Goal: Task Accomplishment & Management: Complete application form

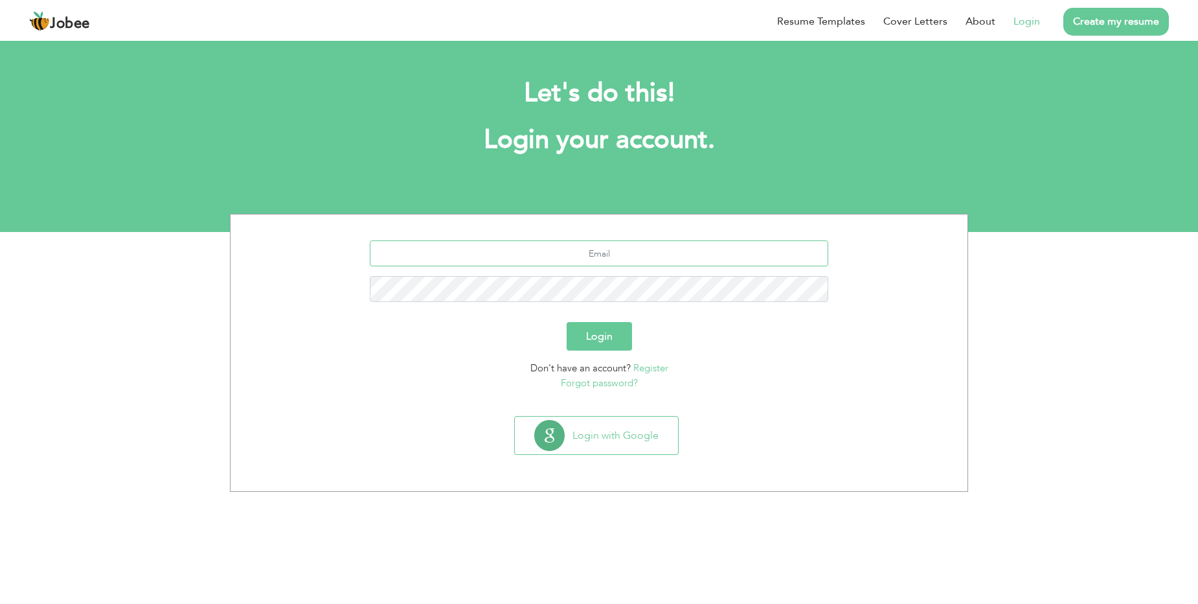
click at [605, 256] on input "text" at bounding box center [599, 253] width 459 height 26
type input "cheenajamshaid@gmail.com"
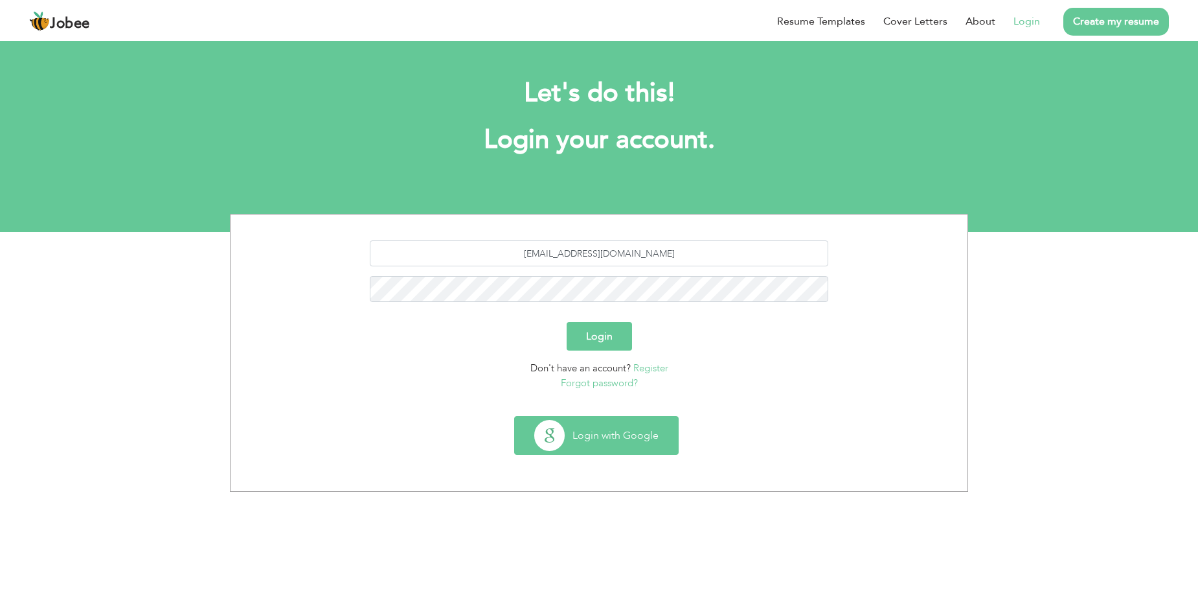
click at [610, 436] on button "Login with Google" at bounding box center [596, 435] width 163 height 38
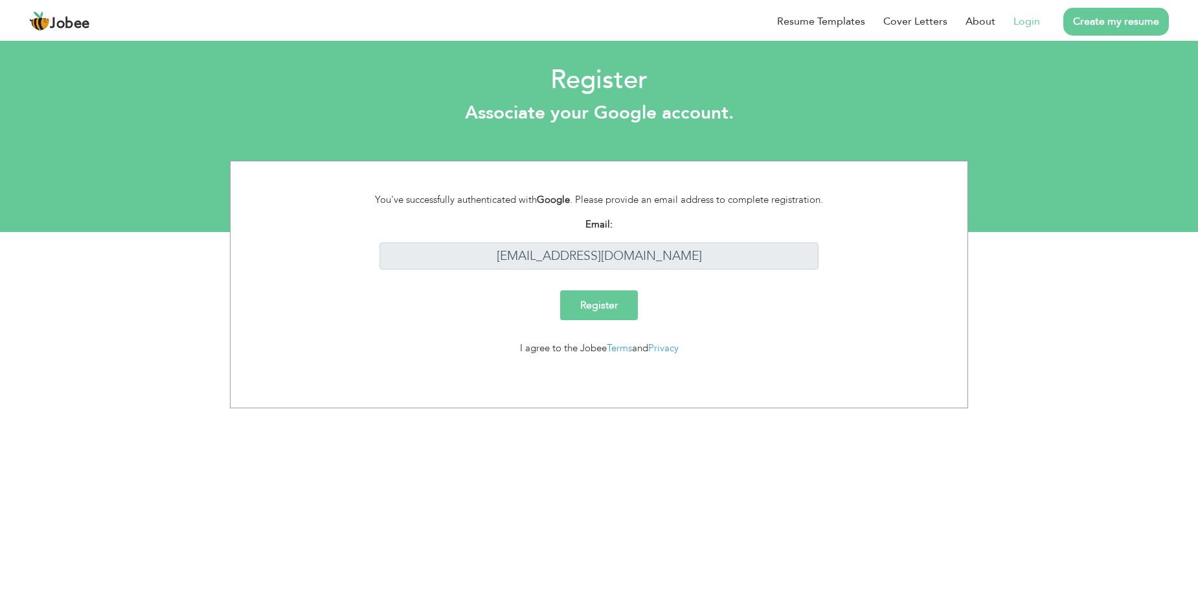
click at [1025, 19] on link "Login" at bounding box center [1027, 22] width 27 height 16
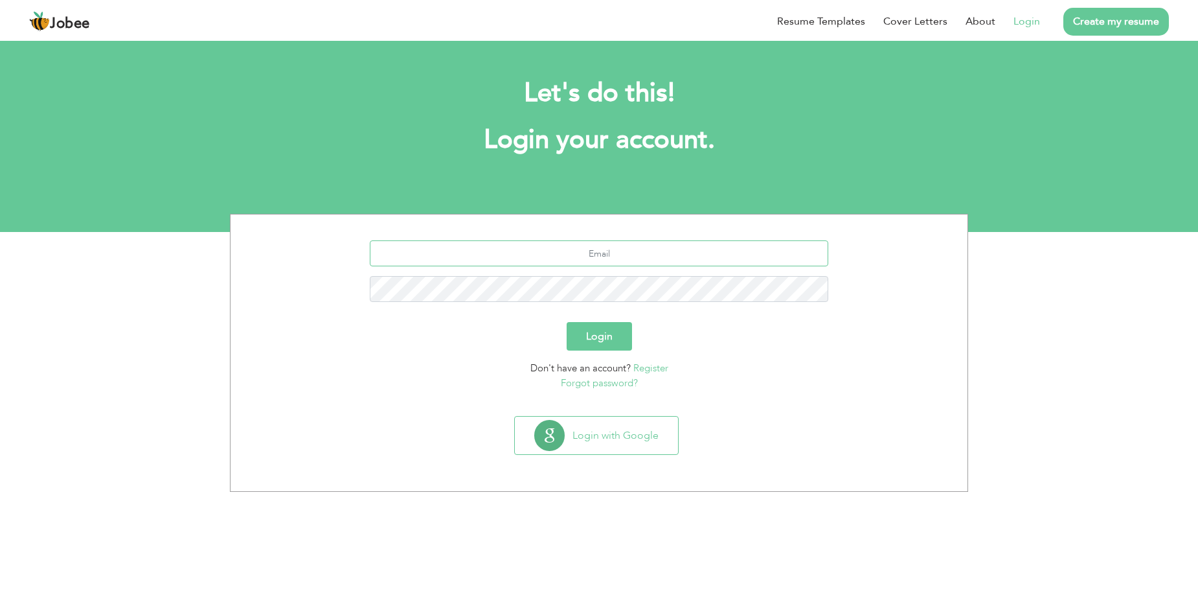
click at [630, 256] on input "text" at bounding box center [599, 253] width 459 height 26
type input "[EMAIL_ADDRESS][DOMAIN_NAME]"
click at [593, 336] on button "Login" at bounding box center [599, 336] width 65 height 28
click at [609, 383] on link "Forgot password?" at bounding box center [599, 382] width 77 height 13
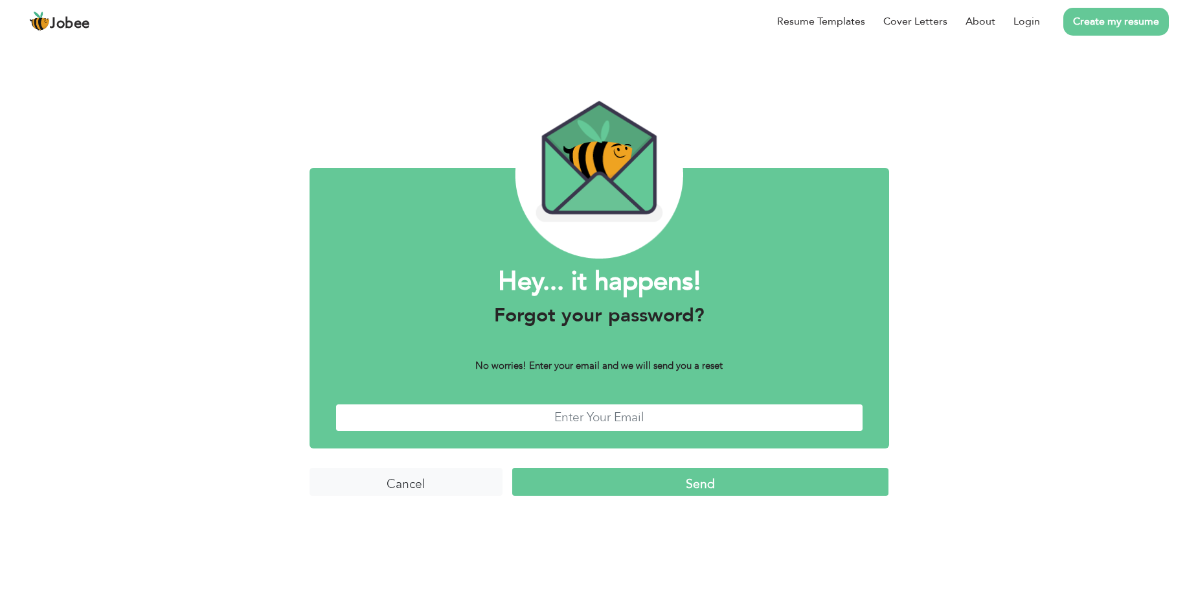
click at [600, 420] on input "text" at bounding box center [599, 417] width 528 height 28
type input "cheenajamshaid@gmail.com"
click at [673, 481] on input "Send" at bounding box center [700, 482] width 377 height 28
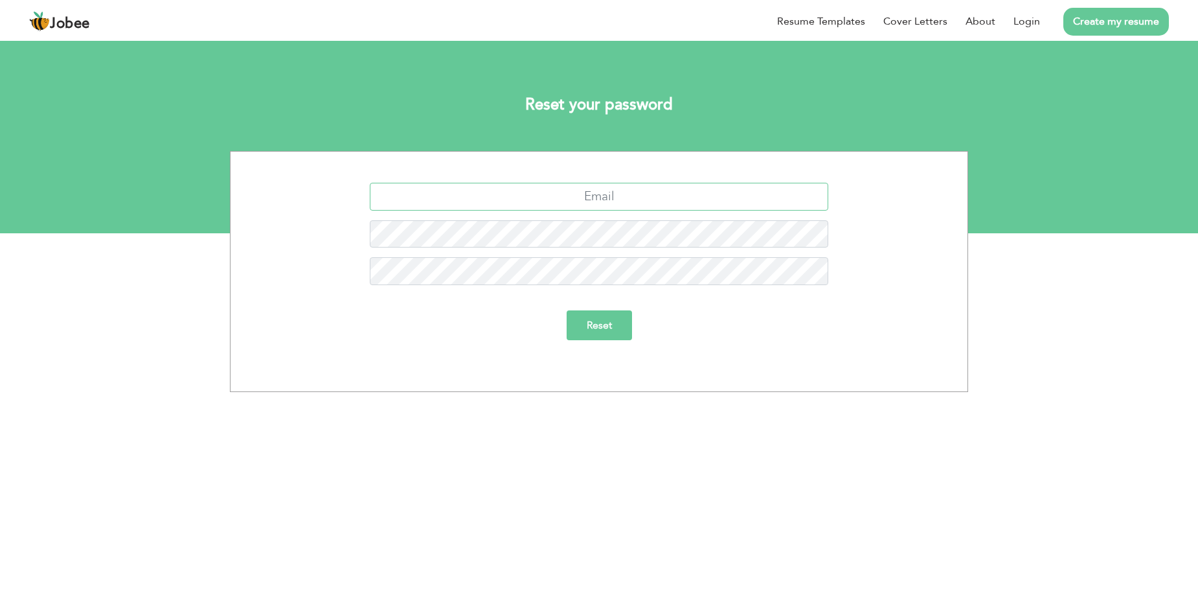
click at [654, 201] on input "text" at bounding box center [599, 197] width 459 height 28
type input "cheenajamshaid@gmail.com"
click at [604, 330] on input "Reset" at bounding box center [599, 325] width 65 height 30
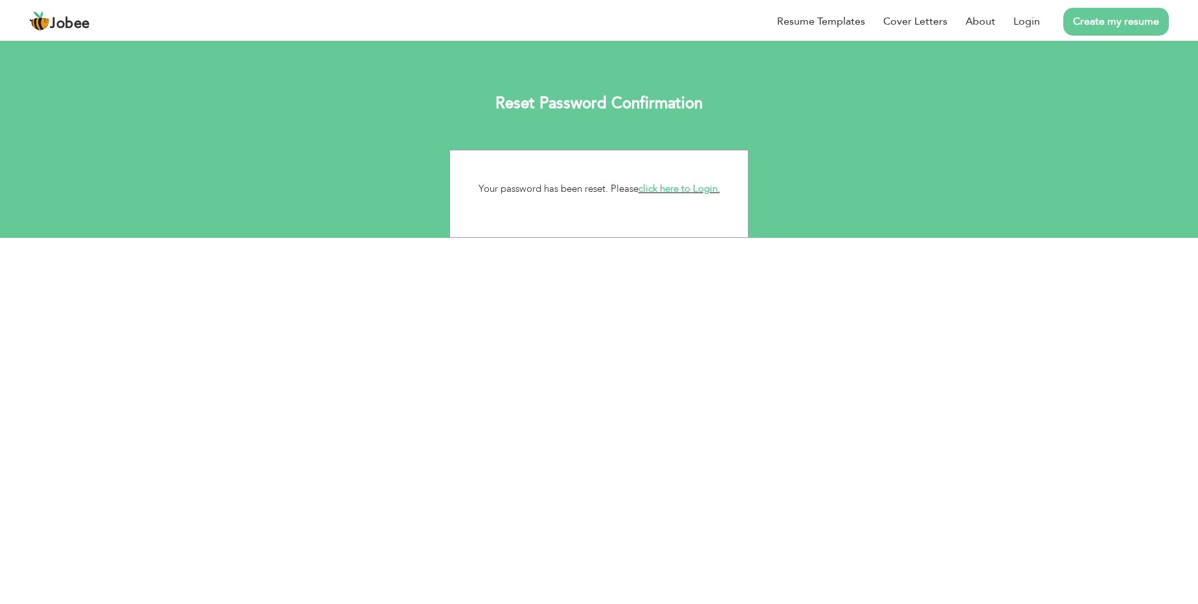
click at [676, 190] on link "click here to Login." at bounding box center [680, 188] width 82 height 13
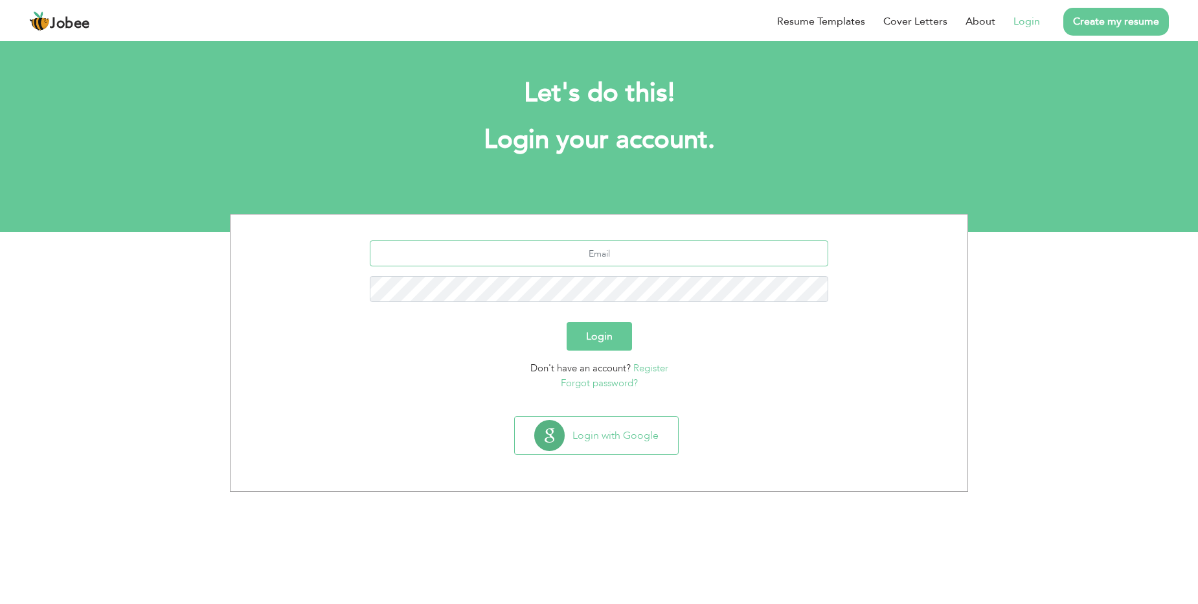
click at [599, 259] on input "text" at bounding box center [599, 253] width 459 height 26
type input "[EMAIL_ADDRESS][DOMAIN_NAME]"
click at [604, 335] on button "Login" at bounding box center [599, 336] width 65 height 28
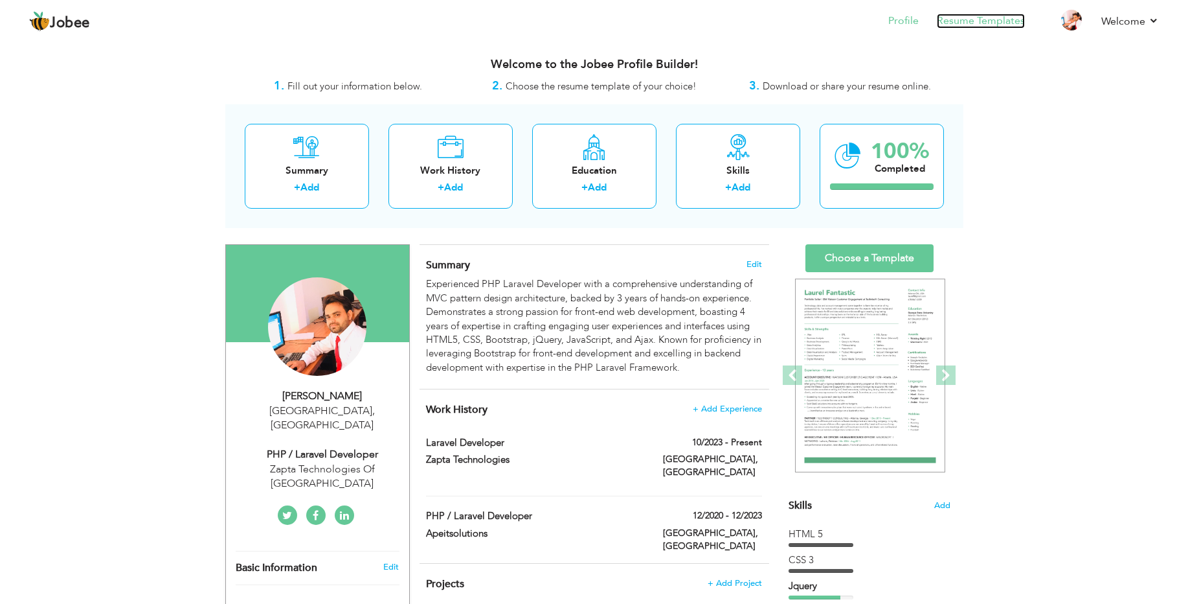
click at [1004, 19] on link "Resume Templates" at bounding box center [981, 21] width 88 height 15
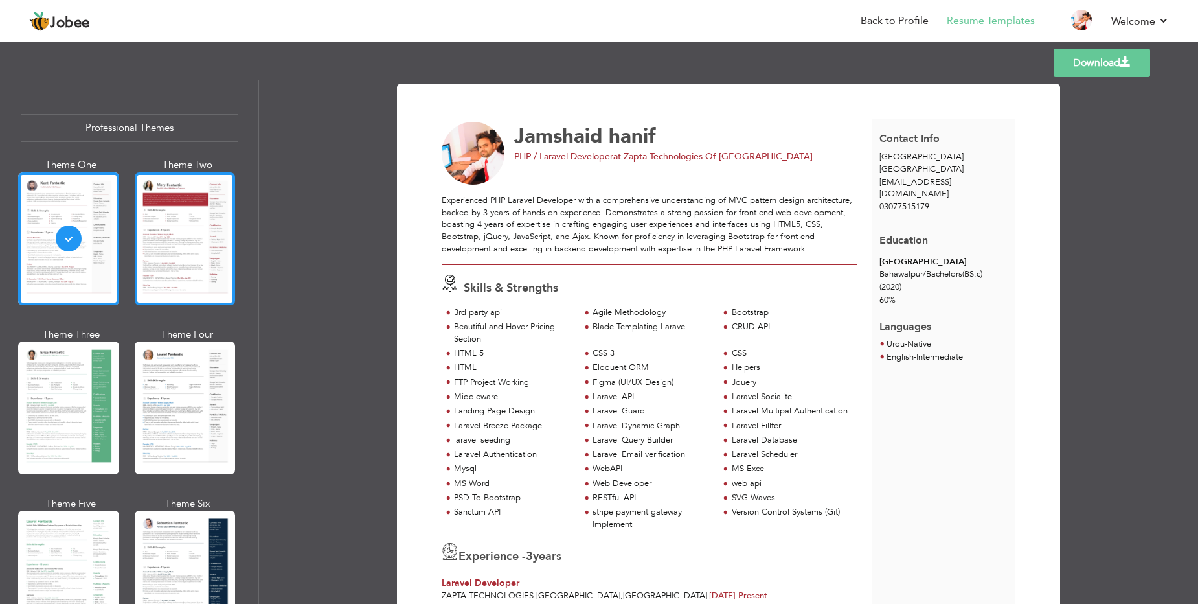
click at [183, 249] on div at bounding box center [185, 238] width 101 height 133
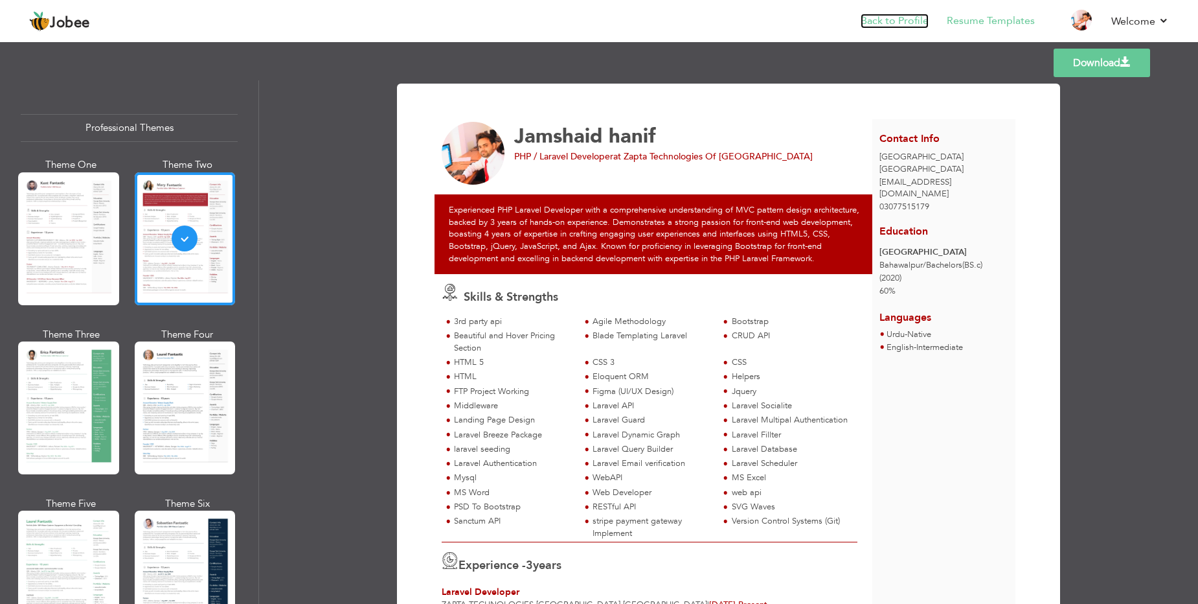
click at [908, 20] on link "Back to Profile" at bounding box center [895, 21] width 68 height 15
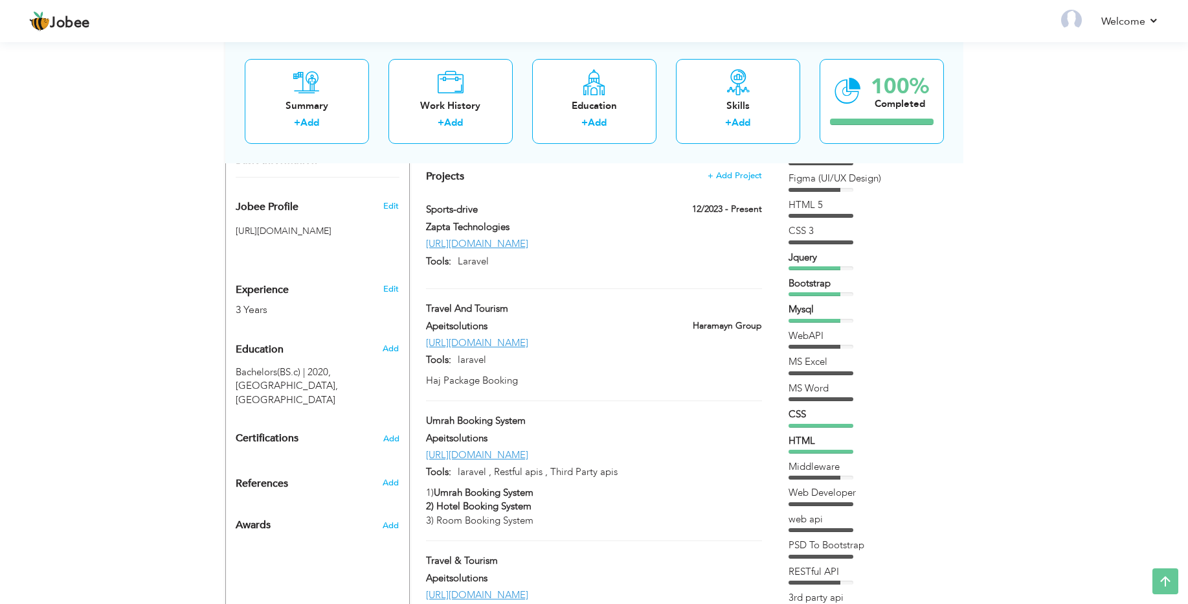
scroll to position [401, 0]
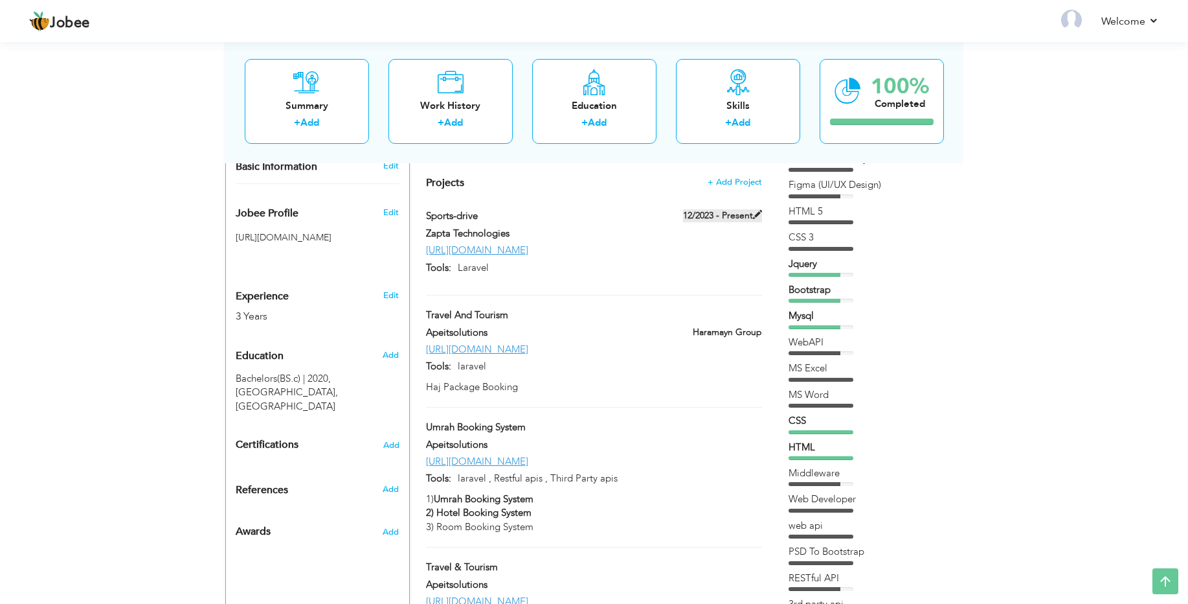
click at [756, 210] on span at bounding box center [757, 214] width 9 height 9
type input "Sports-drive"
type input "Zapta Technologies"
type input "12/2023"
type input "https://staging.sportsdrive.pk/"
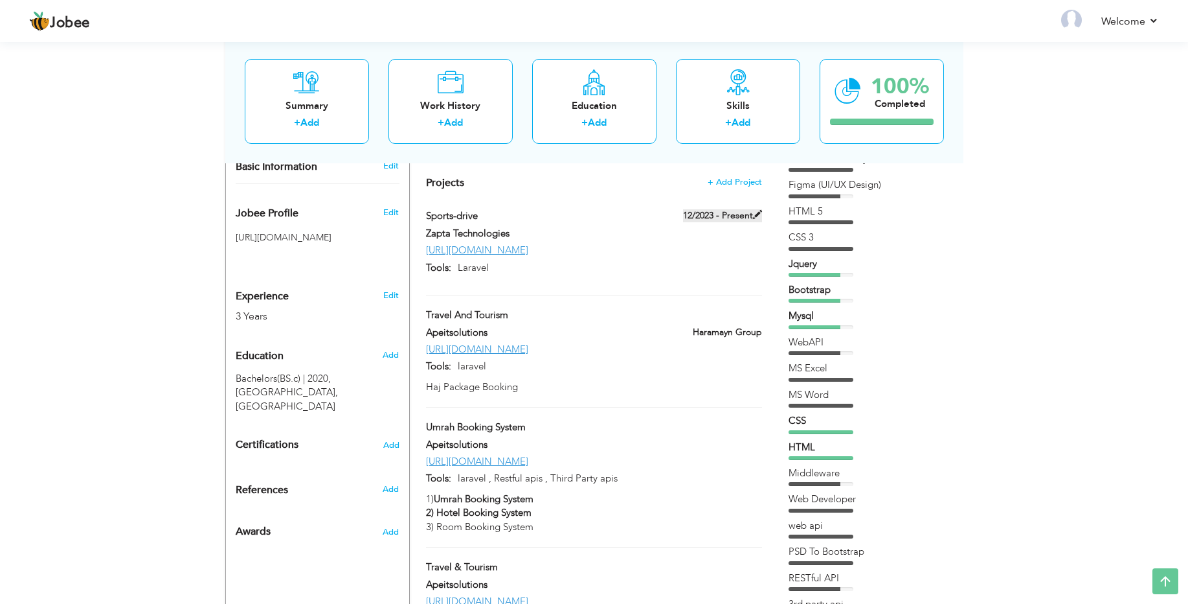
type input "Laravel"
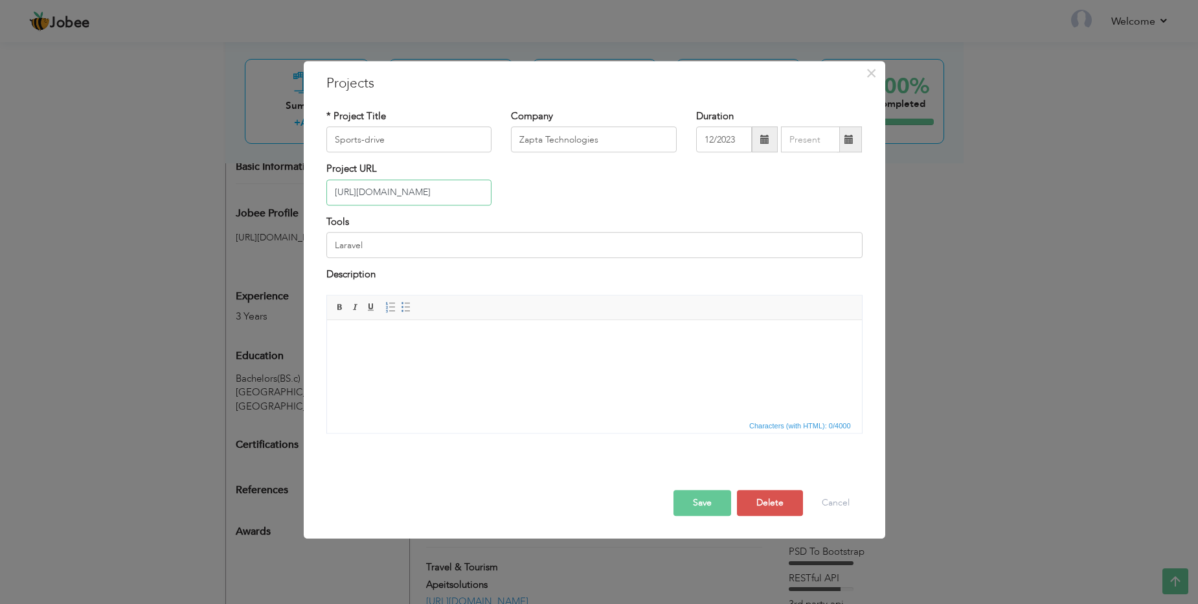
click at [451, 187] on input "https://staging.sportsdrive.pk/" at bounding box center [409, 192] width 166 height 26
click at [452, 187] on input "https://staging.sportsdrive.pk/" at bounding box center [409, 192] width 166 height 26
click at [453, 187] on input "https://staging.sportsdrive.pk/" at bounding box center [409, 192] width 166 height 26
click at [699, 188] on div "Project URL" at bounding box center [595, 189] width 556 height 52
click at [702, 499] on button "Save" at bounding box center [703, 503] width 58 height 26
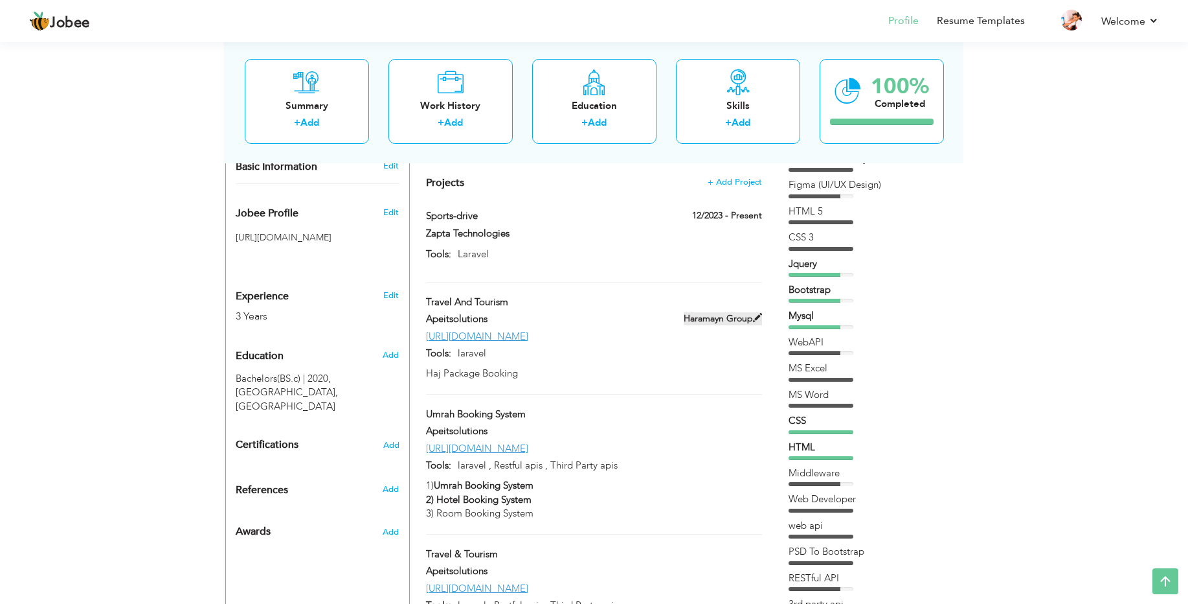
click at [758, 313] on span at bounding box center [757, 317] width 9 height 9
type input "Travel And Tourism"
type input "Apeitsolutions"
type input "https://haj-tech.com/"
type input "laravel"
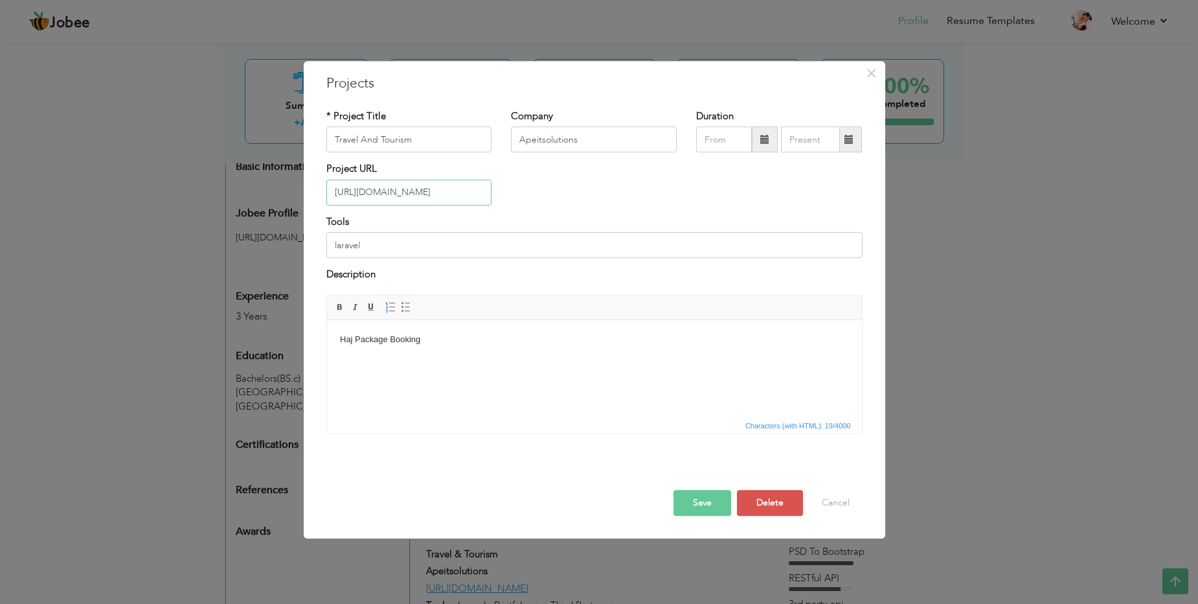
click at [438, 189] on input "https://haj-tech.com/" at bounding box center [409, 192] width 166 height 26
click at [439, 189] on input "https://haj-tech.com/" at bounding box center [409, 192] width 166 height 26
click at [569, 192] on div "Project URL" at bounding box center [595, 189] width 556 height 52
type input "https://haj-tech.com/"
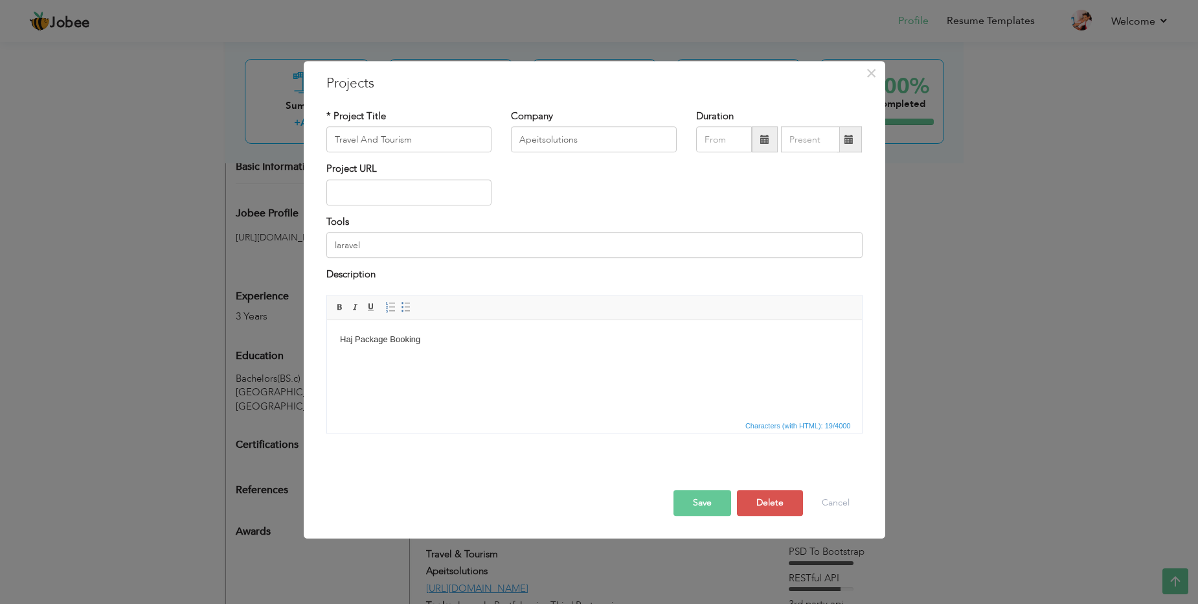
click at [701, 499] on button "Save" at bounding box center [703, 503] width 58 height 26
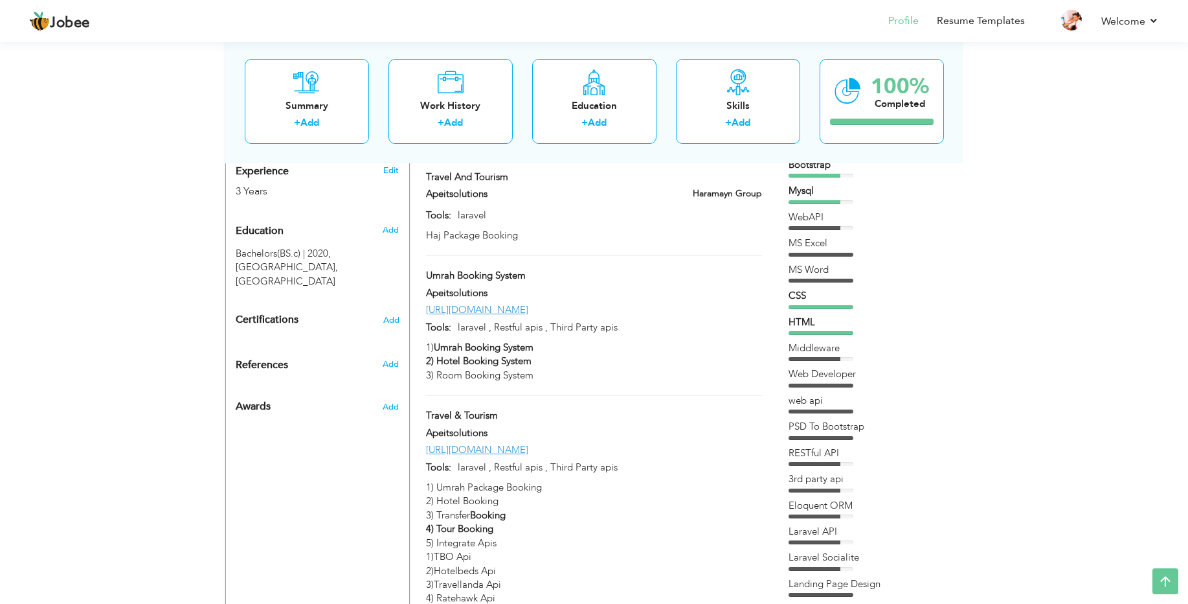
scroll to position [519, 0]
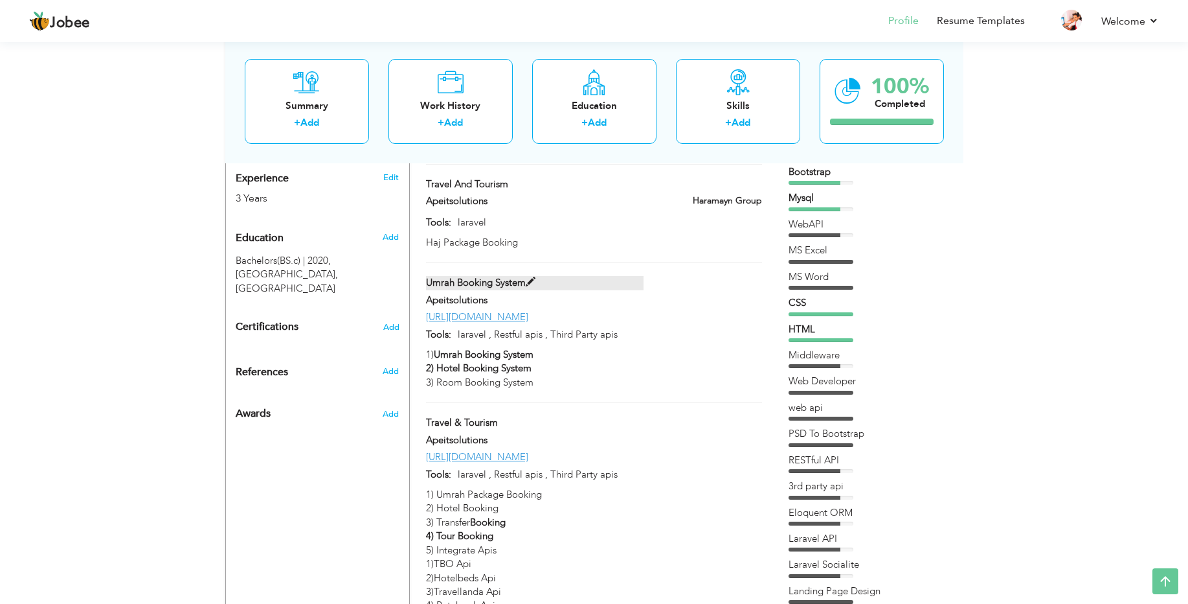
click at [534, 277] on span at bounding box center [531, 282] width 10 height 10
type input "Umrah Booking System"
type input "https://umrahtech.com/"
type input "laravel , Restful apis , Third Party apis"
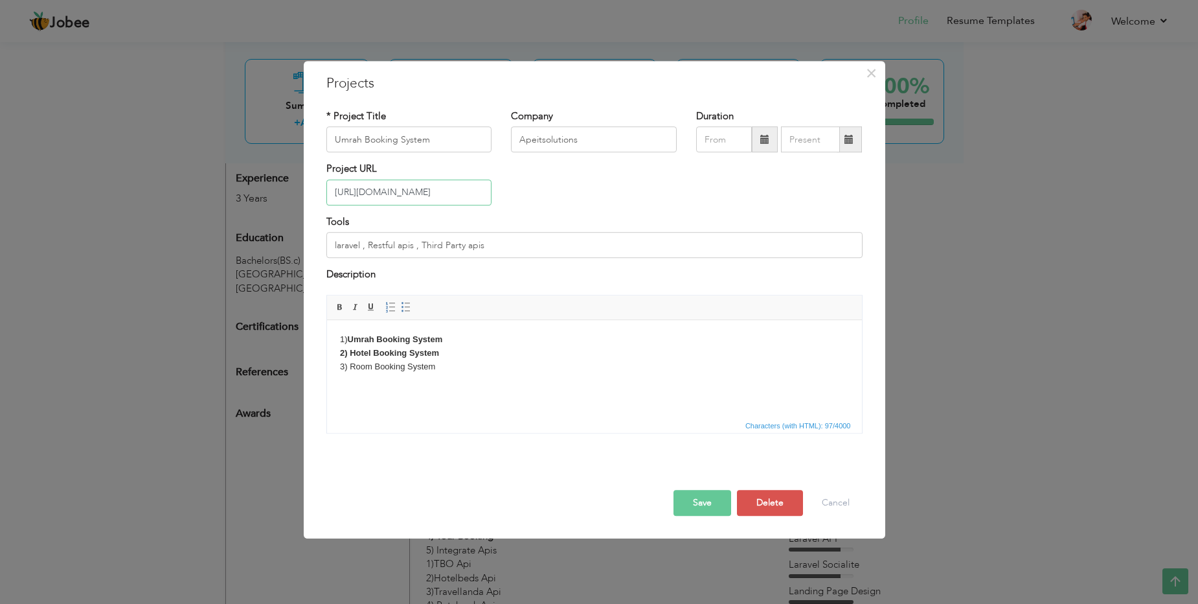
click at [470, 192] on input "https://umrahtech.com/" at bounding box center [409, 192] width 166 height 26
click at [707, 502] on button "Save" at bounding box center [703, 503] width 58 height 26
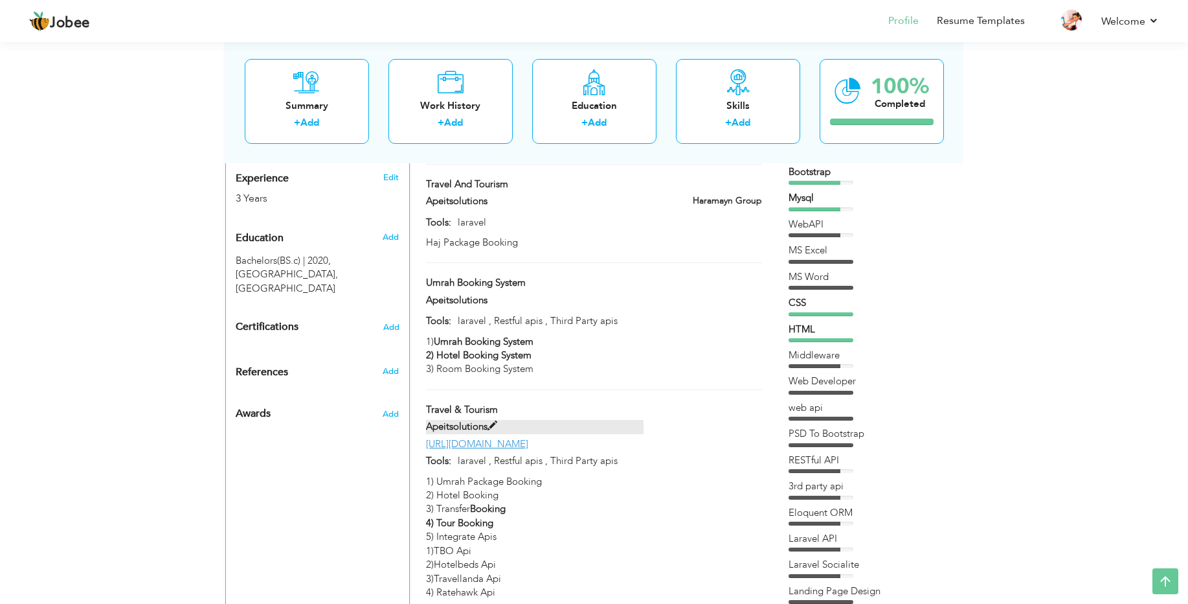
click at [494, 421] on span at bounding box center [493, 426] width 10 height 10
type input "Travel & Tourism"
type input "https://alhijaztours.net/"
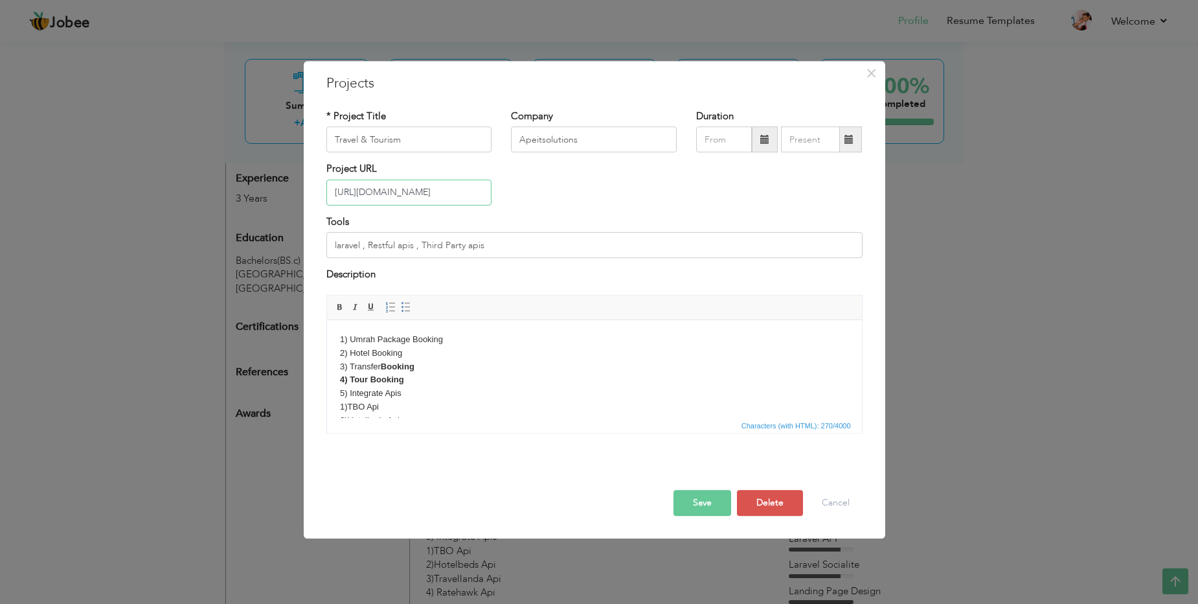
click at [459, 195] on input "https://alhijaztours.net/" at bounding box center [409, 192] width 166 height 26
click at [459, 196] on input "https://alhijaztours.net/" at bounding box center [409, 192] width 166 height 26
type input "https://alhijaztours.net/"
click at [554, 185] on div "Project URL" at bounding box center [595, 189] width 556 height 52
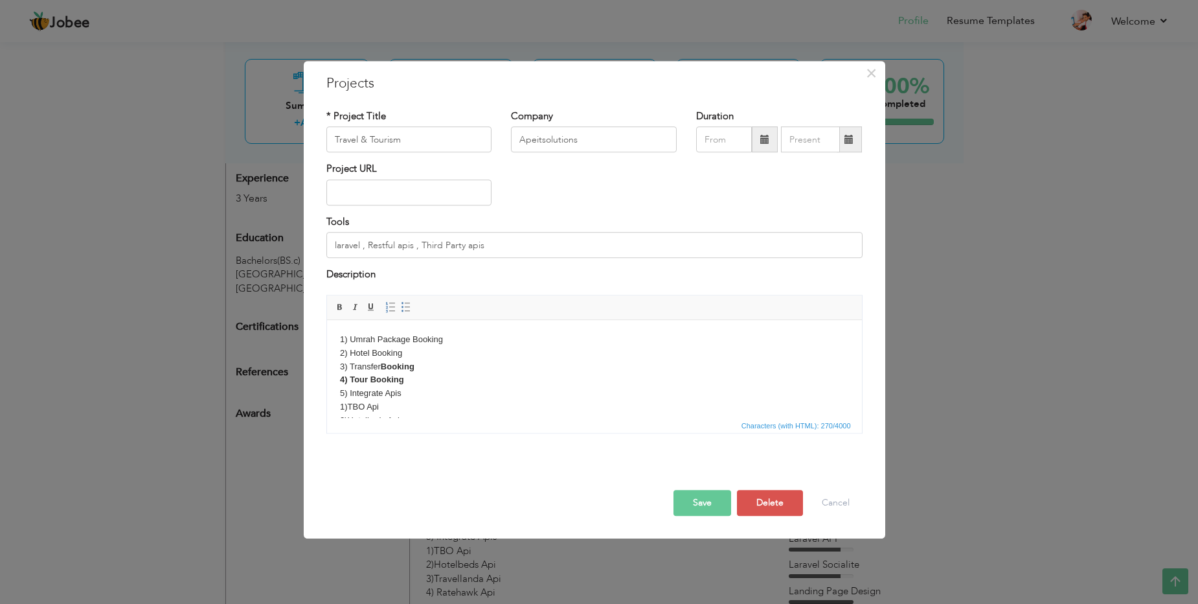
click at [554, 185] on div "Project URL" at bounding box center [595, 189] width 556 height 52
click at [696, 501] on button "Save" at bounding box center [703, 503] width 58 height 26
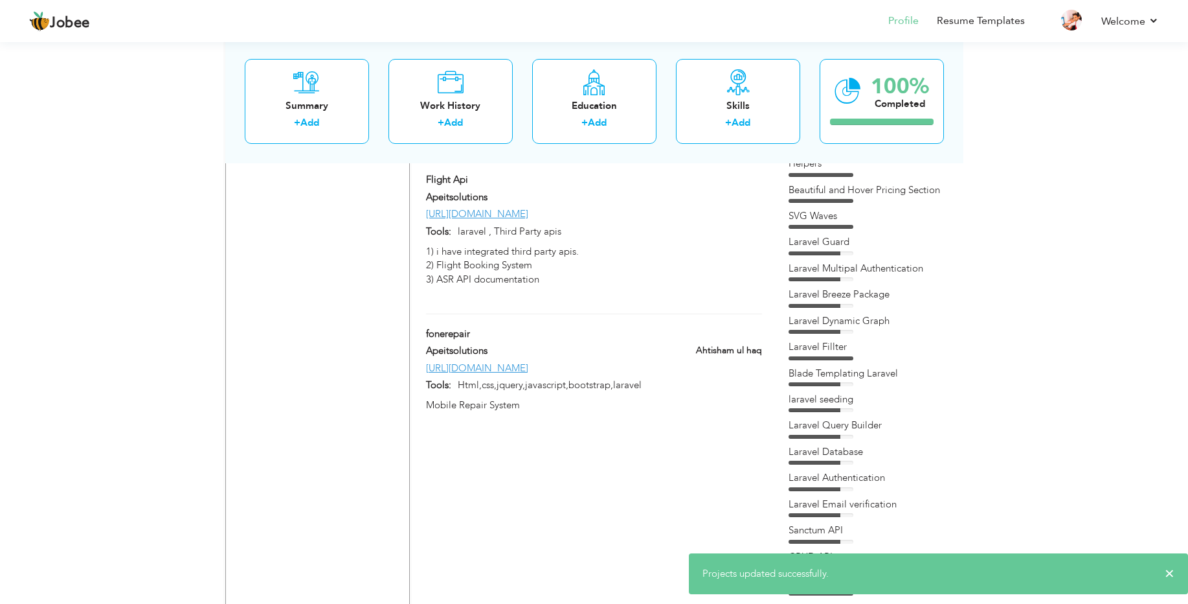
scroll to position [965, 0]
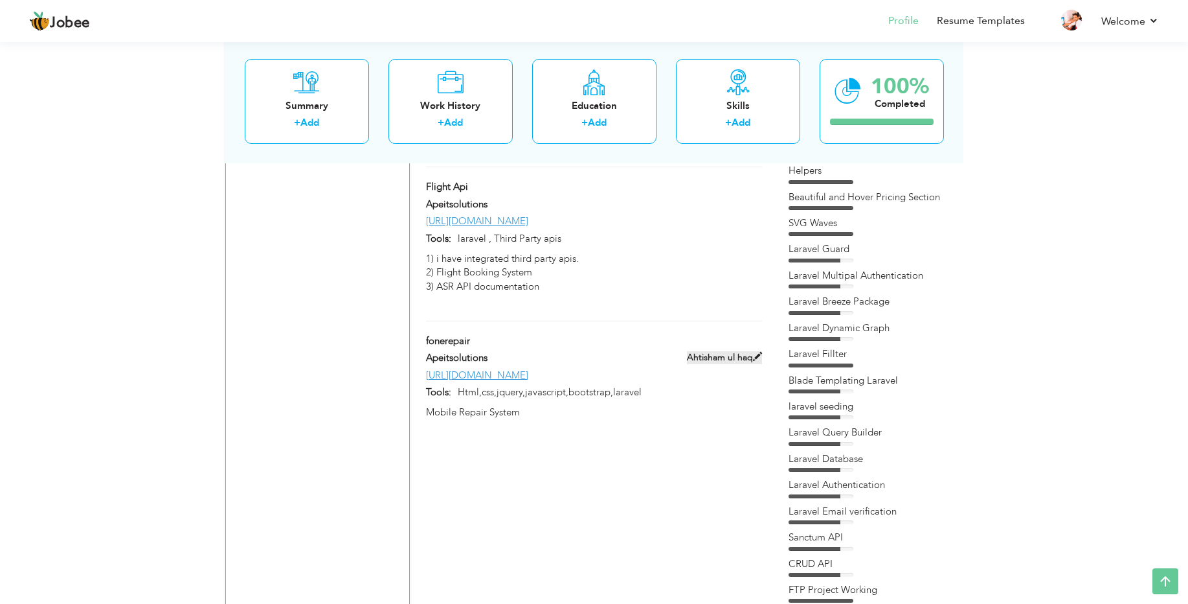
click at [758, 352] on span at bounding box center [757, 356] width 9 height 9
type input "fonerepair"
type input "https://demoforclient.com/fonerepair/"
type input "Html,css,jquery,javascript,bootstrap,laravel"
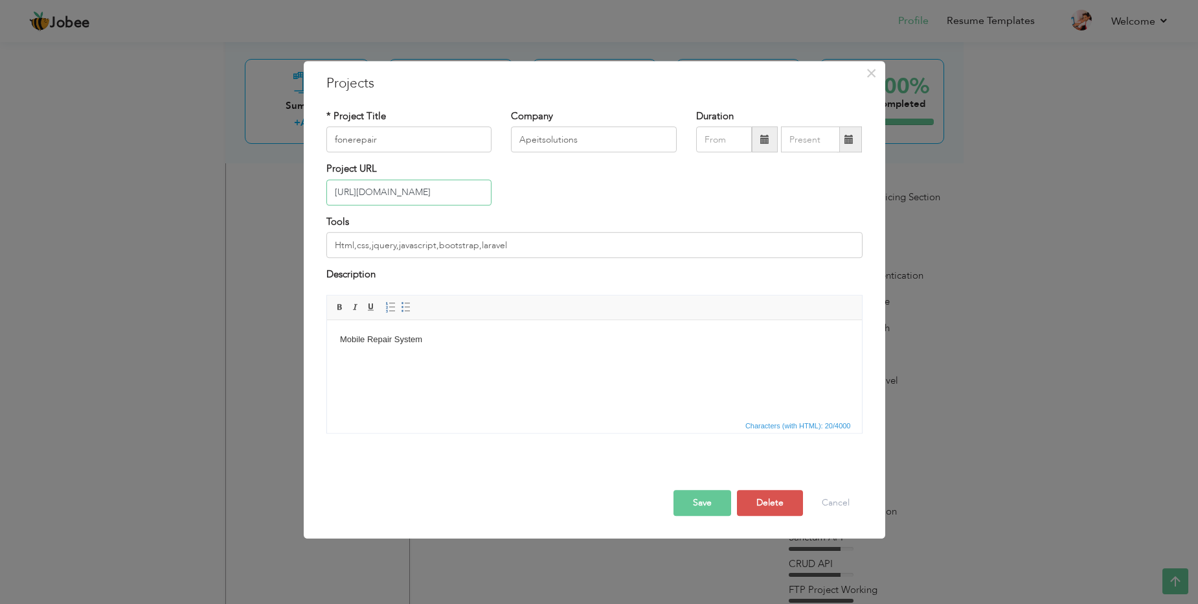
click at [457, 197] on input "https://demoforclient.com/fonerepair/" at bounding box center [409, 192] width 166 height 26
click at [577, 142] on input "Apeitsolutions" at bounding box center [594, 140] width 166 height 26
click at [576, 142] on input "Apeitsolutions" at bounding box center [594, 140] width 166 height 26
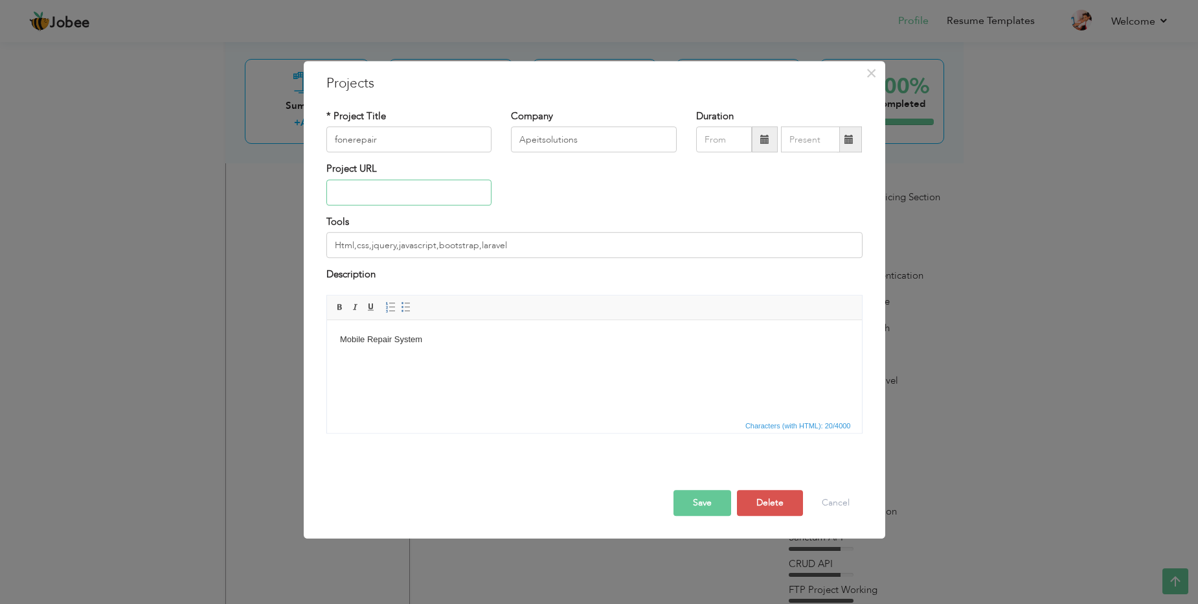
click at [443, 190] on input "text" at bounding box center [409, 192] width 166 height 26
click at [593, 205] on div "Project URL" at bounding box center [595, 189] width 556 height 52
click at [547, 248] on input "Html,css,jquery,javascript,bootstrap,laravel" at bounding box center [594, 245] width 536 height 26
click at [458, 349] on html "Mobile Repair System" at bounding box center [593, 339] width 535 height 40
click at [698, 499] on button "Save" at bounding box center [703, 503] width 58 height 26
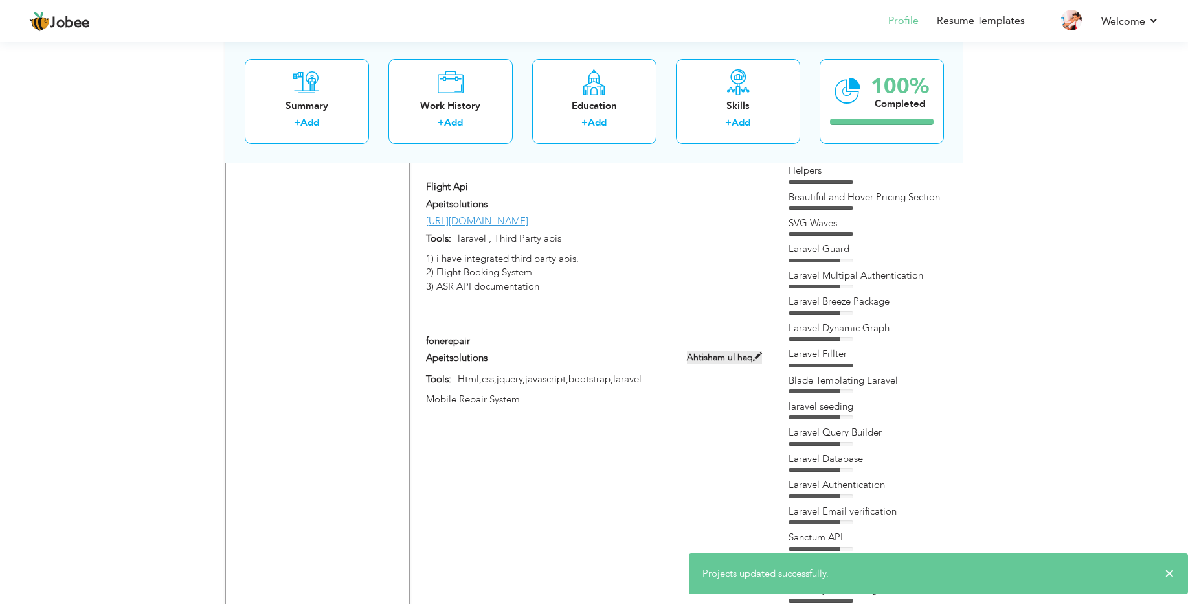
click at [758, 352] on span at bounding box center [757, 356] width 9 height 9
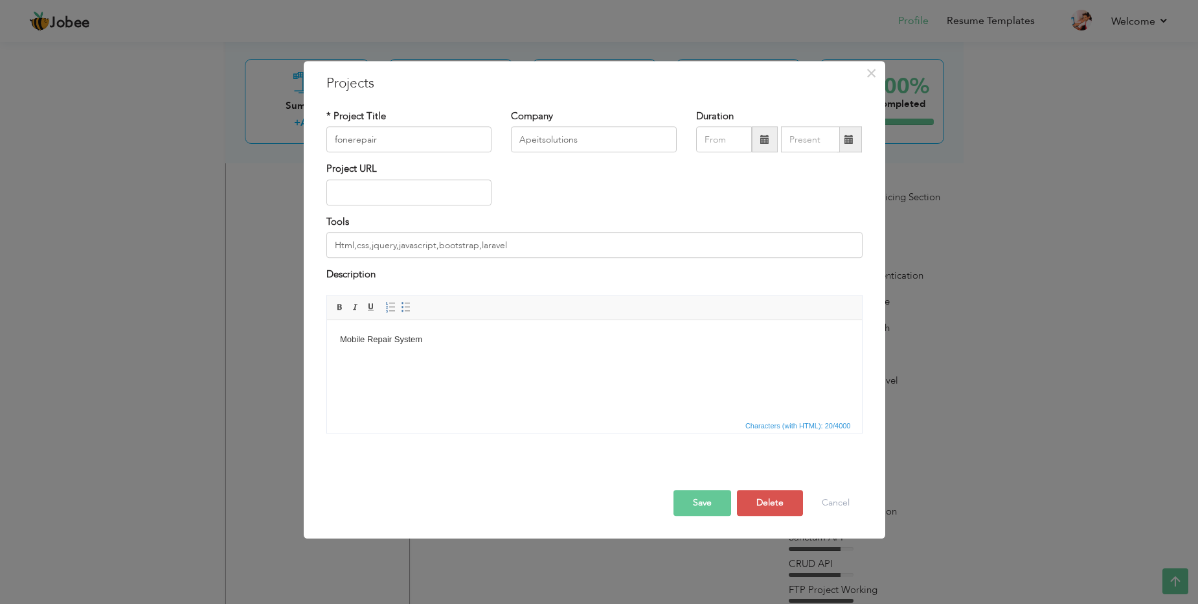
click at [622, 359] on html "Mobile Repair System" at bounding box center [593, 339] width 535 height 40
click at [539, 250] on input "Html,css,jquery,javascript,bootstrap,laravel" at bounding box center [594, 245] width 536 height 26
click at [432, 195] on input "text" at bounding box center [409, 192] width 166 height 26
click at [604, 139] on input "Apeitsolutions" at bounding box center [594, 140] width 166 height 26
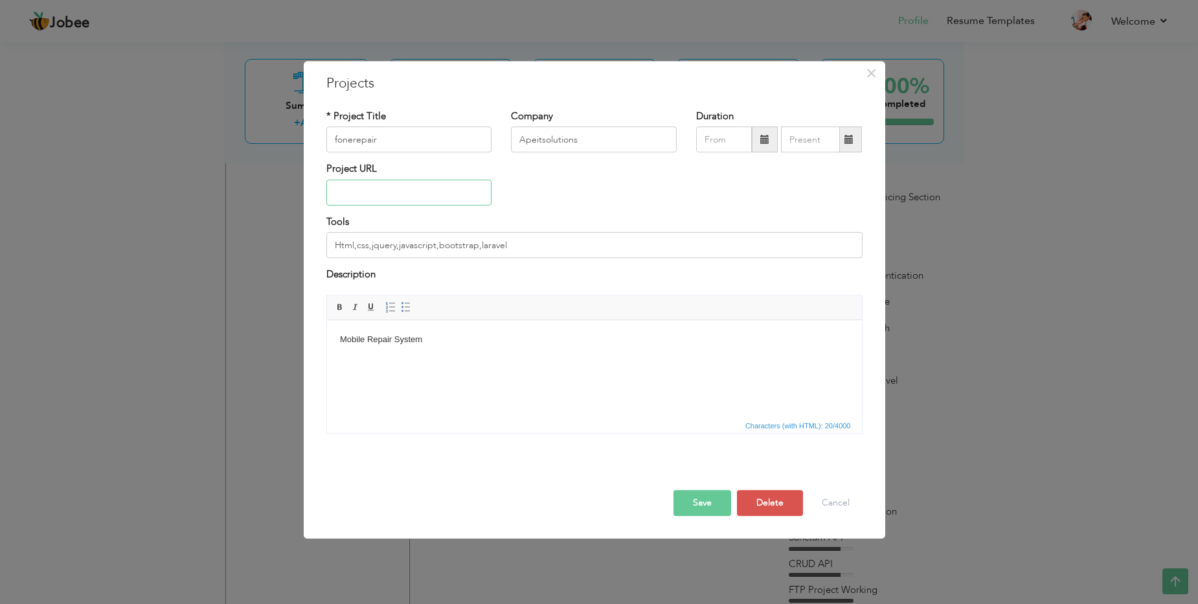
click at [387, 193] on input "text" at bounding box center [409, 192] width 166 height 26
click at [498, 346] on html "Mobile Repair System" at bounding box center [593, 339] width 535 height 40
click at [707, 497] on button "Save" at bounding box center [703, 503] width 58 height 26
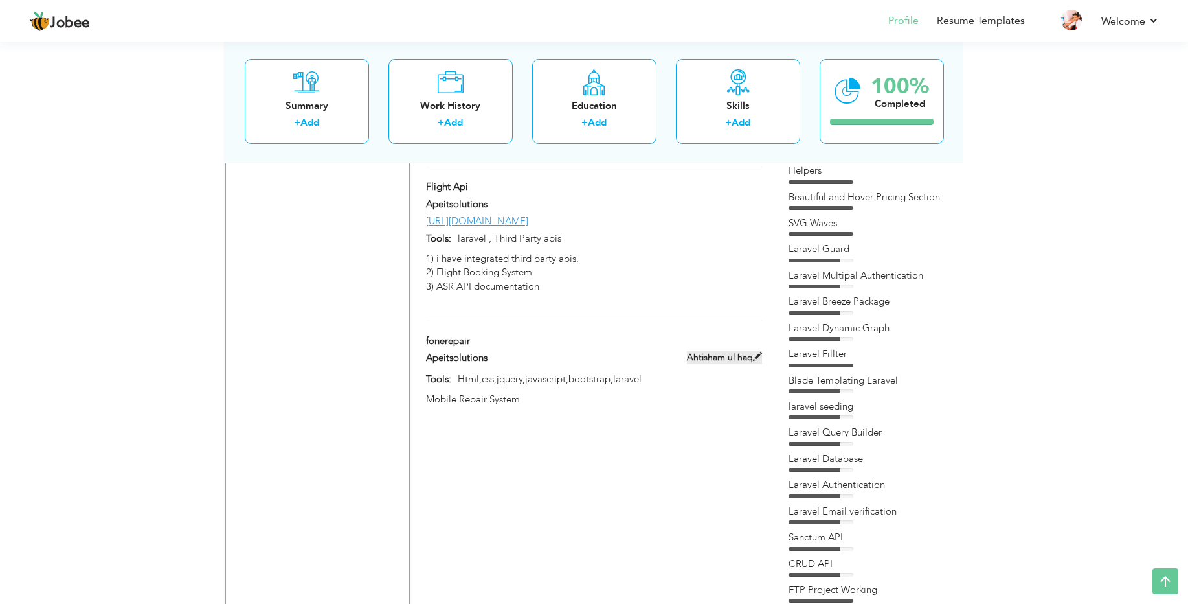
click at [716, 351] on label "Ahtisham ul haq" at bounding box center [724, 357] width 75 height 13
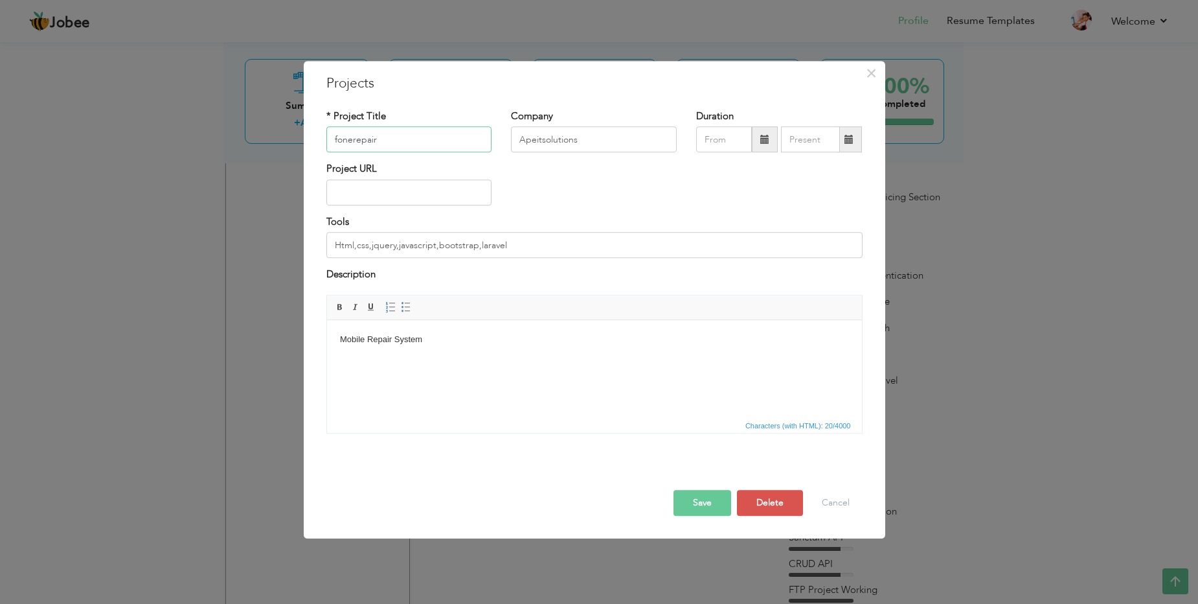
click at [407, 137] on input "fonerepair" at bounding box center [409, 140] width 166 height 26
click at [599, 144] on input "Apeitsolutions" at bounding box center [594, 140] width 166 height 26
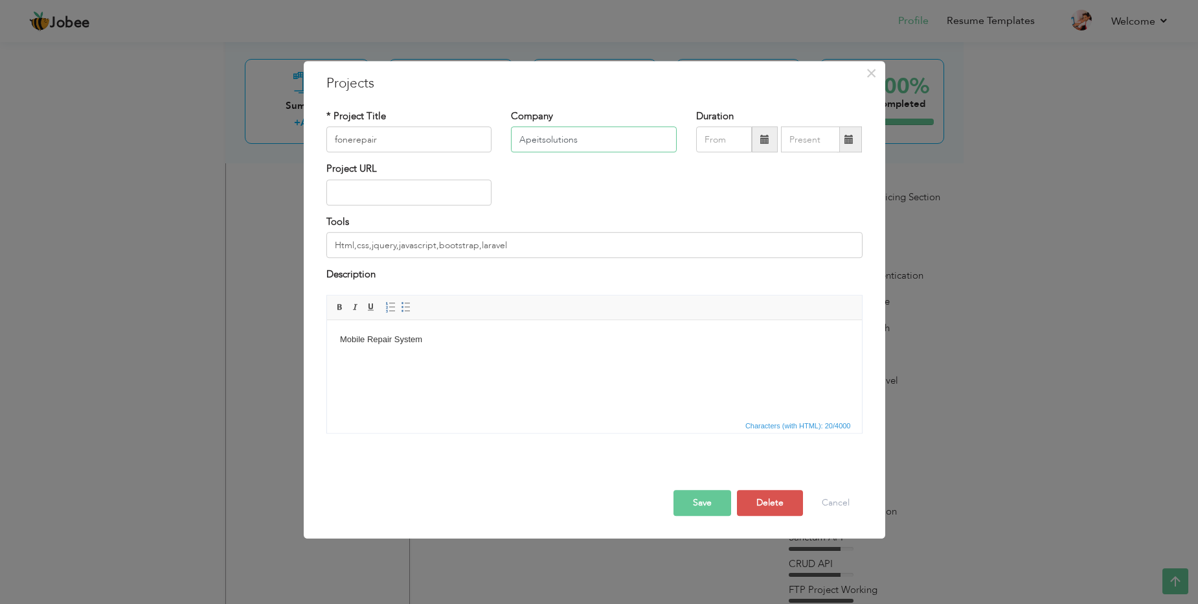
click at [599, 144] on input "Apeitsolutions" at bounding box center [594, 140] width 166 height 26
type input "08/2025"
click at [712, 141] on input "08/2025" at bounding box center [724, 140] width 56 height 26
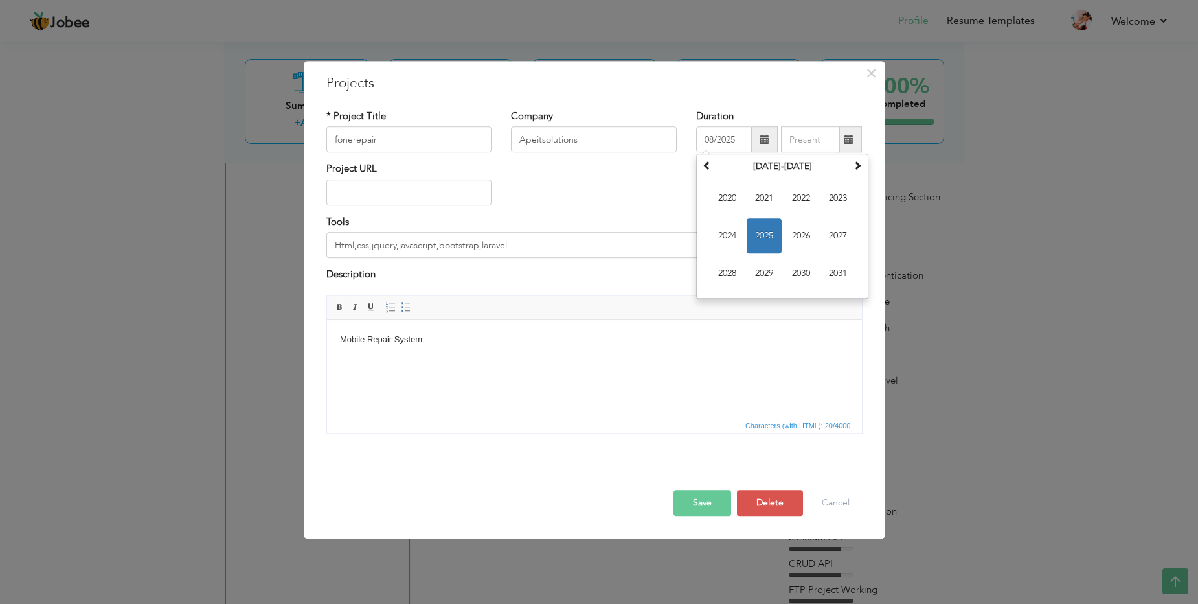
click at [650, 179] on div "Project URL" at bounding box center [595, 189] width 556 height 52
type input "08/2025"
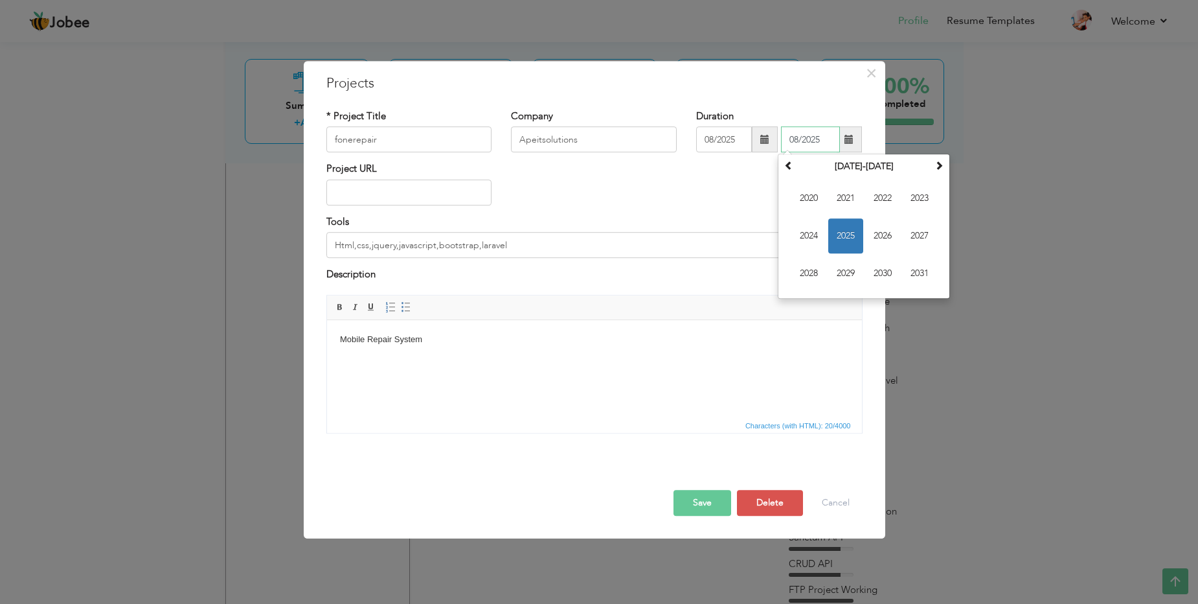
click at [810, 142] on input "08/2025" at bounding box center [810, 140] width 59 height 26
click at [724, 164] on div "Project URL" at bounding box center [595, 189] width 556 height 52
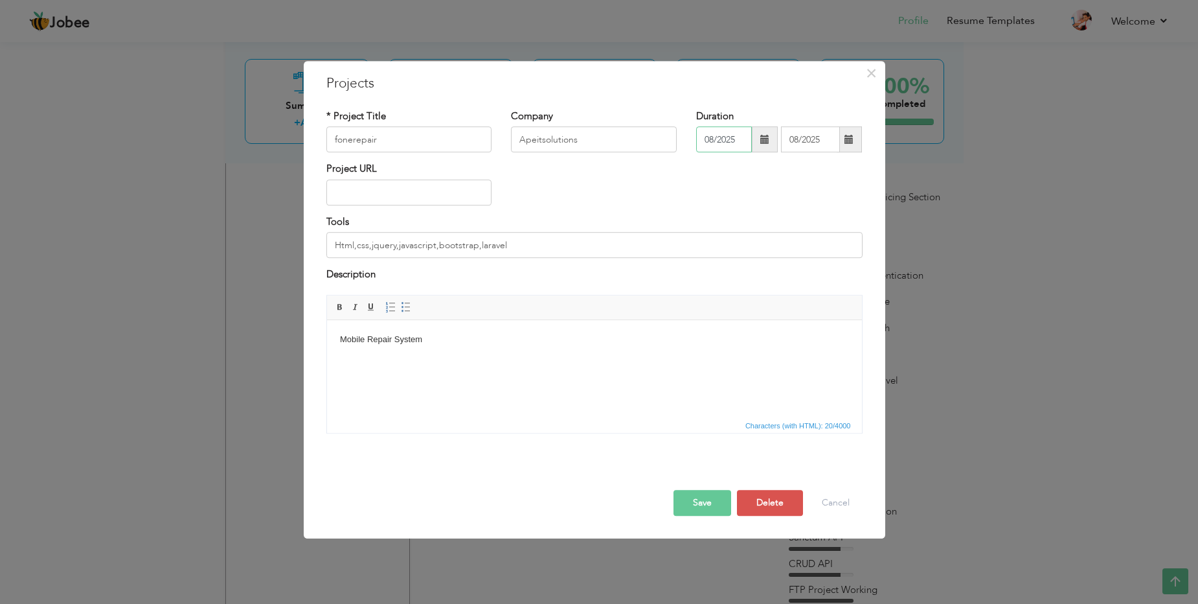
click at [728, 133] on input "08/2025" at bounding box center [724, 140] width 56 height 26
click at [664, 218] on div "Tools Html,css,jquery,javascript,bootstrap,laravel" at bounding box center [594, 236] width 536 height 43
click at [762, 499] on button "Delete" at bounding box center [770, 503] width 66 height 26
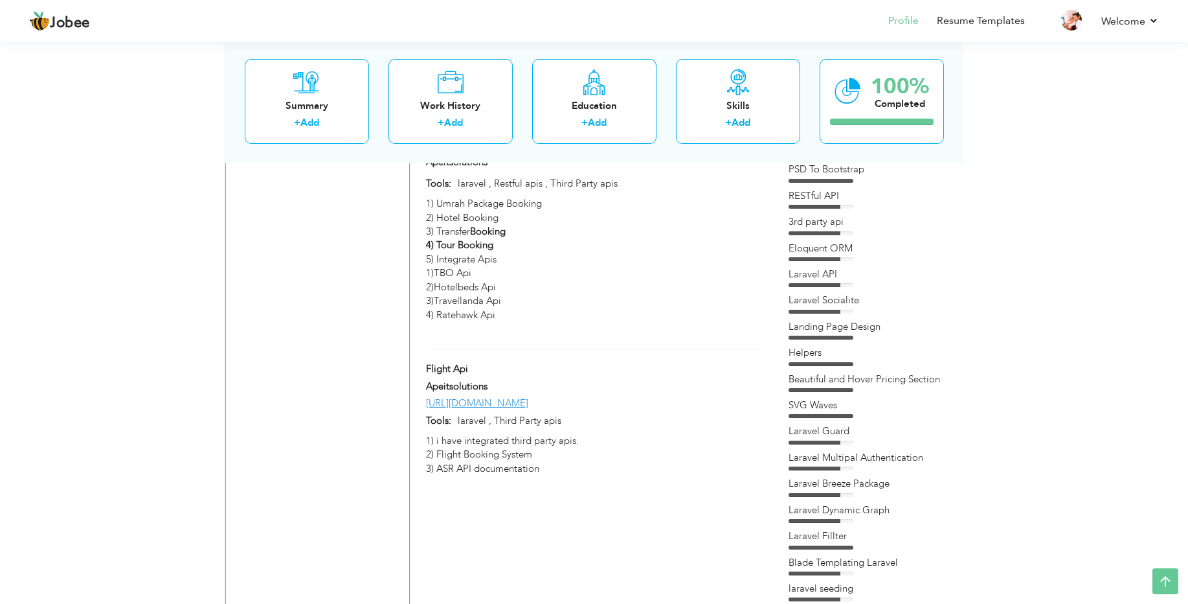
scroll to position [804, 0]
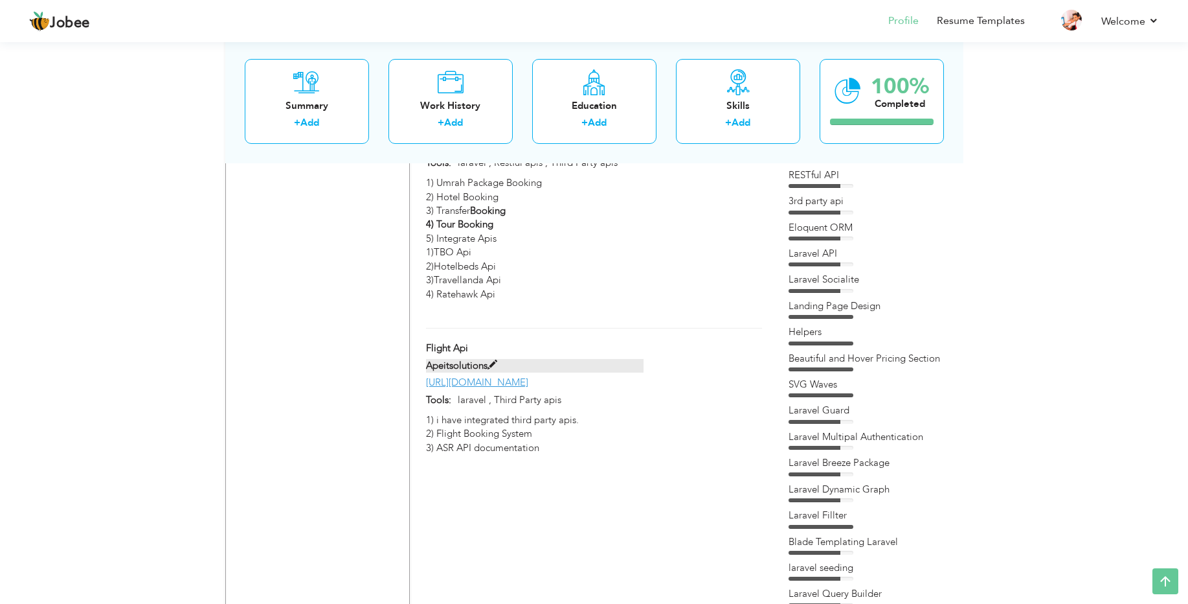
click at [495, 360] on span at bounding box center [493, 365] width 10 height 10
type input "Flight Api"
type input "https://demo6.synchronousdigital.com/"
type input "laravel , Third Party apis"
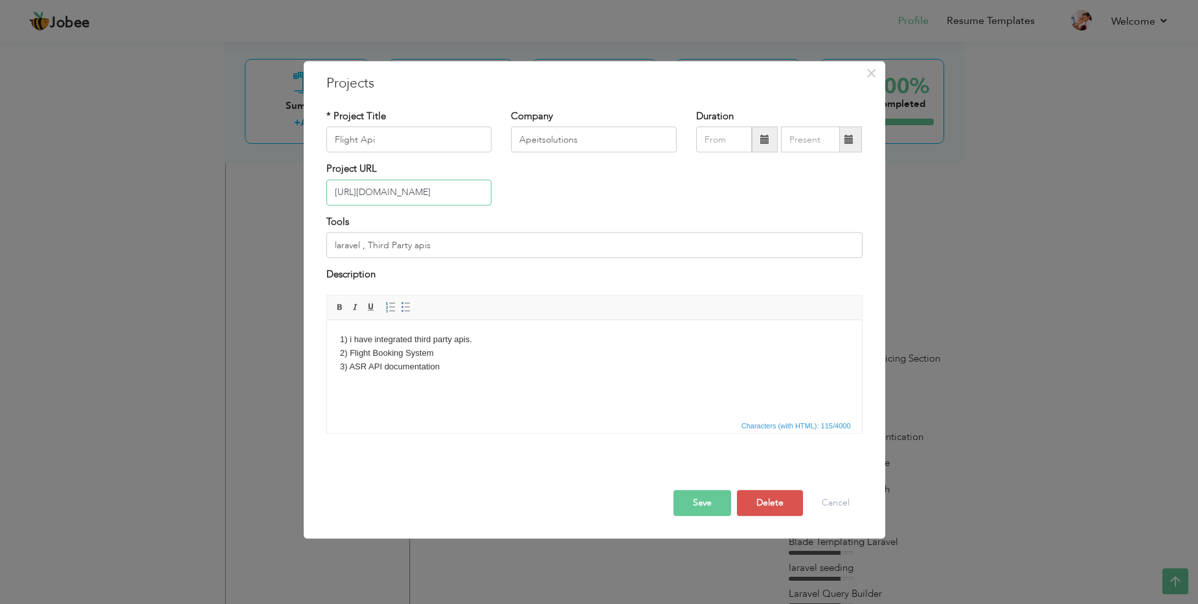
click at [462, 189] on input "https://demo6.synchronousdigital.com/" at bounding box center [409, 192] width 166 height 26
click at [701, 499] on button "Save" at bounding box center [703, 503] width 58 height 26
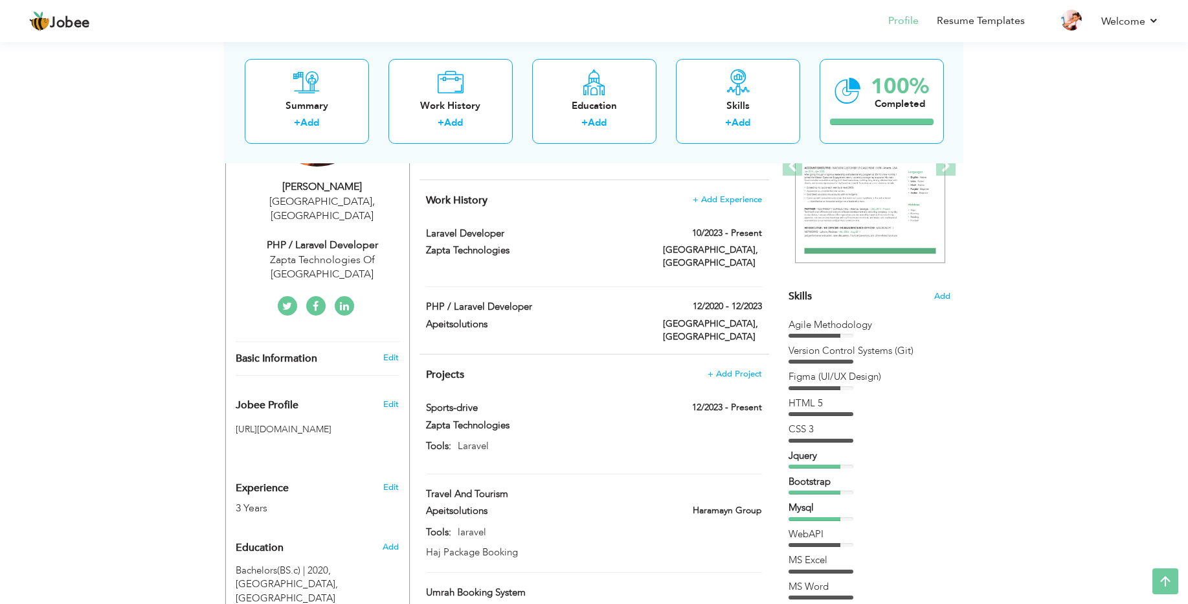
scroll to position [212, 0]
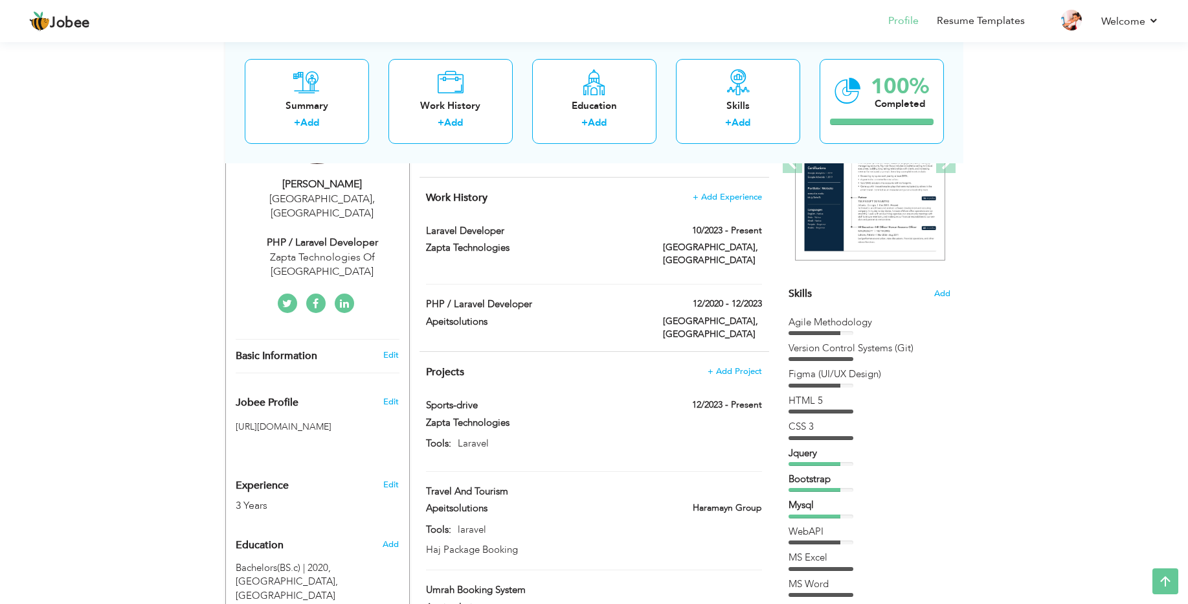
click at [549, 196] on h4 "Work History + Add Experience" at bounding box center [593, 197] width 335 height 13
click at [546, 256] on div "Zapta Technologies" at bounding box center [534, 249] width 237 height 17
type input "Laravel Developer"
type input "Zapta Technologies"
type input "10/2023"
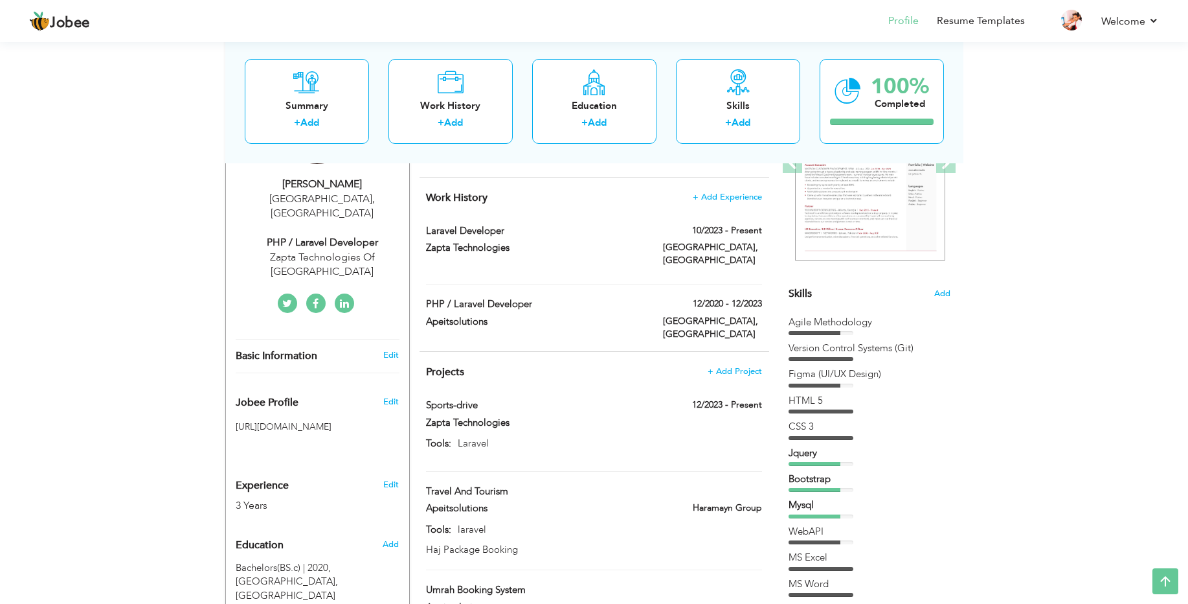
type input "[GEOGRAPHIC_DATA]"
checkbox input "true"
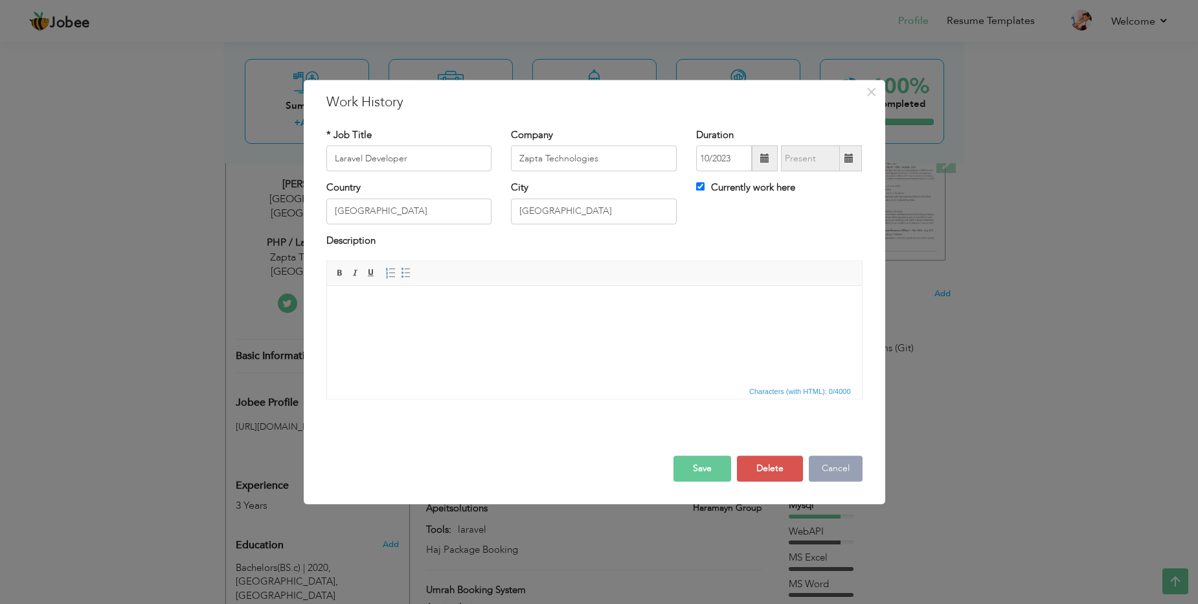
click at [840, 466] on button "Cancel" at bounding box center [836, 469] width 54 height 26
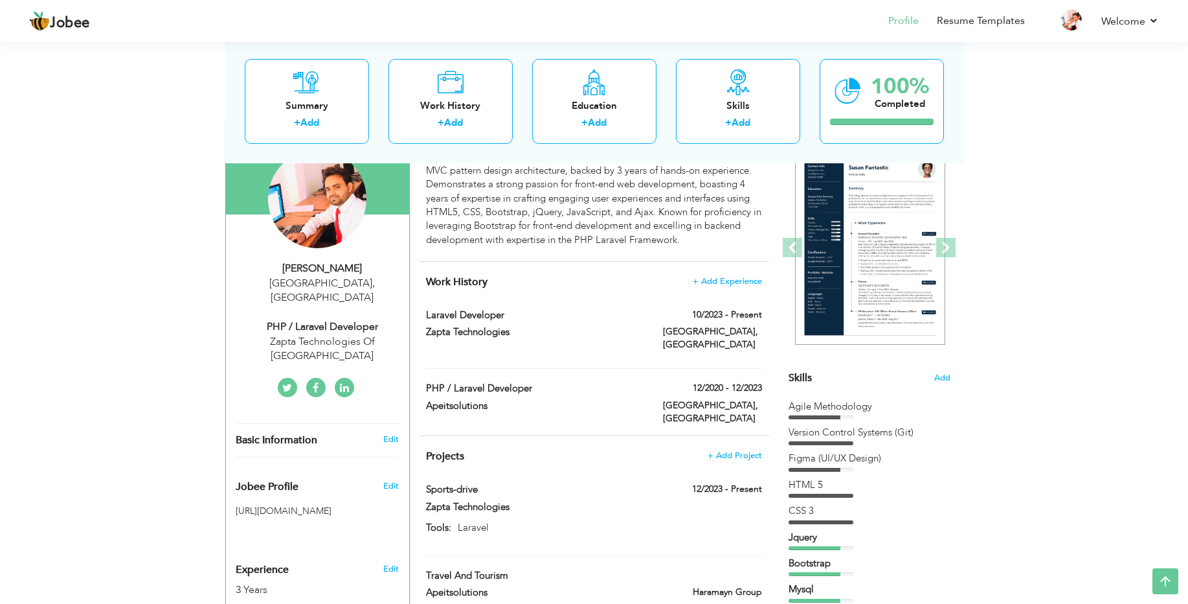
scroll to position [114, 0]
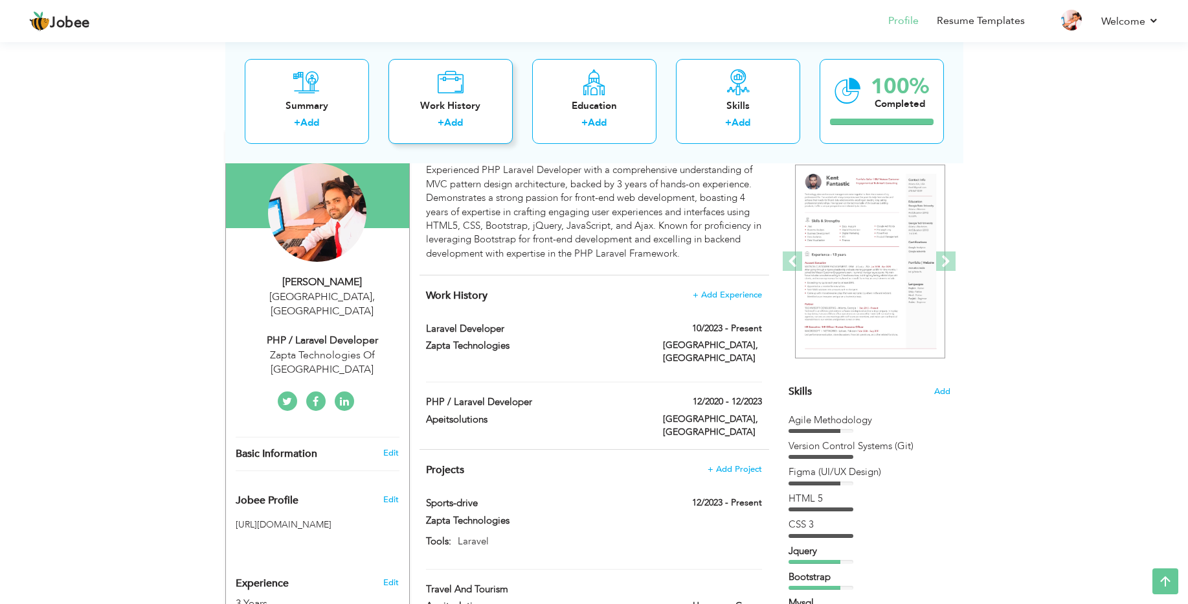
click at [457, 110] on div "Work History" at bounding box center [451, 105] width 104 height 14
checkbox input "false"
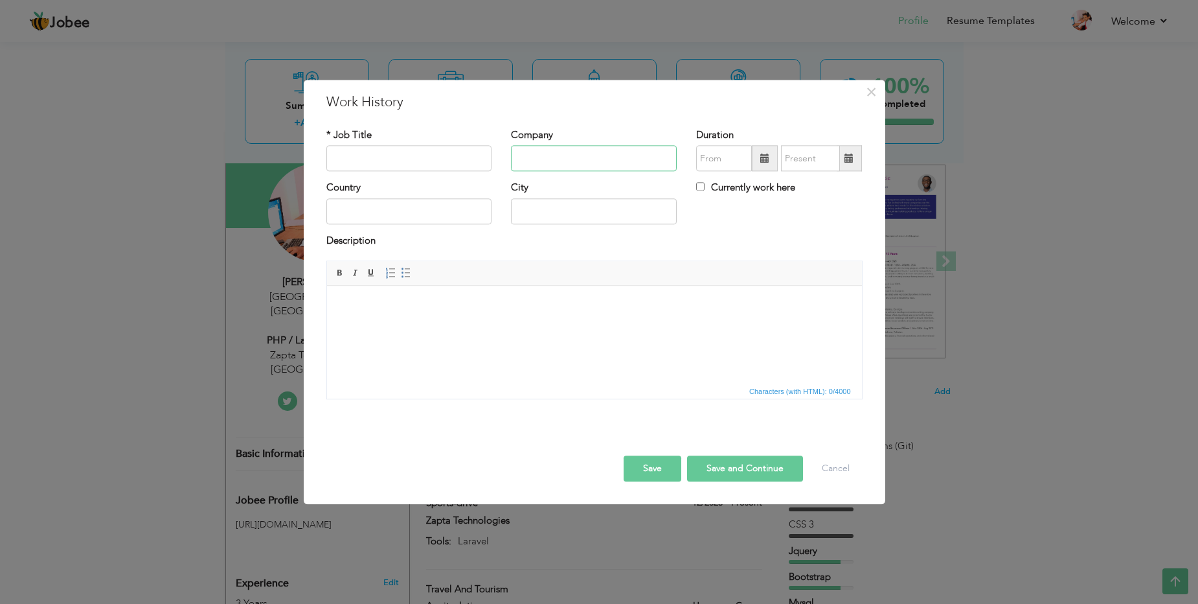
click at [538, 155] on input "text" at bounding box center [594, 159] width 166 height 26
click at [420, 160] on input "text" at bounding box center [409, 159] width 166 height 26
type input "SynergyCloud"
click at [545, 152] on input "text" at bounding box center [594, 159] width 166 height 26
type input "ZAPTA Technologies"
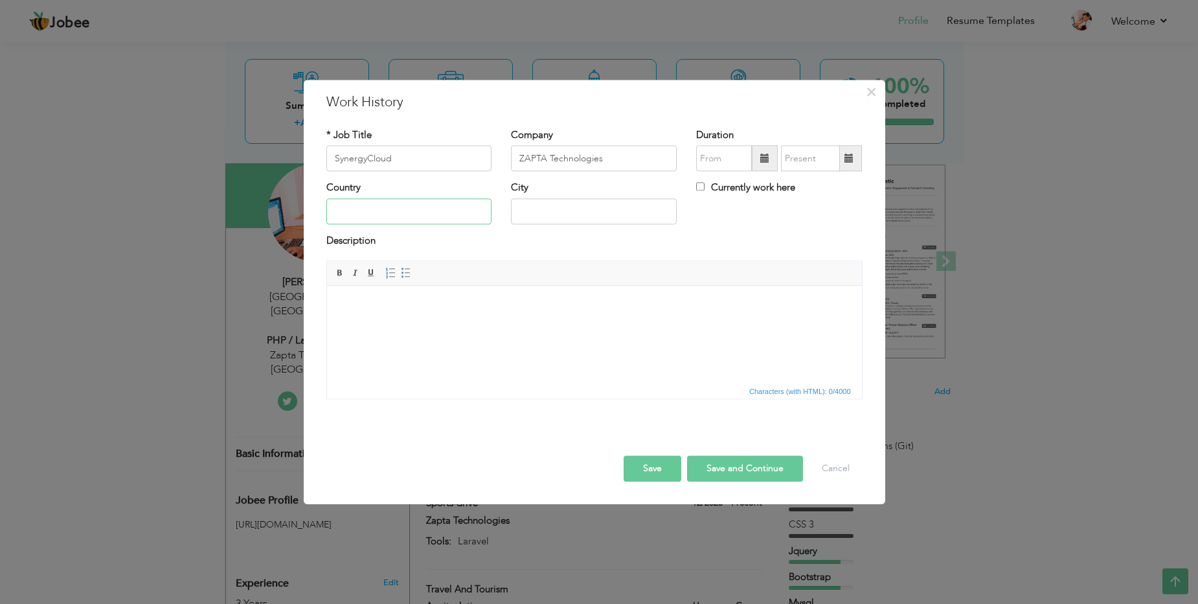
click at [417, 215] on input "text" at bounding box center [409, 211] width 166 height 26
type input "[GEOGRAPHIC_DATA]"
click at [549, 235] on div "Description" at bounding box center [594, 242] width 536 height 17
click at [701, 187] on input "Currently work here" at bounding box center [700, 187] width 8 height 8
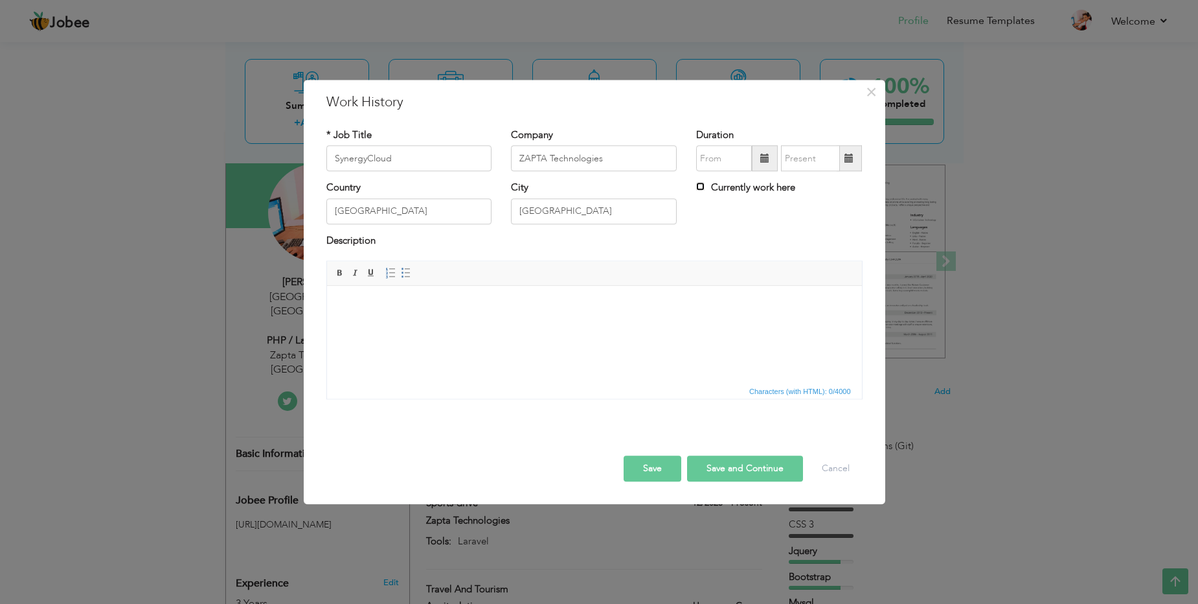
checkbox input "true"
click at [493, 321] on html at bounding box center [593, 306] width 535 height 40
click at [833, 464] on button "Cancel" at bounding box center [836, 469] width 54 height 26
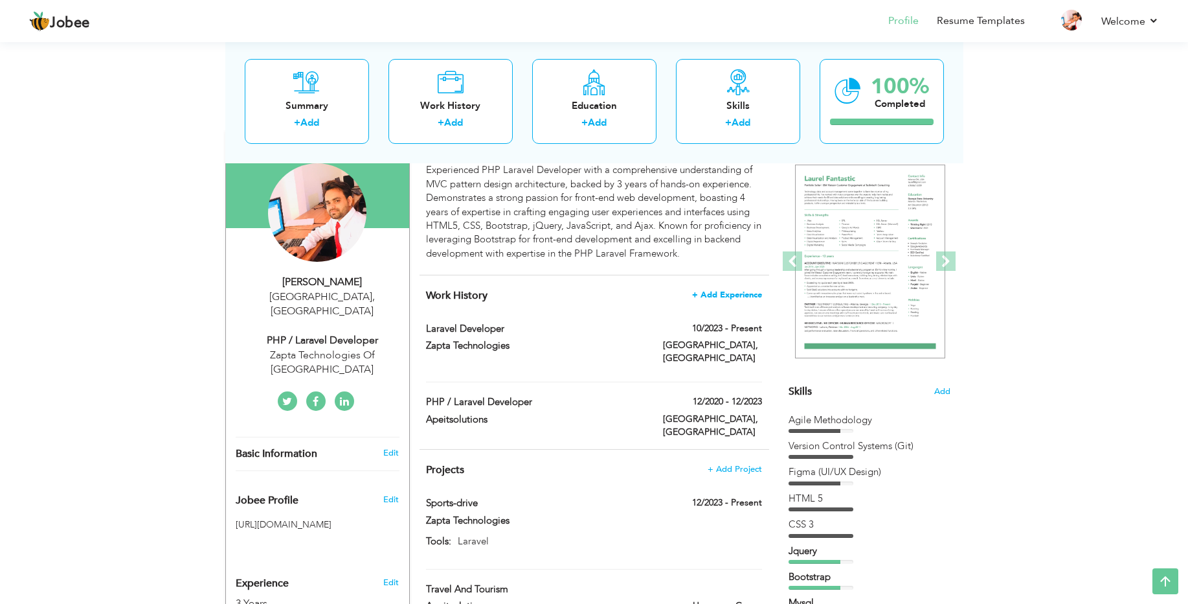
click at [725, 295] on span "+ Add Experience" at bounding box center [727, 294] width 70 height 9
checkbox input "false"
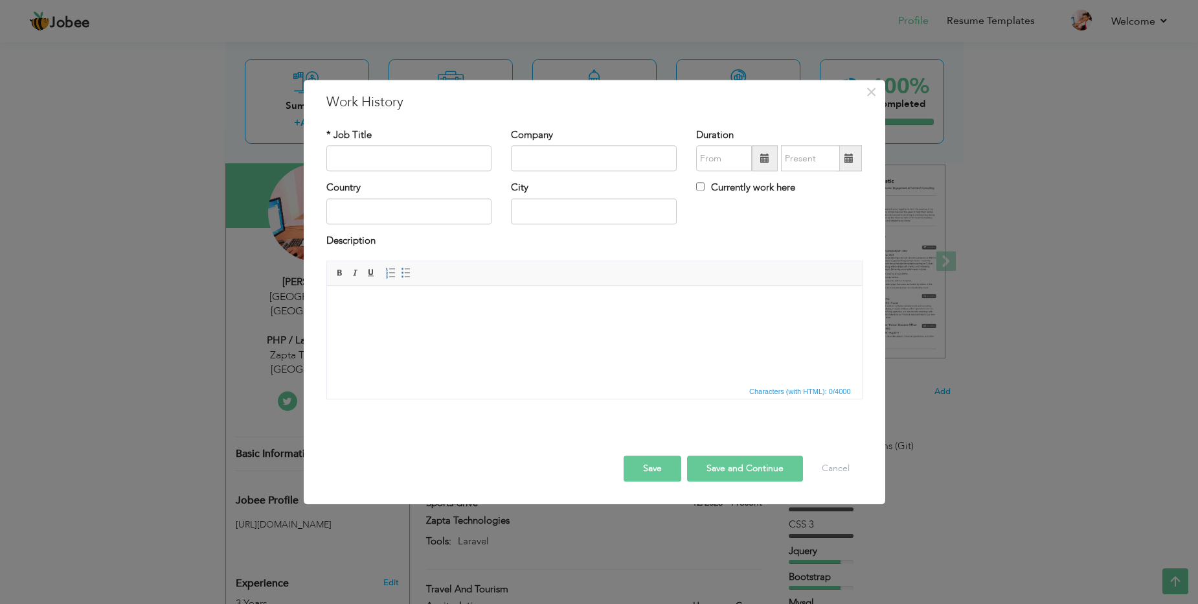
click at [1094, 335] on div "× Work History * Job Title Company Duration Currently work here Country" at bounding box center [599, 302] width 1198 height 604
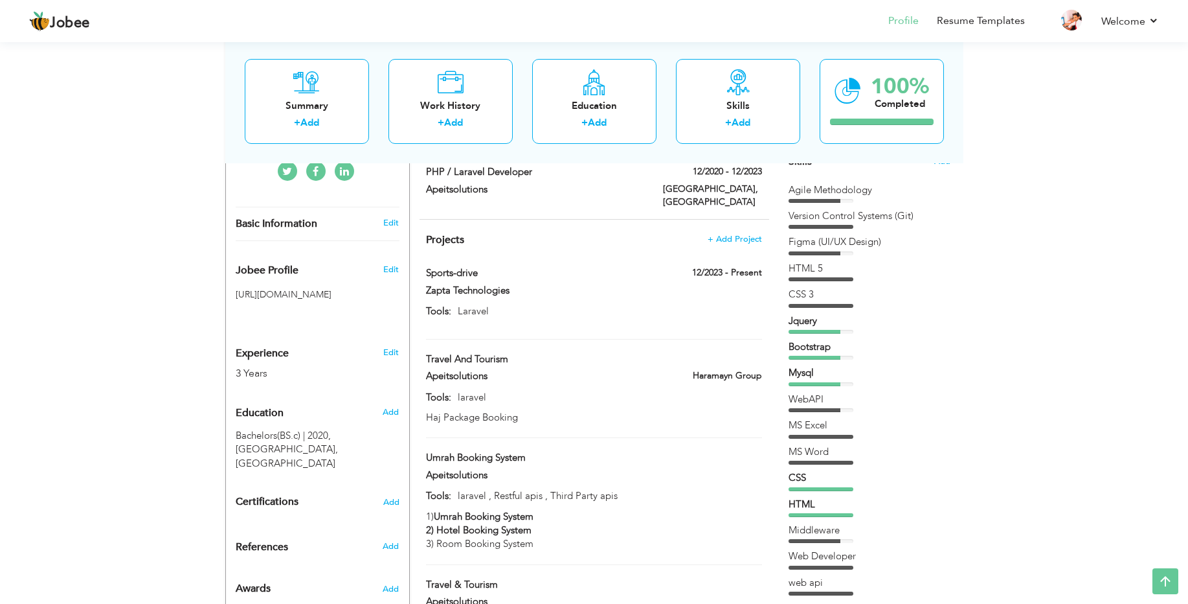
scroll to position [339, 0]
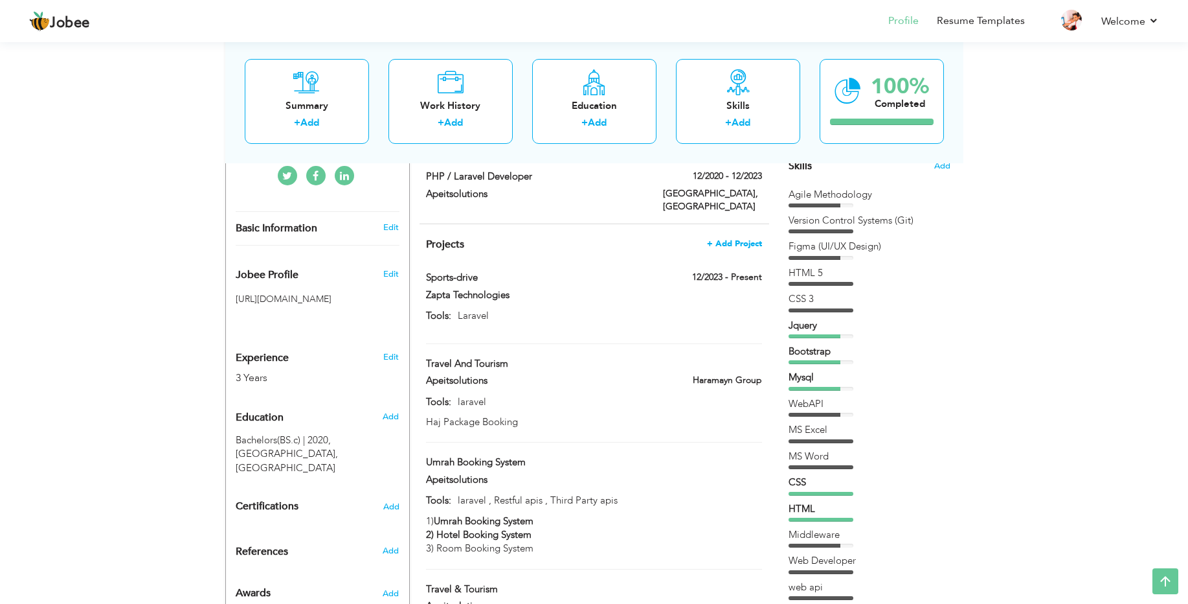
click at [739, 239] on span "+ Add Project" at bounding box center [734, 243] width 55 height 9
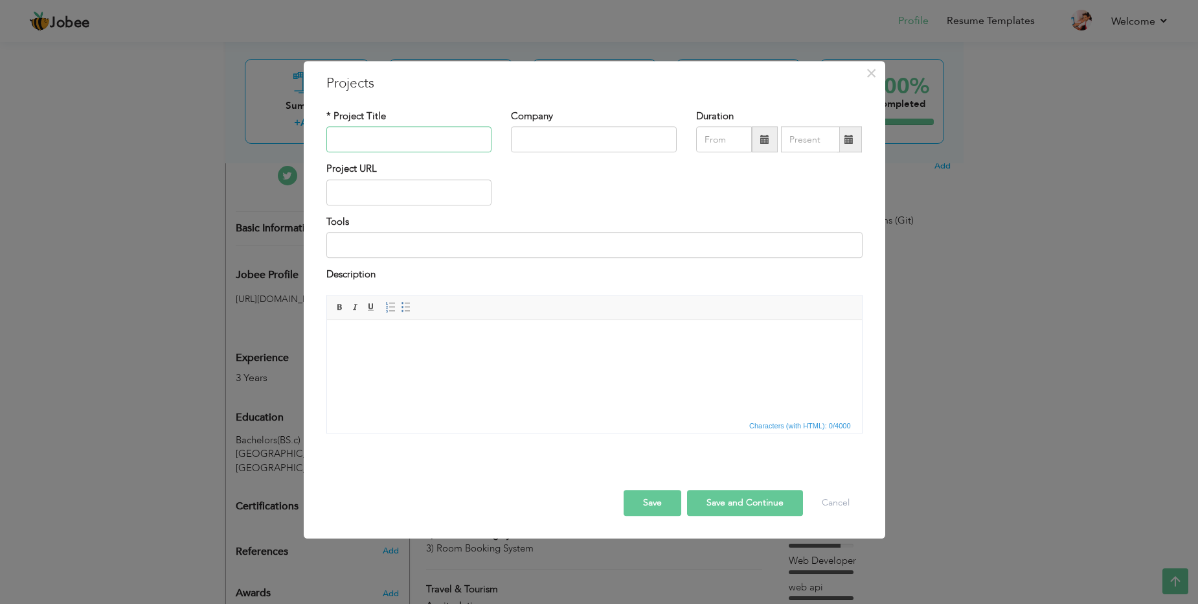
click at [407, 137] on input "text" at bounding box center [409, 140] width 166 height 26
type input "SynergyCloud"
click at [585, 143] on input "text" at bounding box center [594, 140] width 166 height 26
type input "ZAPTA Technologies"
click at [412, 188] on input "text" at bounding box center [409, 192] width 166 height 26
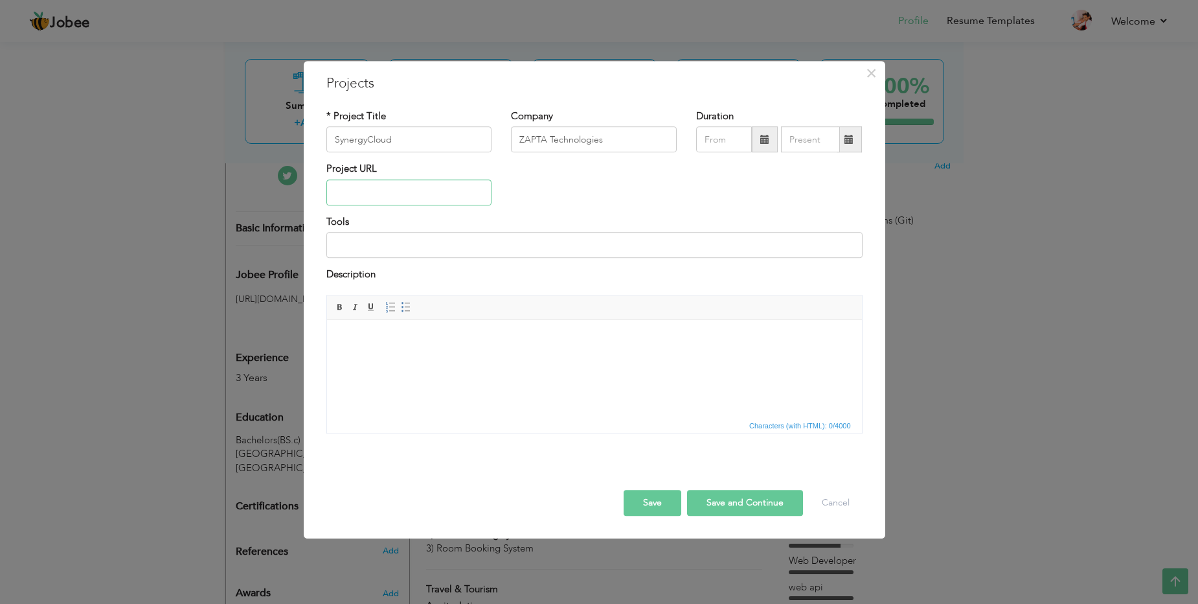
paste input "[URL][DOMAIN_NAME]"
type input "[URL][DOMAIN_NAME]"
click at [411, 248] on input at bounding box center [594, 245] width 536 height 26
type input "Php Laravel, Javascript,Jquery,Bootstrap,HTML,CSS"
click at [404, 350] on html at bounding box center [593, 339] width 535 height 40
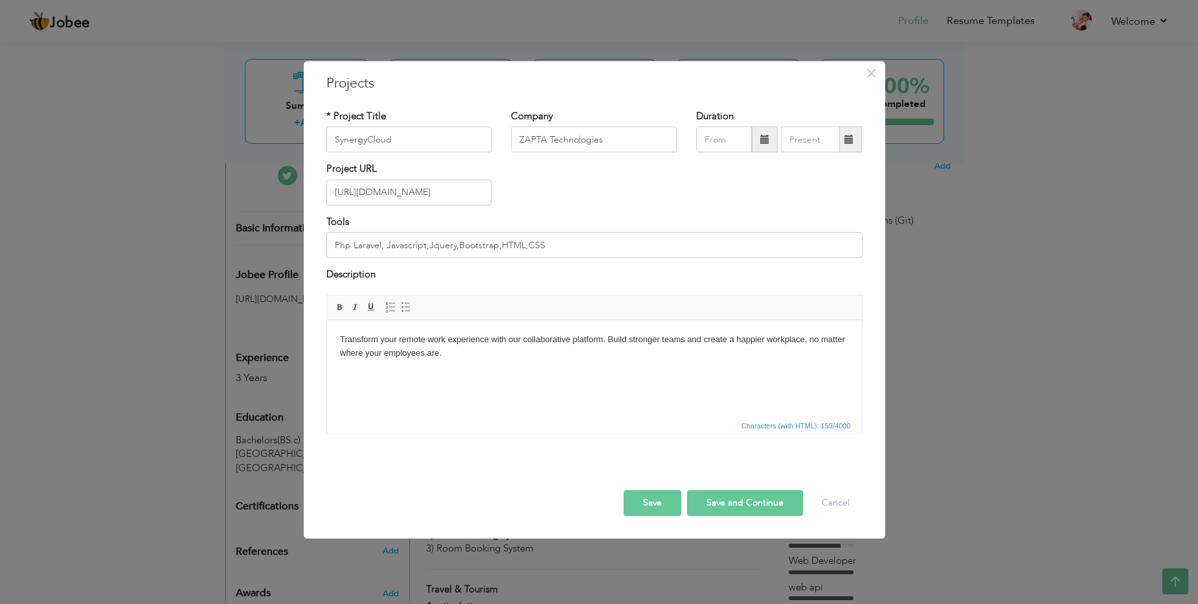
click at [342, 334] on body "Transform your remote work experience with our collaborative platform. Build st…" at bounding box center [593, 345] width 509 height 27
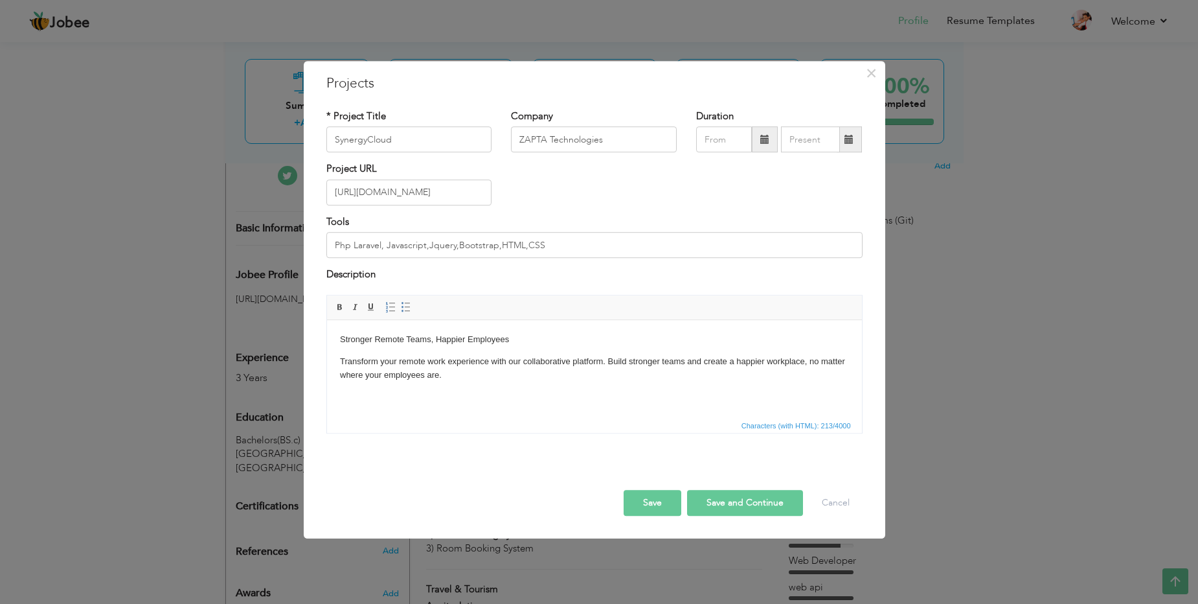
click at [376, 345] on p "Stronger Remote Teams, Happier Employees" at bounding box center [593, 339] width 509 height 14
click at [361, 348] on body "Stronger Remote Teams, Happier Employees Transform your remote work experience …" at bounding box center [593, 356] width 509 height 49
click at [361, 347] on body "Stronger Remote Teams, Happier Employees Transform your remote work experience …" at bounding box center [593, 356] width 509 height 49
drag, startPoint x: 512, startPoint y: 339, endPoint x: 317, endPoint y: 337, distance: 194.9
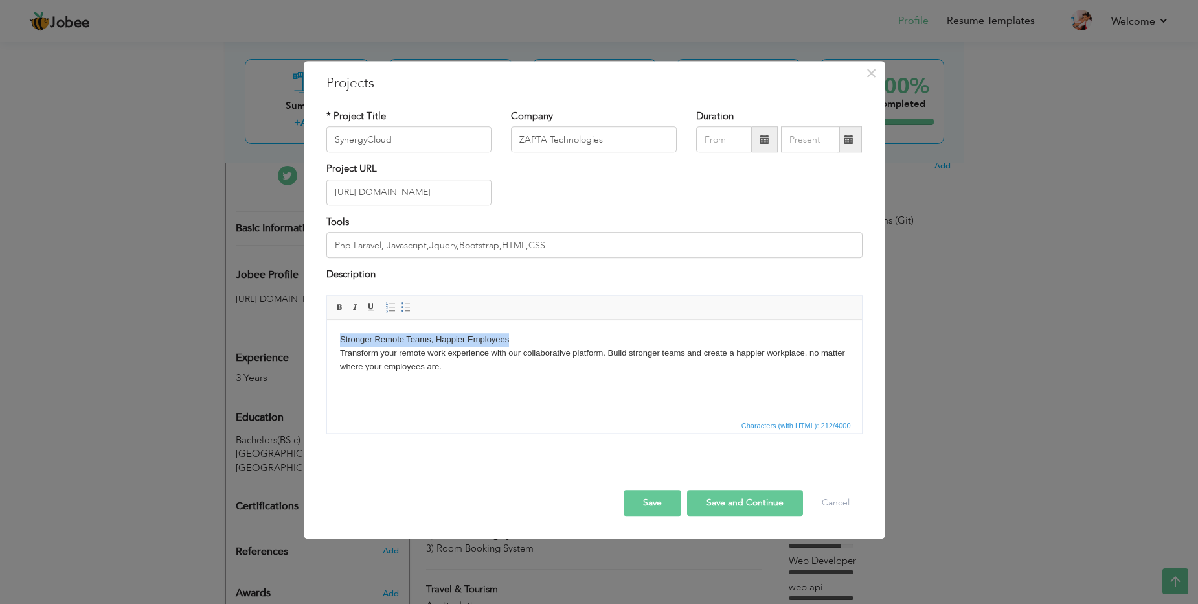
click at [326, 337] on html "Stronger Remote Teams, Happier Employees ​​​​​​​ Transform your remote work exp…" at bounding box center [593, 352] width 535 height 66
click at [339, 306] on span at bounding box center [340, 307] width 10 height 10
click at [523, 338] on p "Stronger Remote Teams, Happier Employees ​​​​​​​ Transform your remote work exp…" at bounding box center [593, 352] width 509 height 40
click at [650, 500] on button "Save" at bounding box center [653, 503] width 58 height 26
type input "Zapta Technologies"
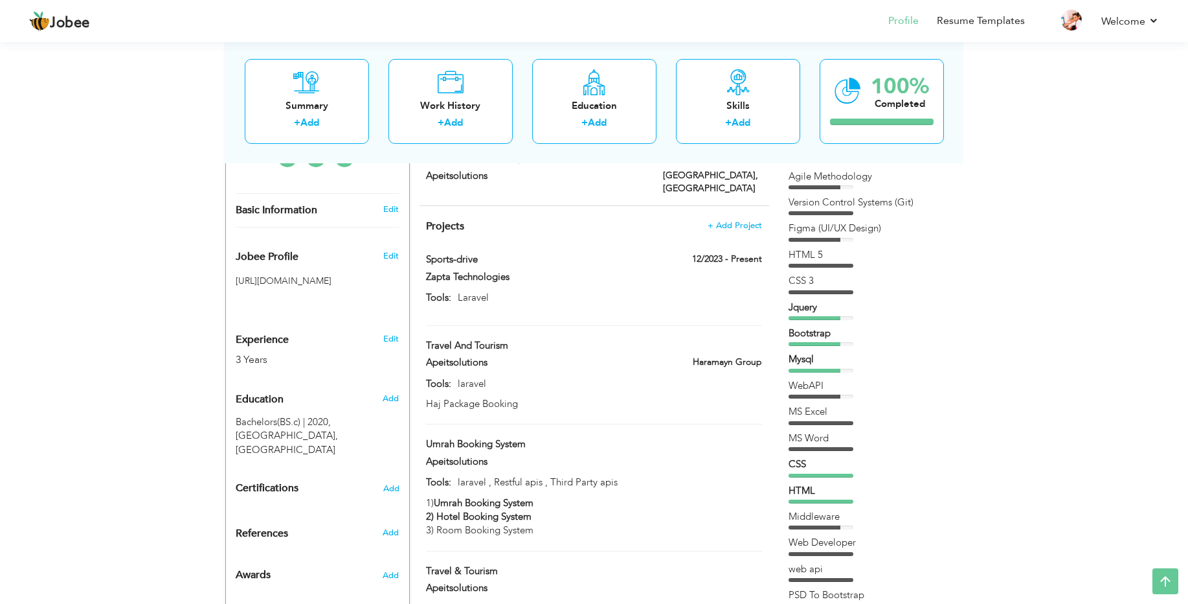
scroll to position [359, 0]
click at [736, 219] on span "+ Add Project" at bounding box center [734, 223] width 55 height 9
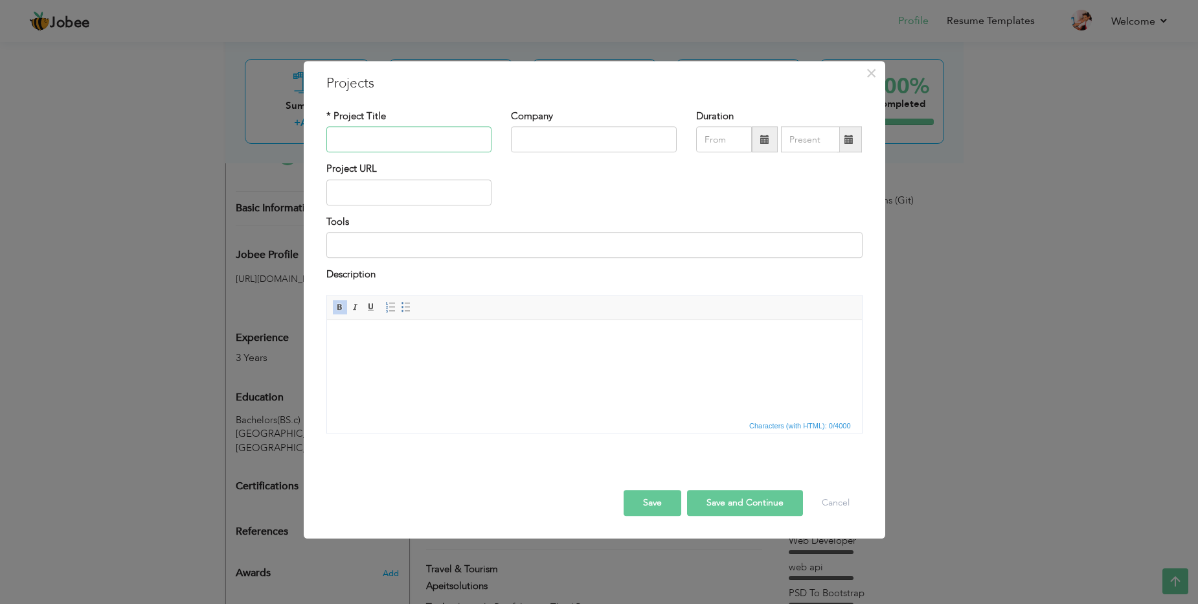
paste input "fanzum"
type input "fanzum"
click at [565, 144] on input "text" at bounding box center [594, 140] width 166 height 26
type input "ZAPTA Technologies"
click at [365, 199] on input "text" at bounding box center [409, 192] width 166 height 26
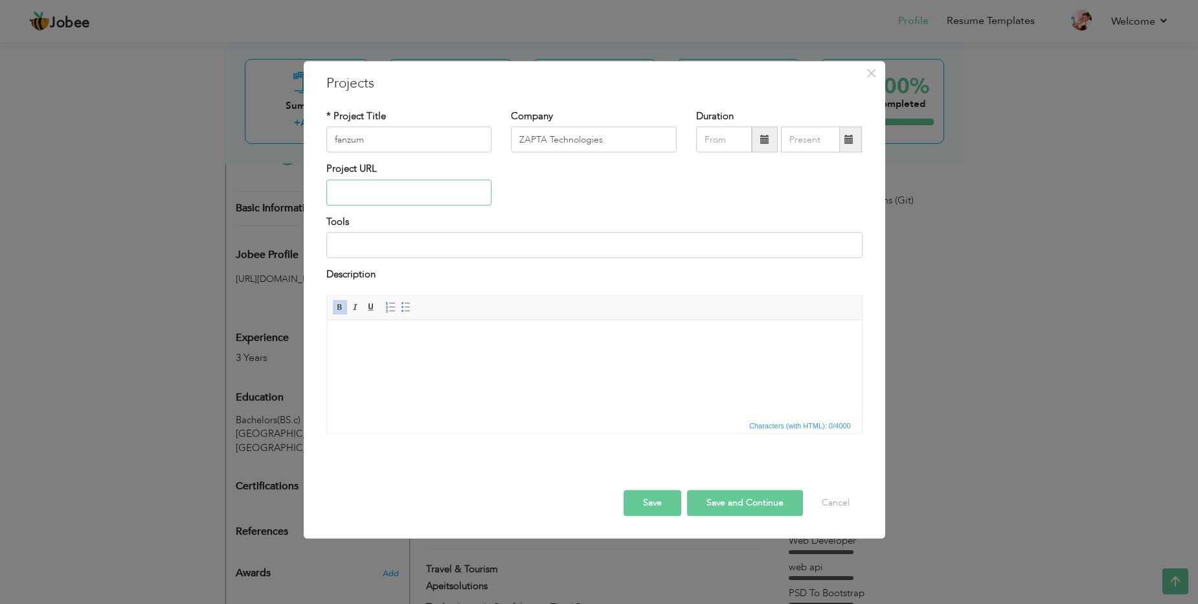
paste input "[URL][DOMAIN_NAME]"
type input "[URL][DOMAIN_NAME]"
click at [420, 245] on input at bounding box center [594, 245] width 536 height 26
click at [550, 244] on input "Php Laravel, Javascript,Jquery,Bootstrap,HTML,CSS" at bounding box center [594, 245] width 536 height 26
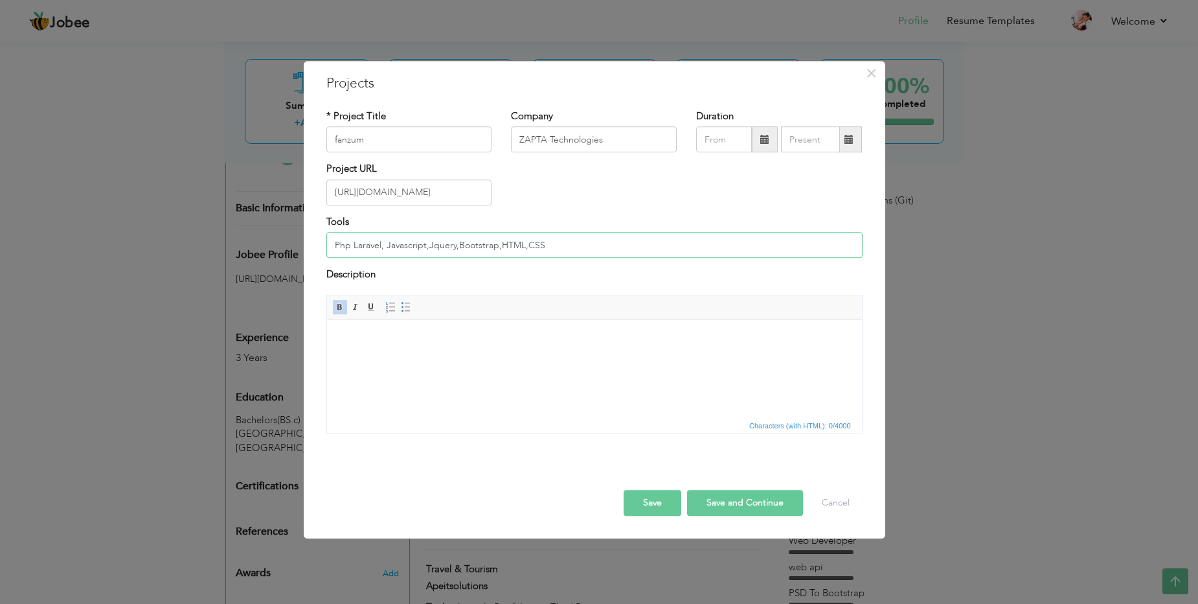
click at [412, 247] on input "Php Laravel, Javascript,Jquery,Bootstrap,HTML,CSS" at bounding box center [594, 245] width 536 height 26
click at [425, 247] on input "Php Laravel, React,Jquery,Bootstrap,HTML,CSS" at bounding box center [594, 245] width 536 height 26
drag, startPoint x: 497, startPoint y: 247, endPoint x: 409, endPoint y: 242, distance: 87.5
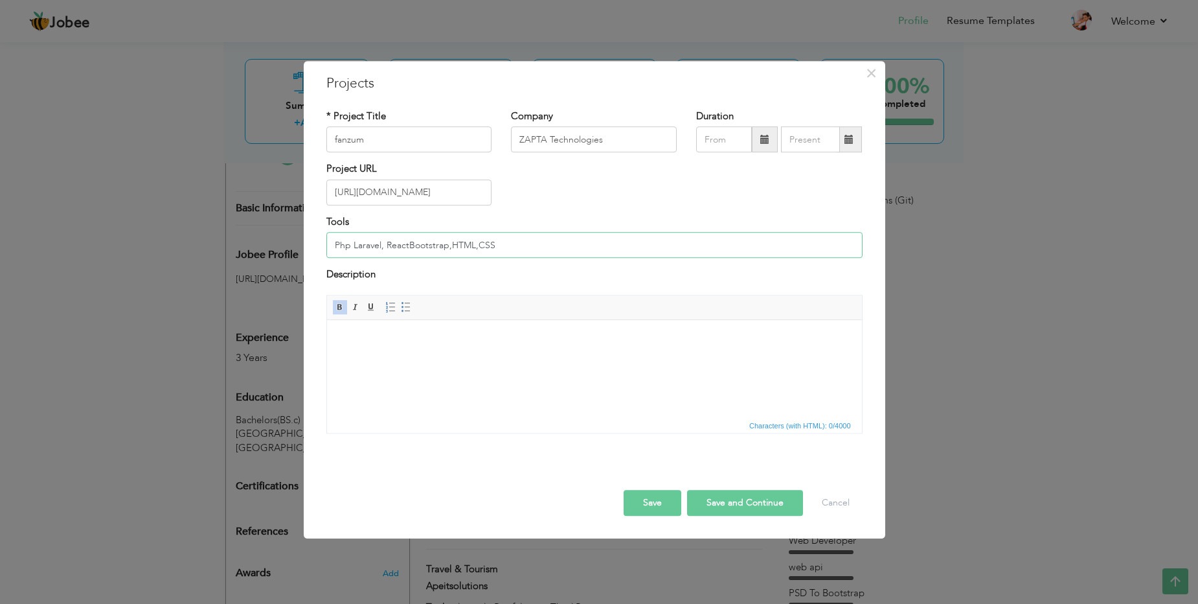
click at [409, 242] on input "Php Laravel, ReactBootstrap,HTML,CSS" at bounding box center [594, 245] width 536 height 26
type input "Php Laravel, React,Tailwind,HTML,CSS"
click at [473, 353] on html at bounding box center [593, 339] width 535 height 40
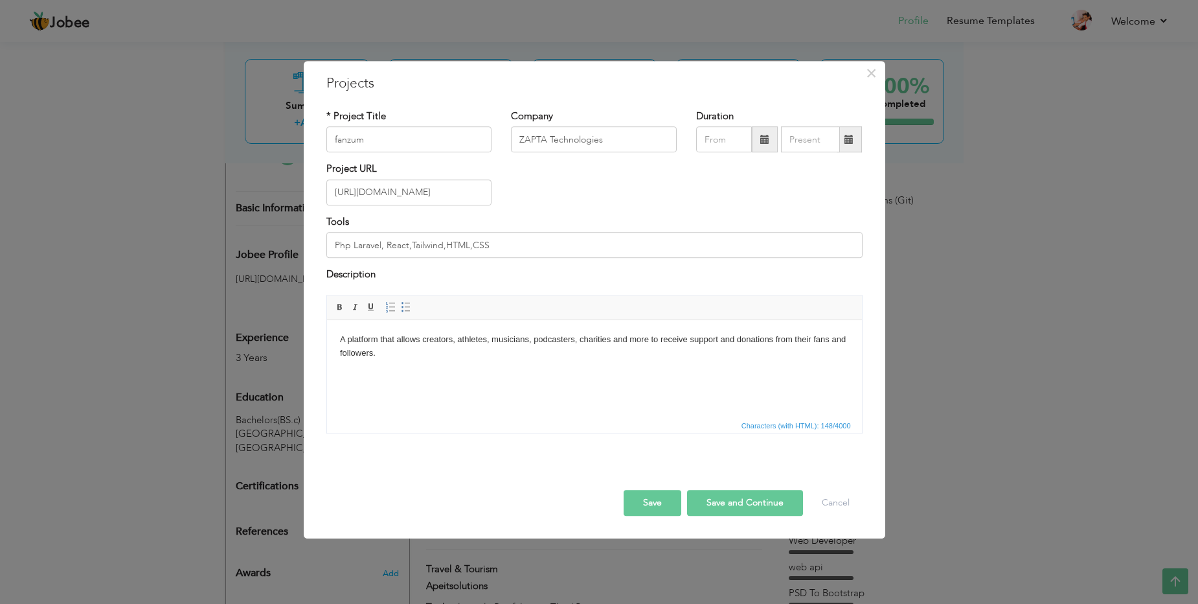
click at [339, 338] on body "A platform that allows creators, athletes, musicians, podcasters, charities and…" at bounding box center [593, 345] width 509 height 27
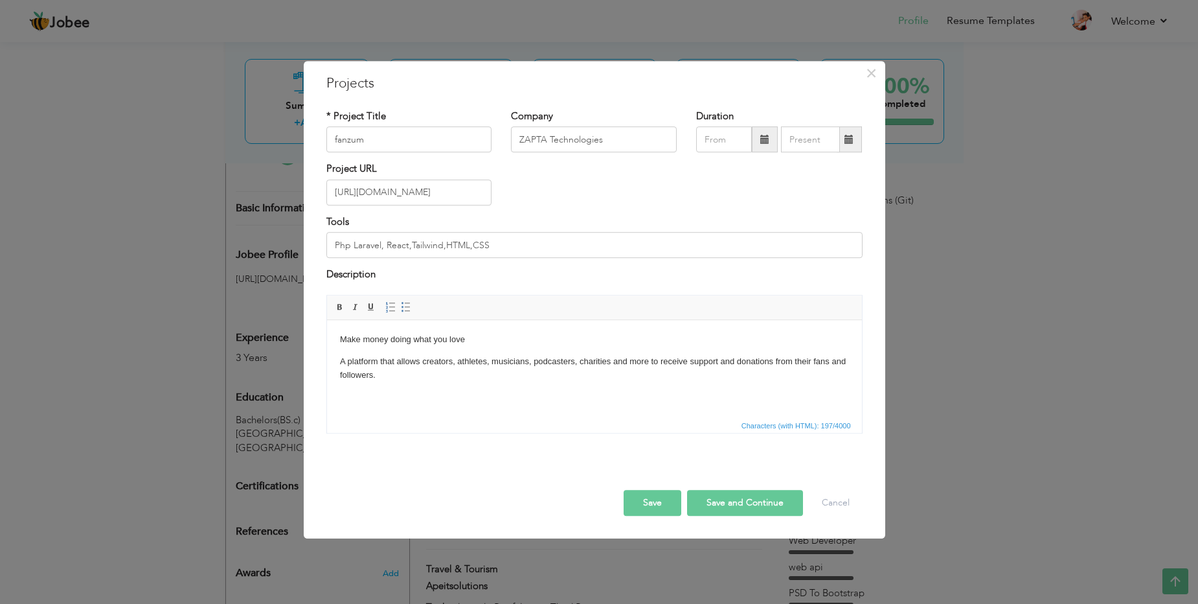
click at [370, 345] on p "Make money doing what you love" at bounding box center [593, 339] width 509 height 14
click at [349, 354] on p "A platform that allows creators, athletes, musicians, podcasters, charities and…" at bounding box center [593, 367] width 509 height 27
drag, startPoint x: 480, startPoint y: 340, endPoint x: 337, endPoint y: 334, distance: 143.2
click at [337, 334] on html "Make money doing what you love ​​​​​​​ A platform that allows creators, athlete…" at bounding box center [593, 352] width 535 height 66
click at [336, 304] on span at bounding box center [340, 307] width 10 height 10
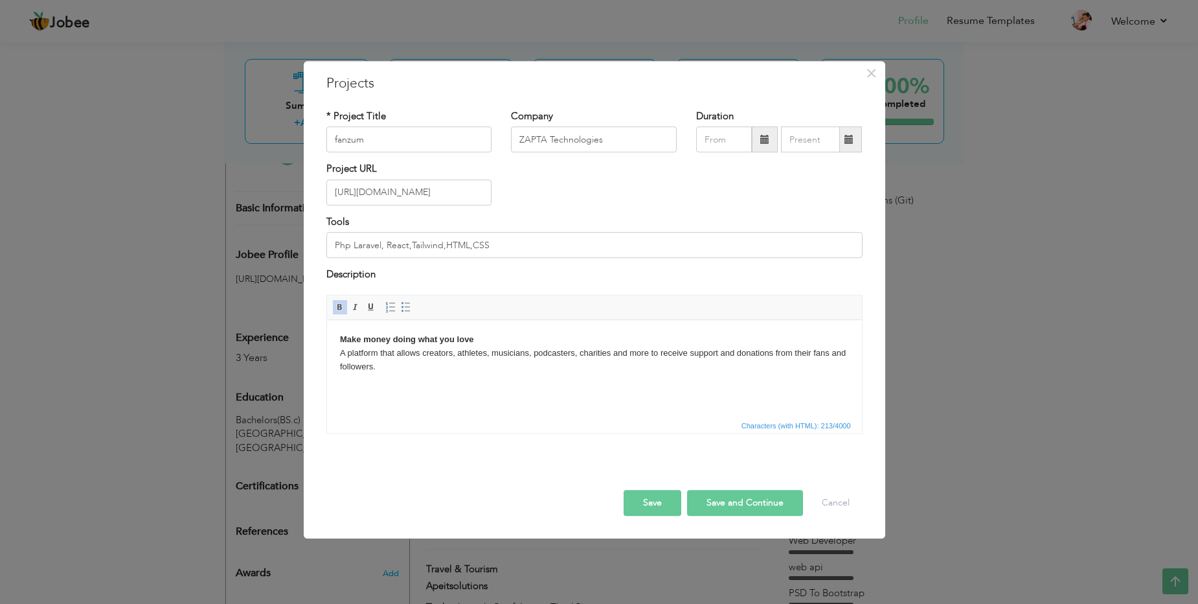
click at [526, 345] on p "Make money doing what you love ​​​​​​​ A platform that allows creators, athlete…" at bounding box center [593, 352] width 509 height 40
click at [655, 497] on button "Save" at bounding box center [653, 503] width 58 height 26
type input "Zapta Technologies"
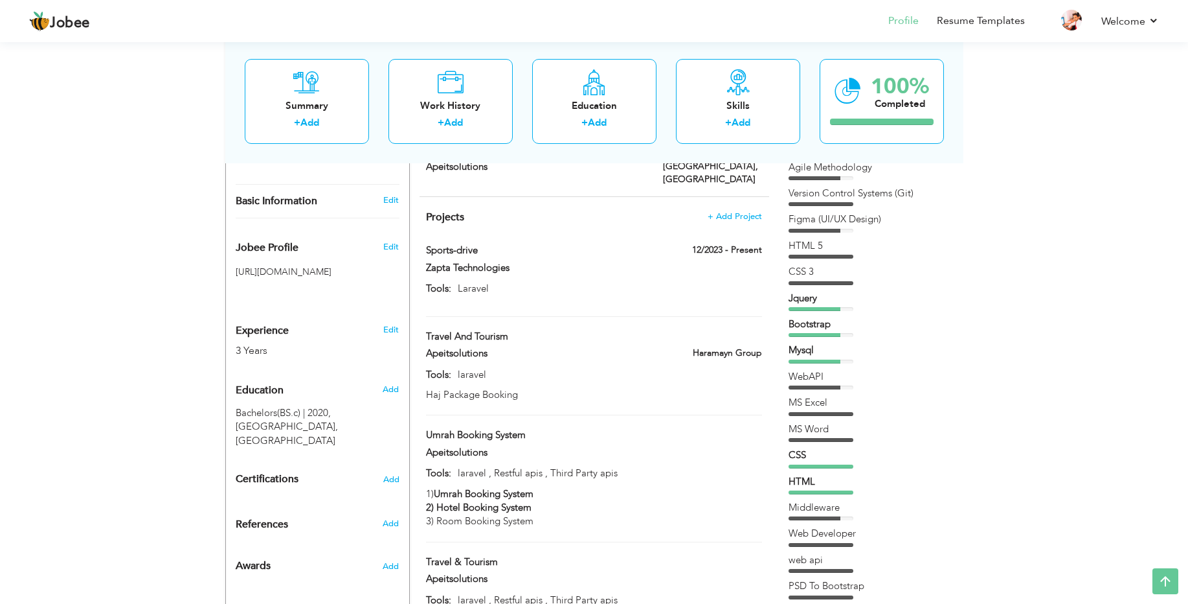
scroll to position [357, 0]
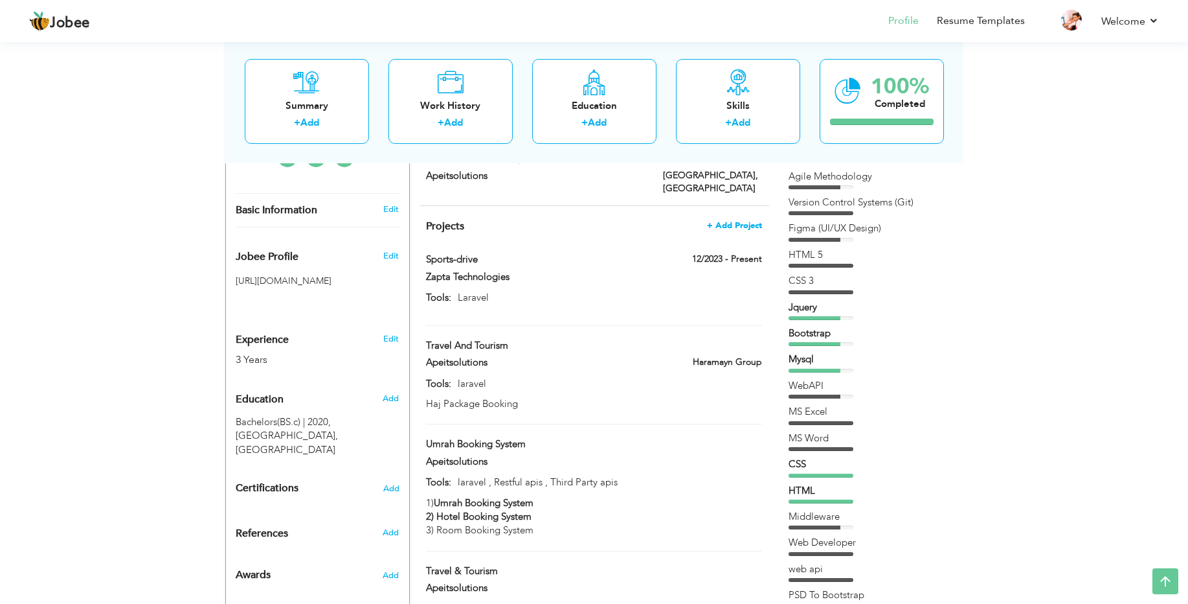
click at [731, 221] on span "+ Add Project" at bounding box center [734, 225] width 55 height 9
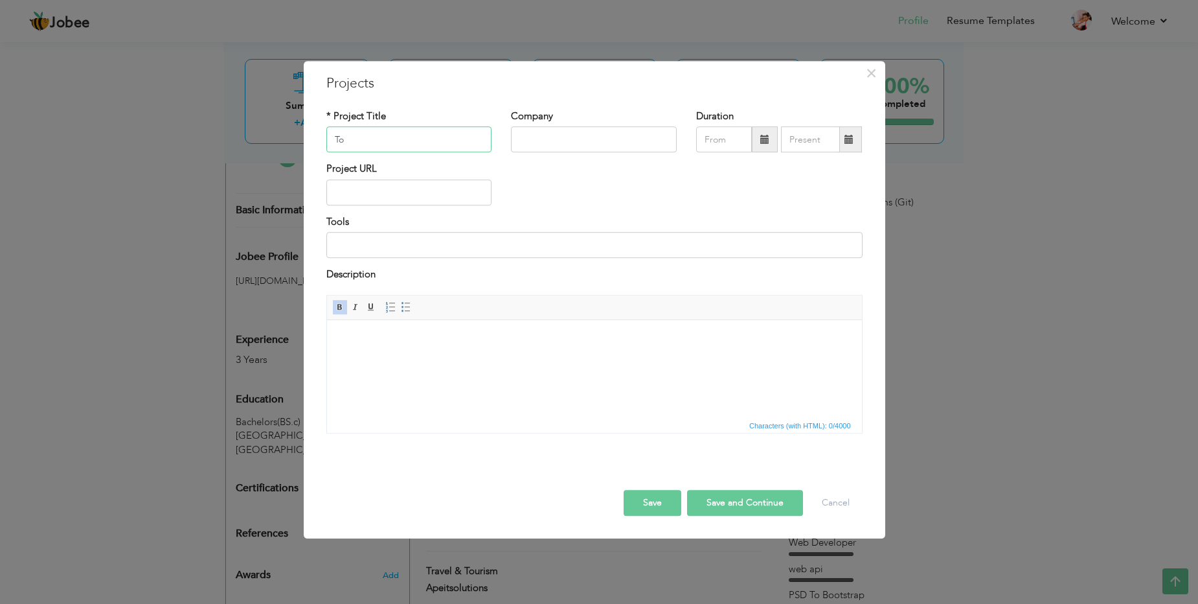
paste input "todo.sparksa"
click at [339, 142] on input "todo.sparksa" at bounding box center [409, 140] width 166 height 26
click at [357, 137] on input "Todo.sparksa" at bounding box center [409, 140] width 166 height 26
type input "[PERSON_NAME]"
click at [569, 145] on input "text" at bounding box center [594, 140] width 166 height 26
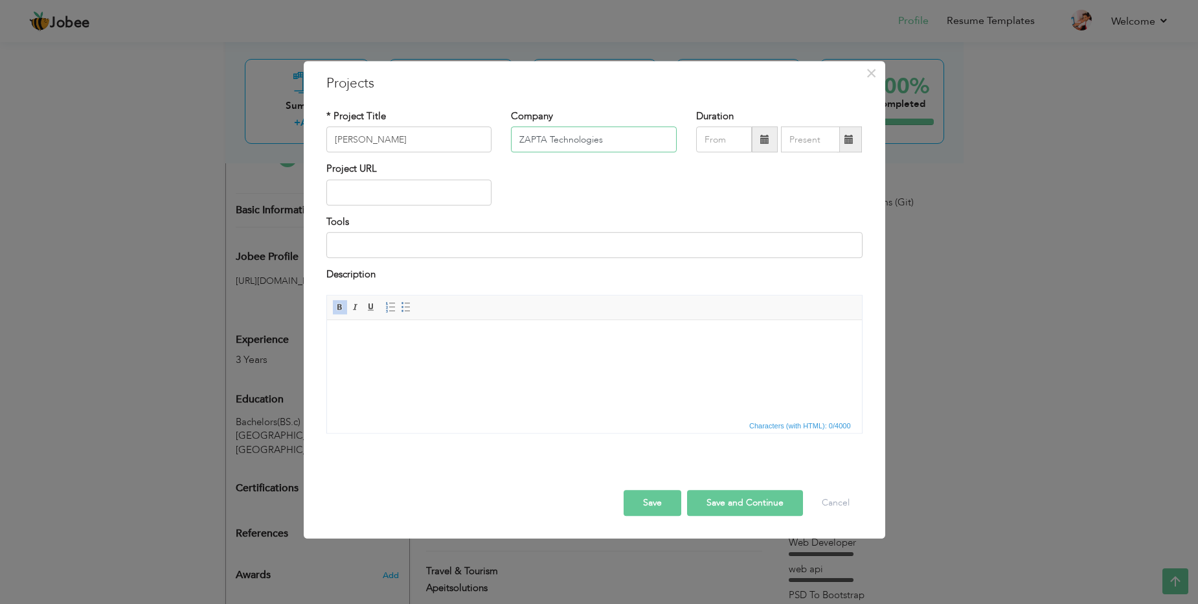
type input "ZAPTA Technologies"
click at [408, 196] on input "text" at bounding box center [409, 192] width 166 height 26
paste input "http://todo.sparksa.co.za/login"
type input "[URL][DOMAIN_NAME]"
click at [490, 251] on input at bounding box center [594, 245] width 536 height 26
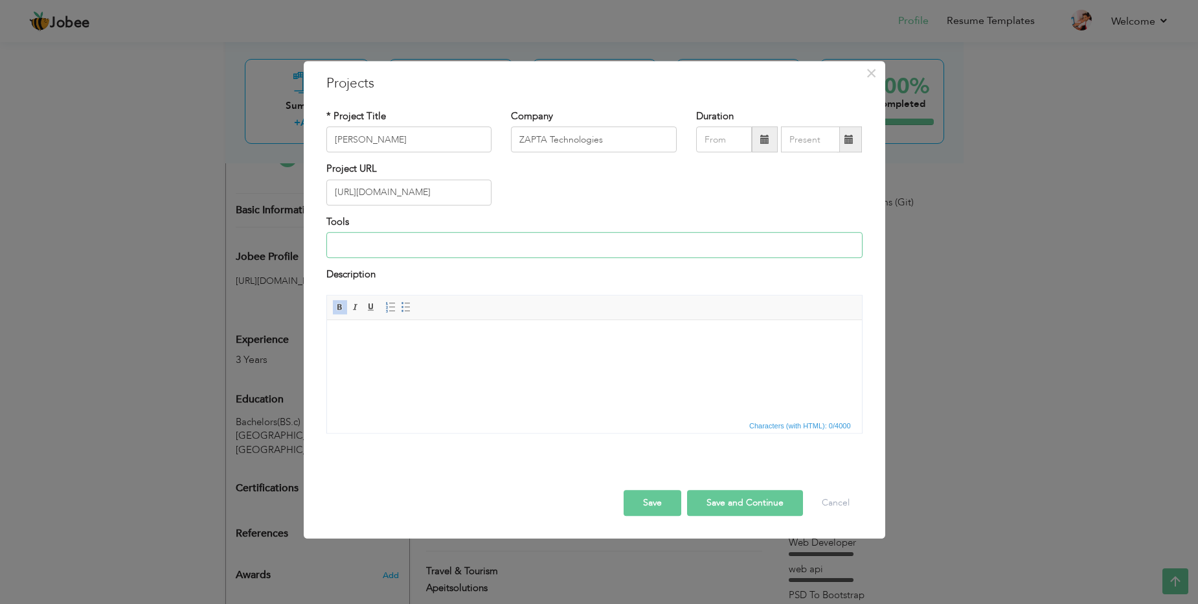
type input "Php Laravel, Javascript,Jquery,Bootstrap,HTML,CSS"
click at [477, 345] on body at bounding box center [593, 339] width 509 height 14
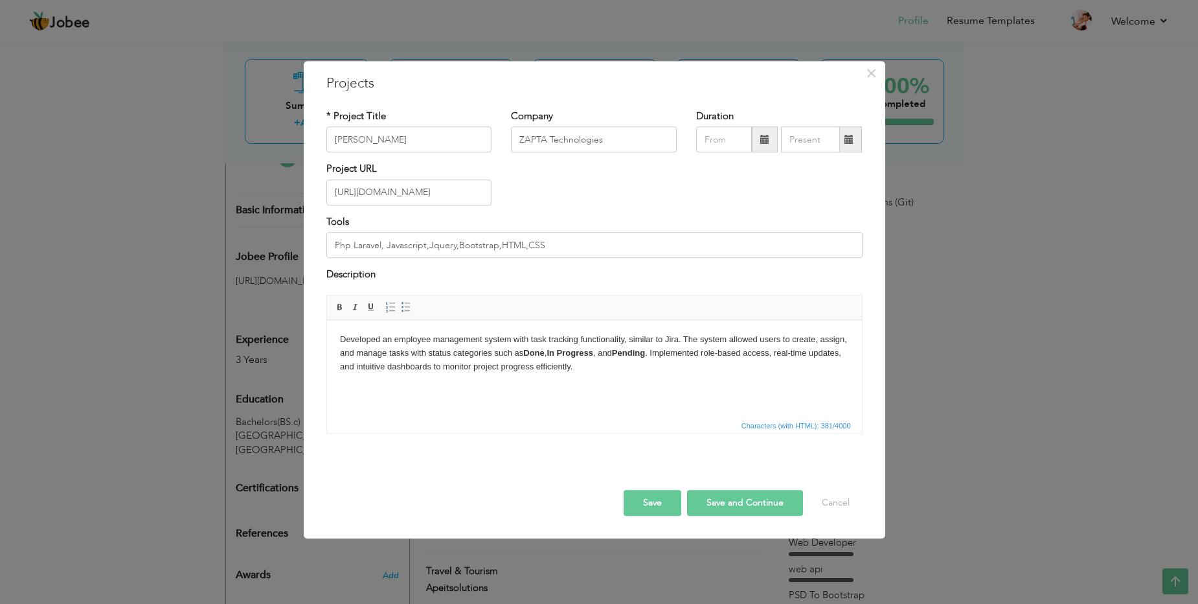
click at [596, 368] on body "Developed an employee management system with task tracking functionality, simil…" at bounding box center [593, 352] width 509 height 40
click at [652, 498] on button "Save" at bounding box center [653, 503] width 58 height 26
type input "Zapta Technologies"
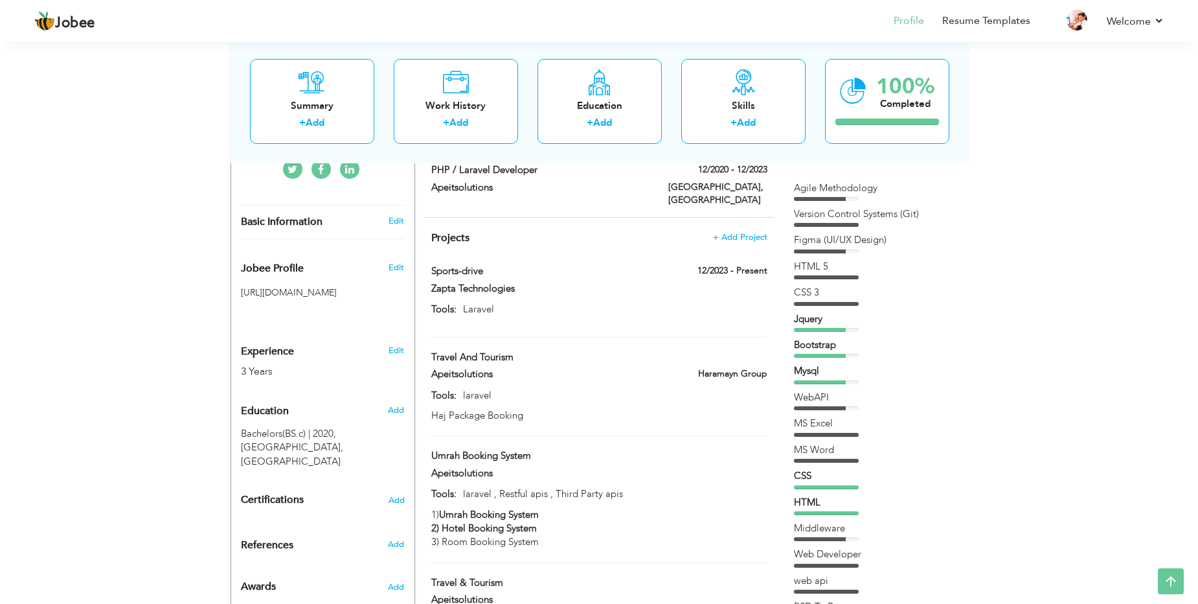
scroll to position [344, 0]
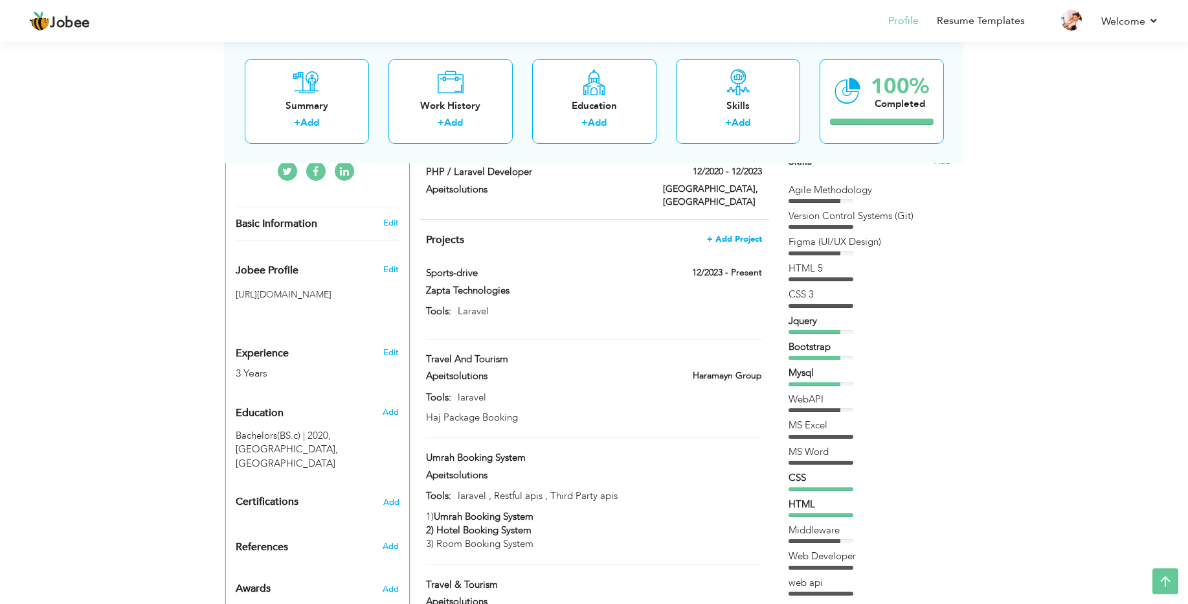
click at [745, 234] on span "+ Add Project" at bounding box center [734, 238] width 55 height 9
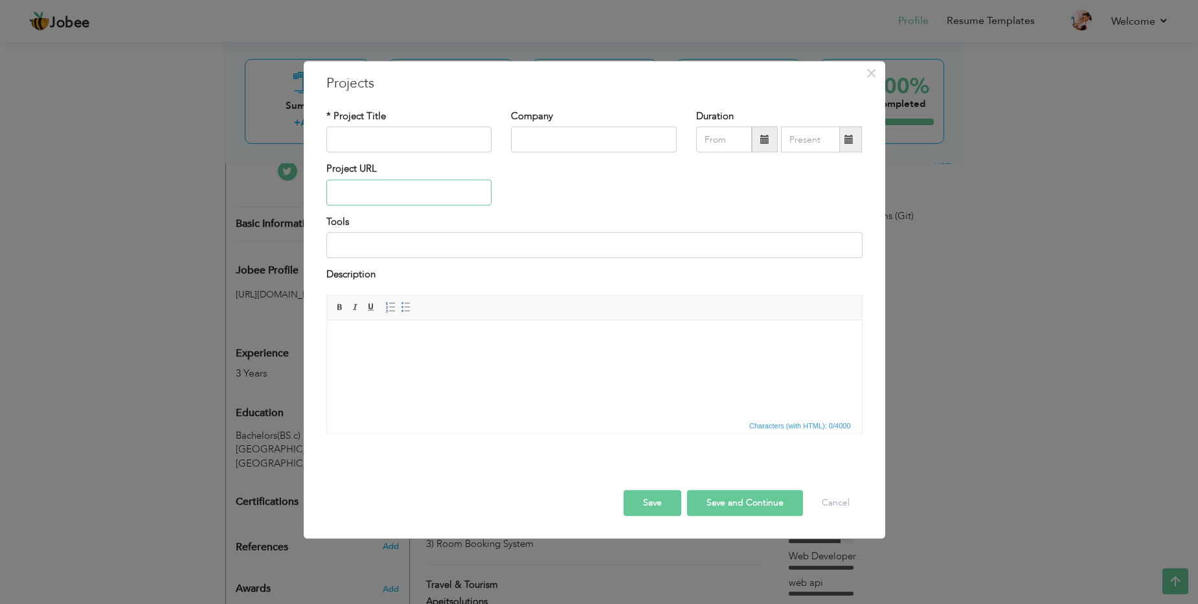
click at [411, 188] on input "text" at bounding box center [409, 192] width 166 height 26
paste input "[URL][DOMAIN_NAME]"
type input "[URL][DOMAIN_NAME]"
click at [353, 138] on input "text" at bounding box center [409, 140] width 166 height 26
type input "TFK Trading"
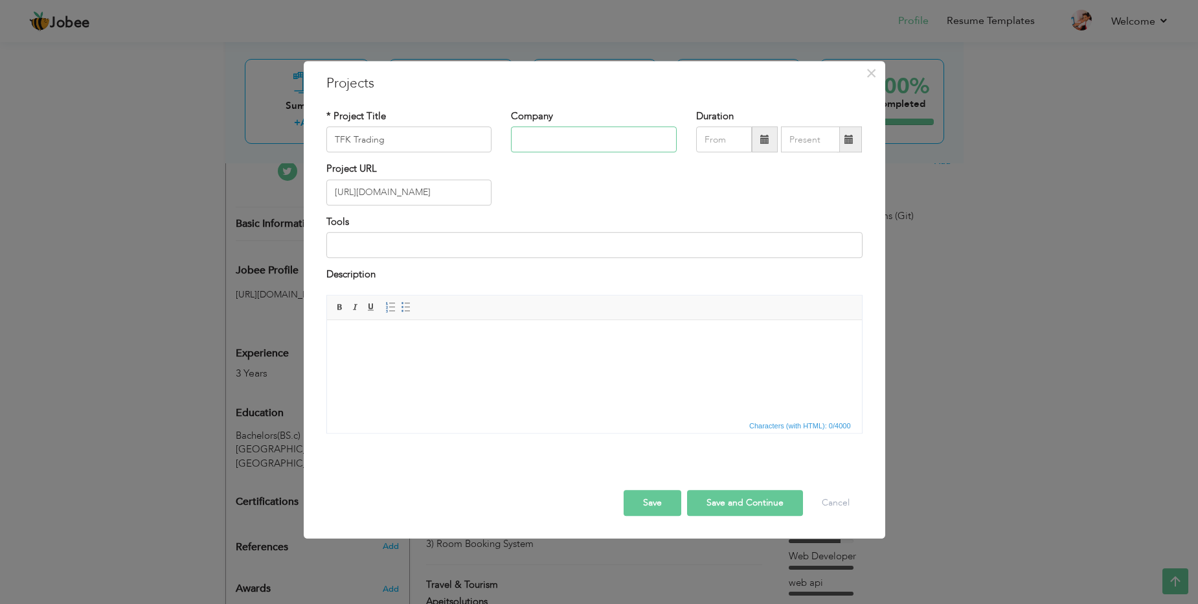
click at [554, 142] on input "text" at bounding box center [594, 140] width 166 height 26
type input "ZAPTA Technologies"
click at [457, 248] on input at bounding box center [594, 245] width 536 height 26
type input "Php Laravel, Javascript,Jquery,Bootstrap,HTML,CSS"
click at [456, 348] on html at bounding box center [593, 339] width 535 height 40
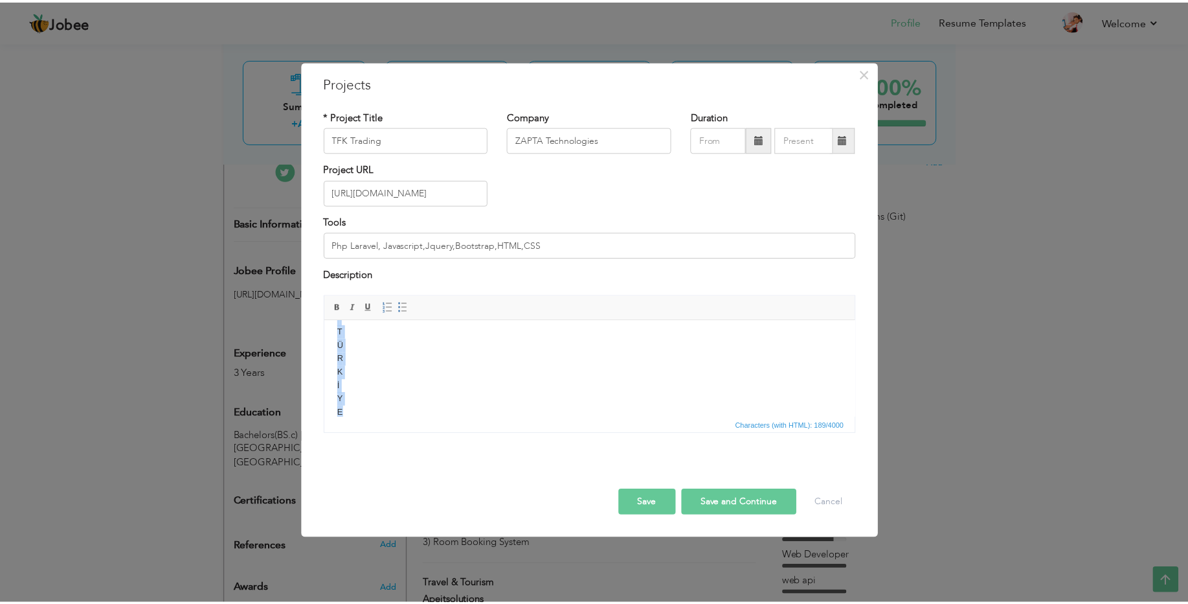
scroll to position [0, 0]
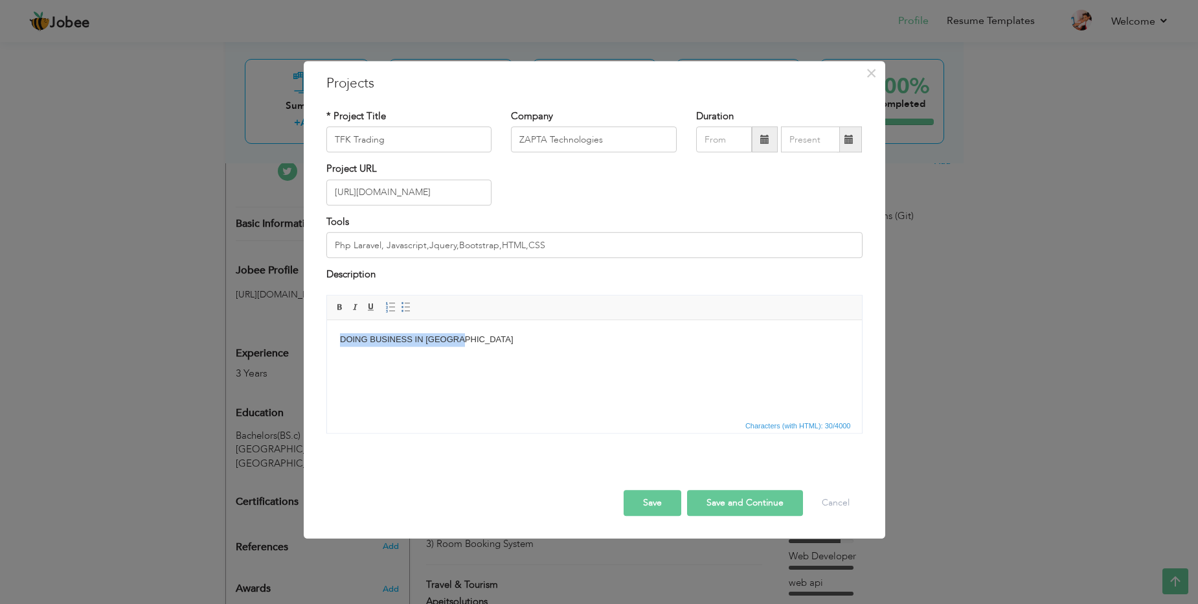
drag, startPoint x: 435, startPoint y: 340, endPoint x: 330, endPoint y: 337, distance: 104.9
click at [330, 337] on html "DOING BUSINESS IN TÜRKİYE" at bounding box center [593, 339] width 535 height 40
click at [338, 304] on span at bounding box center [340, 307] width 10 height 10
click at [475, 337] on body "DOING BUSINESS IN TÜRKİYE" at bounding box center [593, 339] width 509 height 14
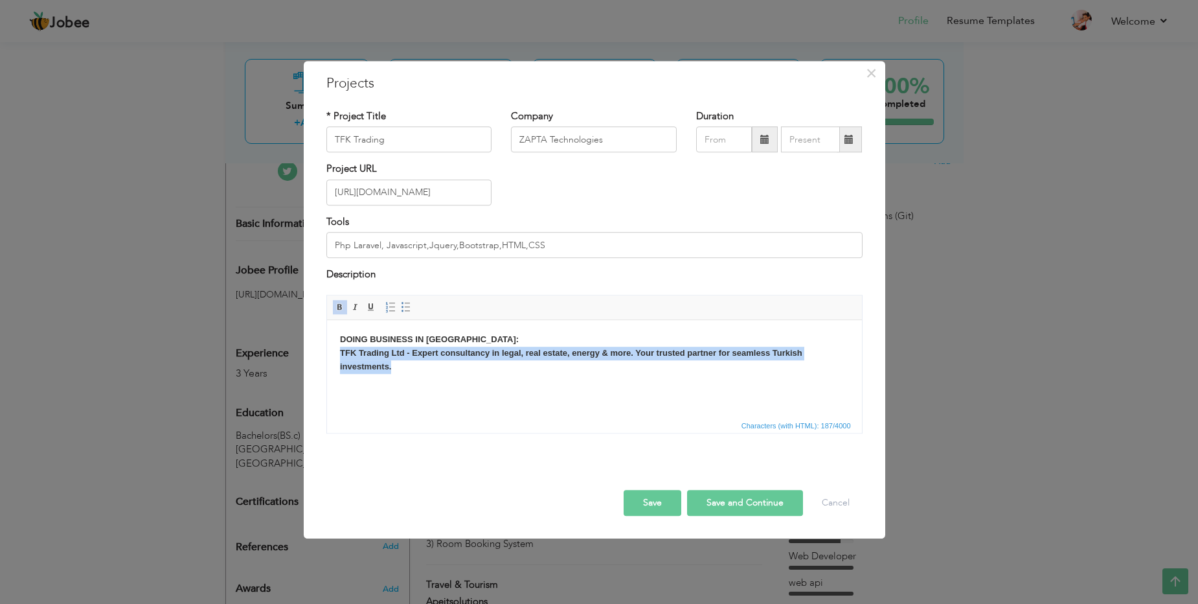
drag, startPoint x: 398, startPoint y: 364, endPoint x: 333, endPoint y: 356, distance: 65.3
click at [333, 356] on html "DOING BUSINESS IN TÜRKİYE: ​​​​​​​ TFK Trading Ltd - Expert consultancy in lega…" at bounding box center [593, 352] width 535 height 66
click at [343, 307] on span at bounding box center [340, 307] width 10 height 10
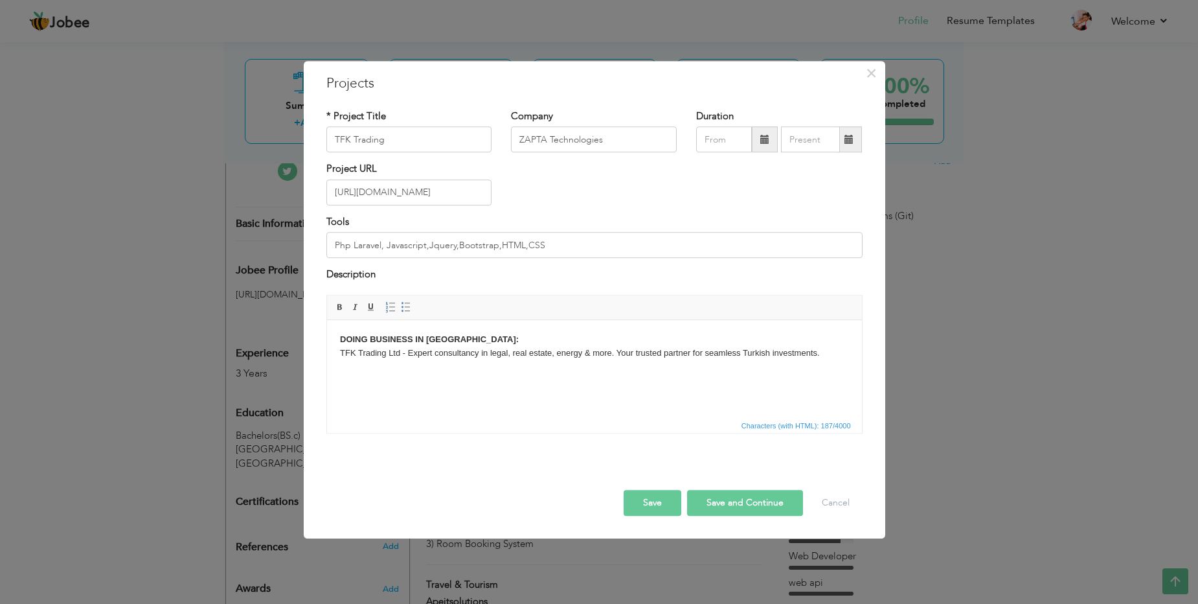
click at [400, 370] on html "DOING BUSINESS IN TÜRKİYE: TFK Trading Ltd - Expert consultancy in legal, real …" at bounding box center [593, 345] width 535 height 53
click at [652, 504] on button "Save" at bounding box center [653, 503] width 58 height 26
type input "Zapta Technologies"
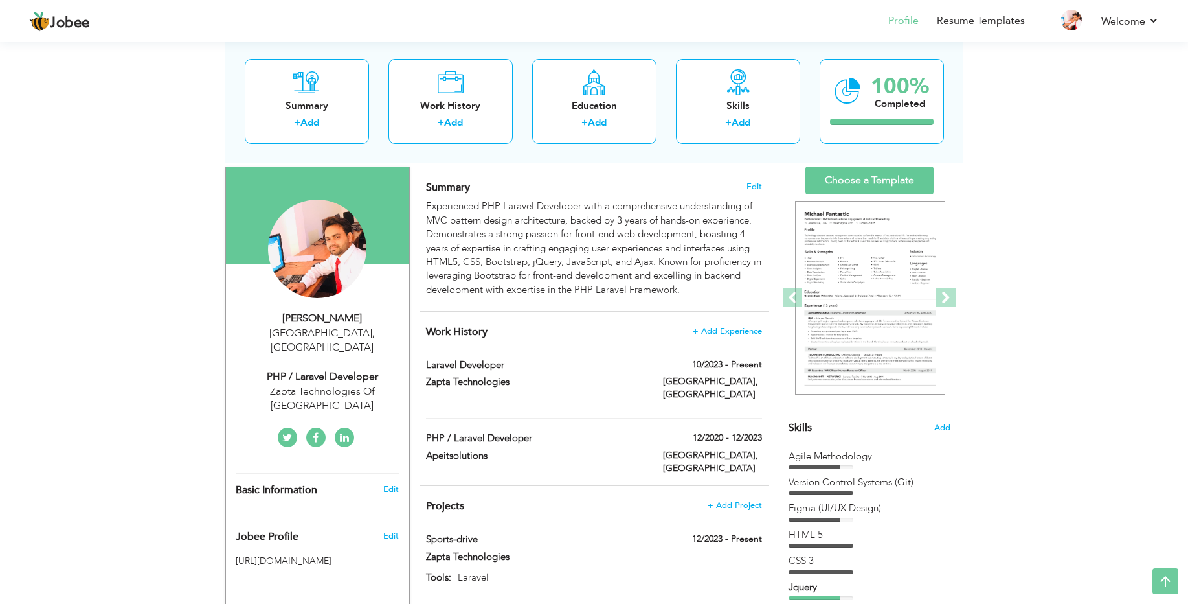
scroll to position [73, 0]
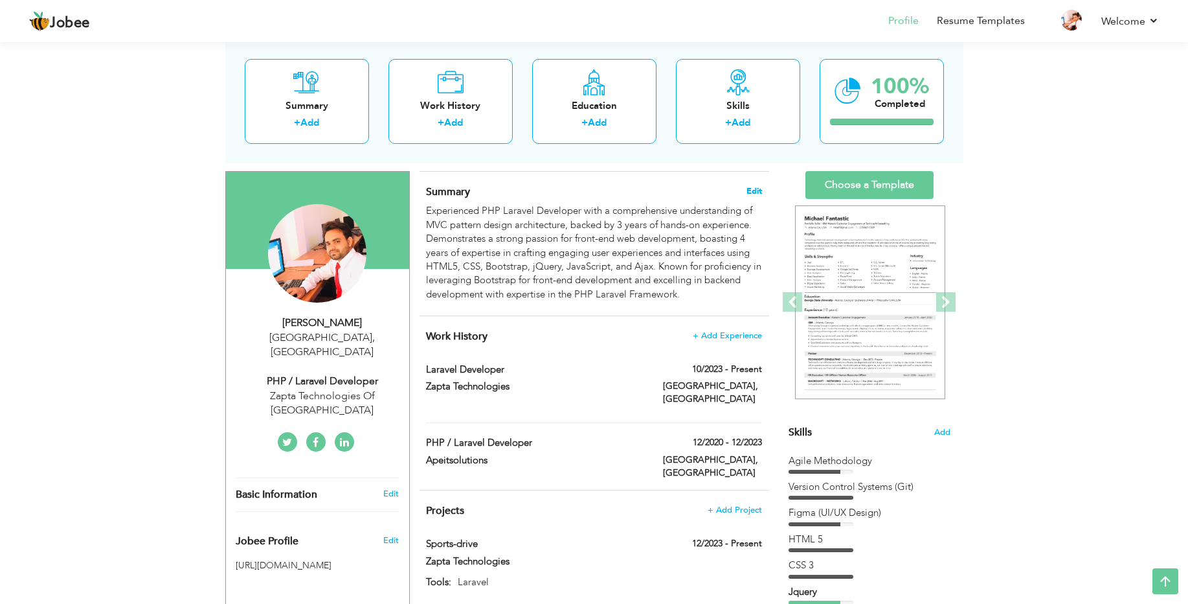
click at [755, 192] on span "Edit" at bounding box center [755, 191] width 16 height 9
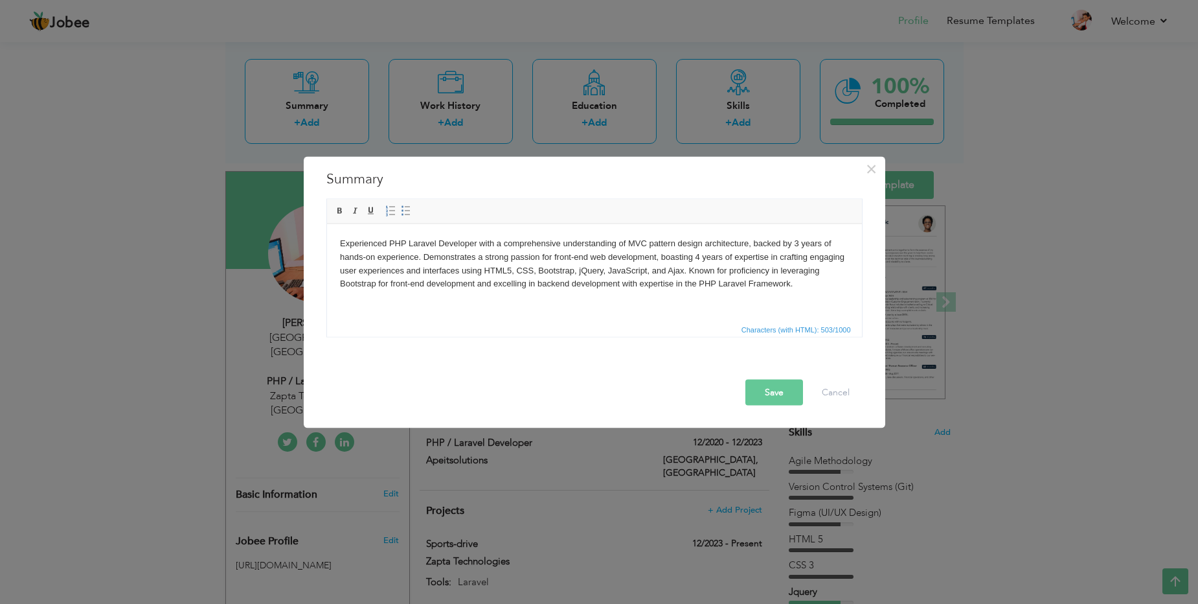
click at [670, 271] on body "Experienced PHP Laravel Developer with a comprehensive understanding of MVC pat…" at bounding box center [593, 263] width 509 height 54
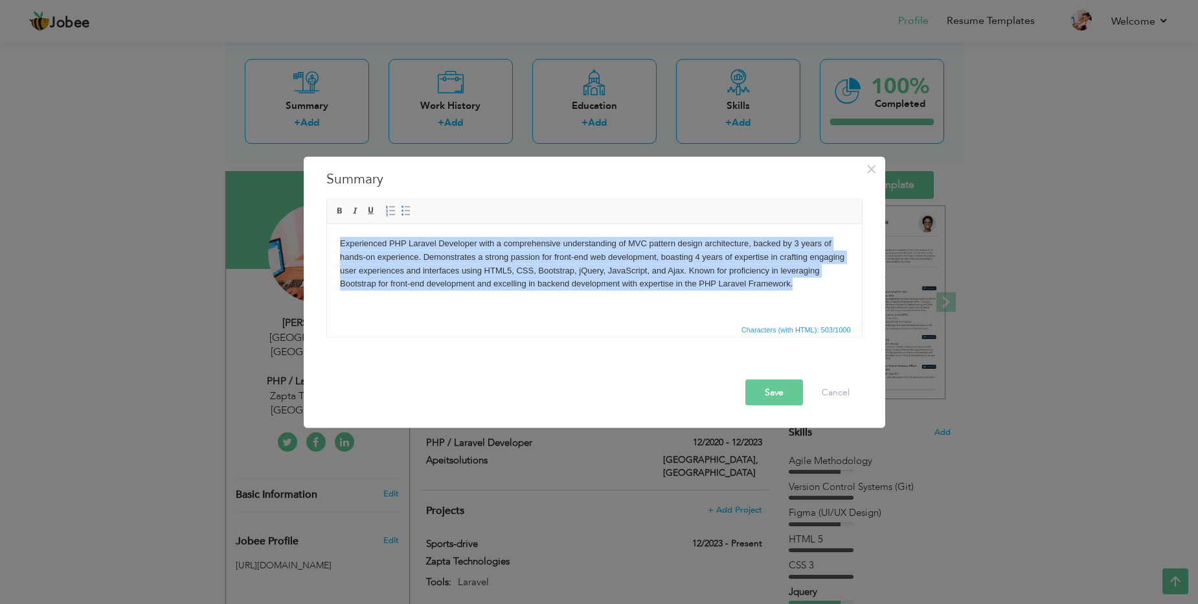
copy body "Experienced PHP Laravel Developer with a comprehensive understanding of MVC pat…"
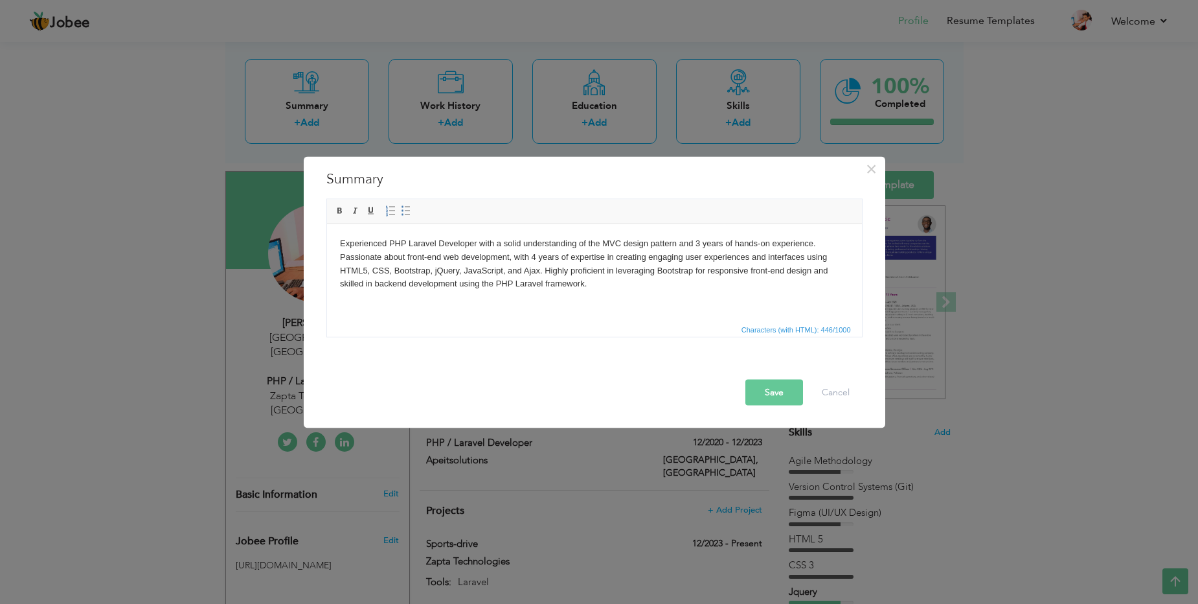
click at [699, 242] on body "Experienced PHP Laravel Developer with a solid understanding of the MVC design …" at bounding box center [593, 263] width 509 height 54
click at [535, 255] on body "Experienced PHP Laravel Developer with a solid understanding of the MVC design …" at bounding box center [593, 263] width 509 height 54
click at [706, 243] on body "Experienced PHP Laravel Developer with a solid understanding of the MVC design …" at bounding box center [593, 263] width 509 height 54
click at [609, 288] on body "Experienced PHP Laravel Developer with a solid understanding of the MVC design …" at bounding box center [593, 263] width 509 height 54
click at [614, 288] on body "Experienced PHP Laravel Developer with 4 years of professional experience and a…" at bounding box center [593, 263] width 509 height 54
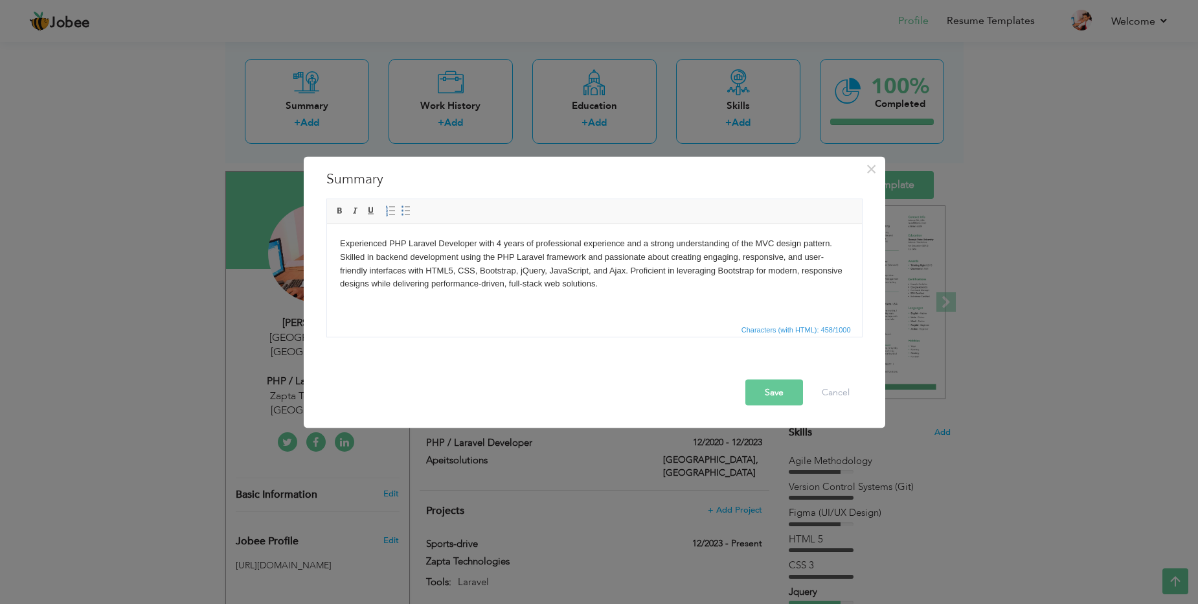
click at [763, 387] on button "Save" at bounding box center [774, 393] width 58 height 26
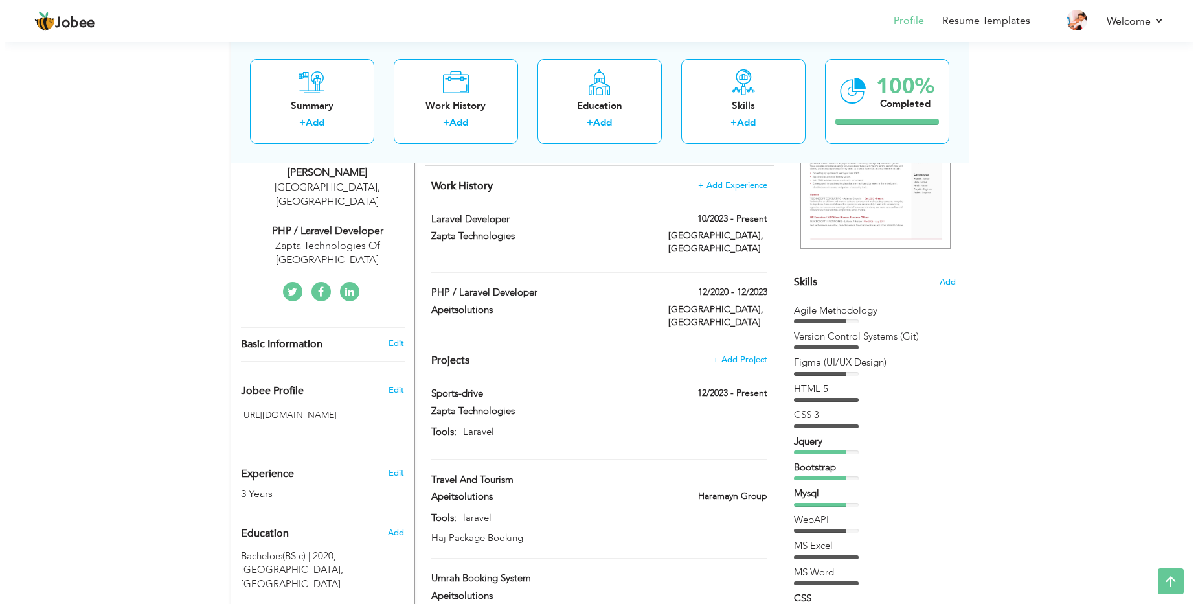
scroll to position [192, 0]
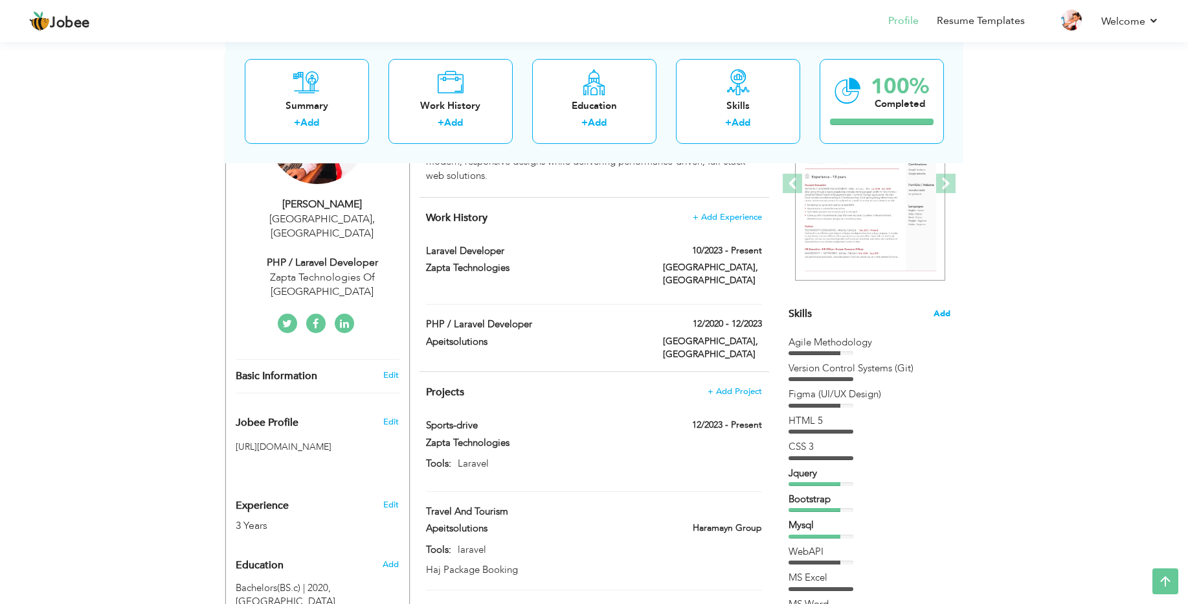
click at [940, 312] on span "Add" at bounding box center [942, 314] width 17 height 12
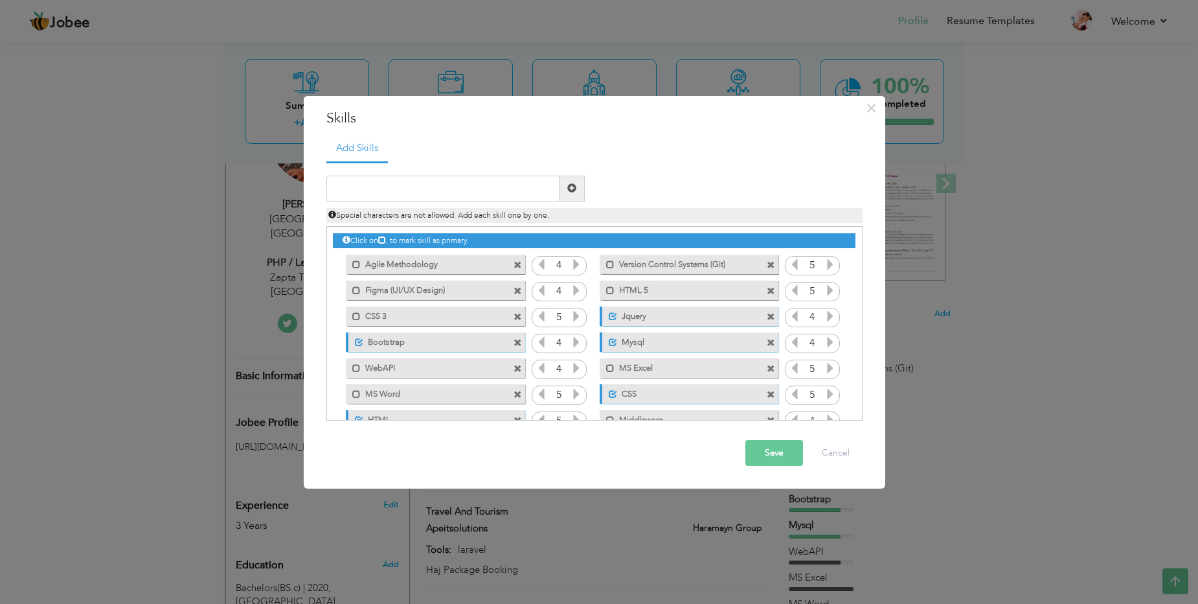
click at [516, 289] on span at bounding box center [518, 291] width 8 height 8
click at [515, 367] on span at bounding box center [518, 369] width 8 height 8
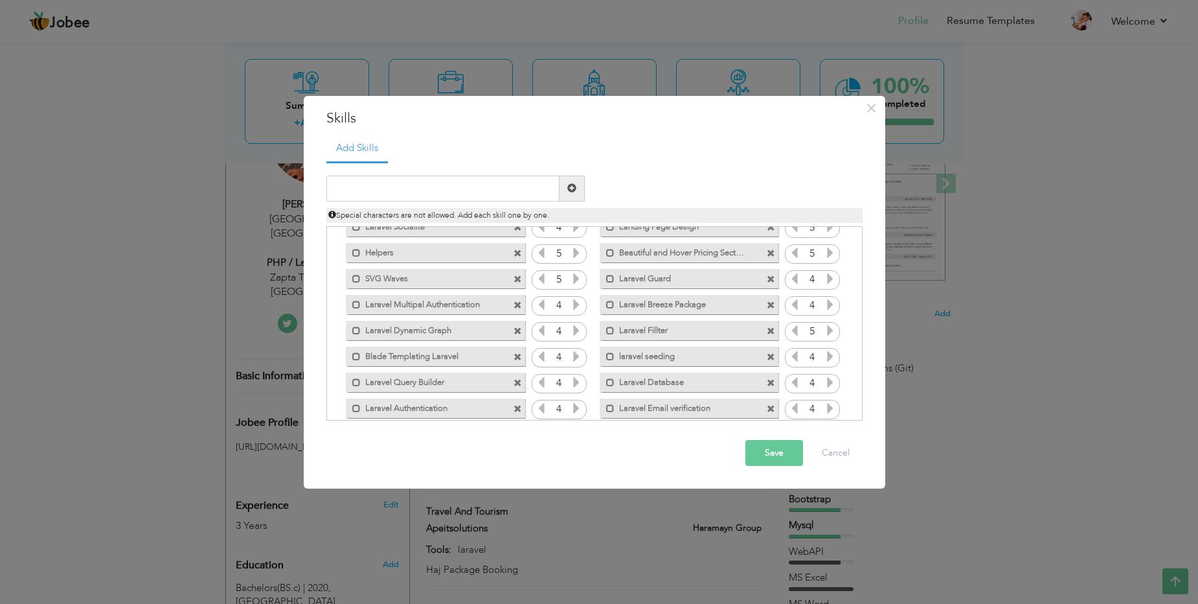
scroll to position [273, 0]
click at [517, 274] on span at bounding box center [518, 277] width 8 height 8
click at [516, 326] on span at bounding box center [518, 328] width 8 height 8
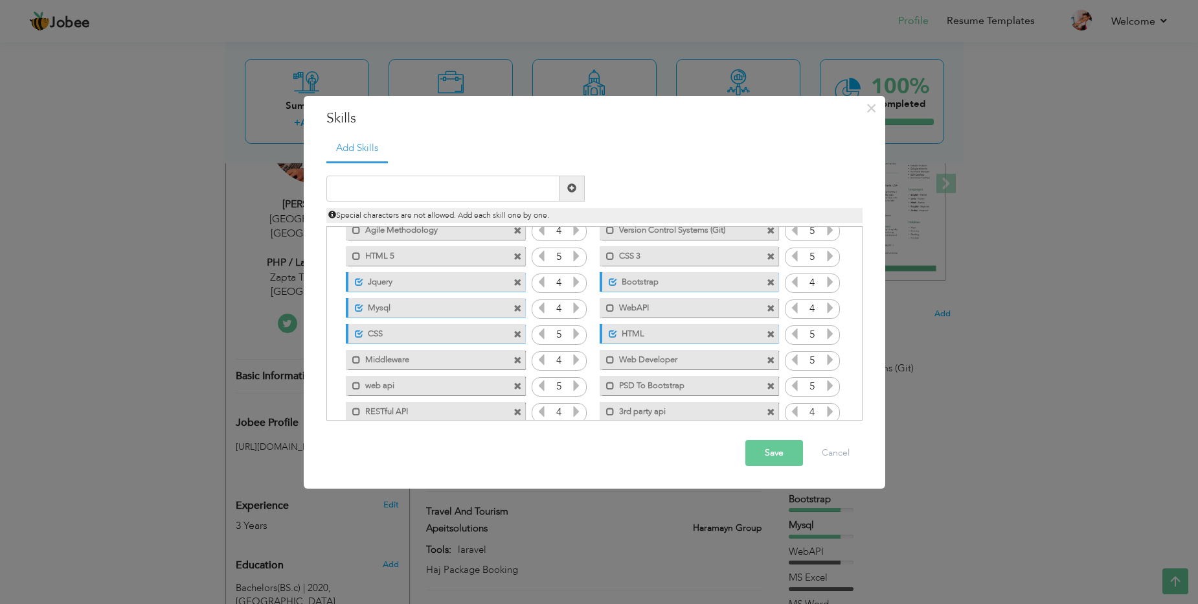
scroll to position [32, 0]
click at [769, 257] on span at bounding box center [771, 259] width 8 height 8
click at [767, 310] on span at bounding box center [771, 311] width 8 height 8
click at [769, 363] on span at bounding box center [771, 363] width 8 height 8
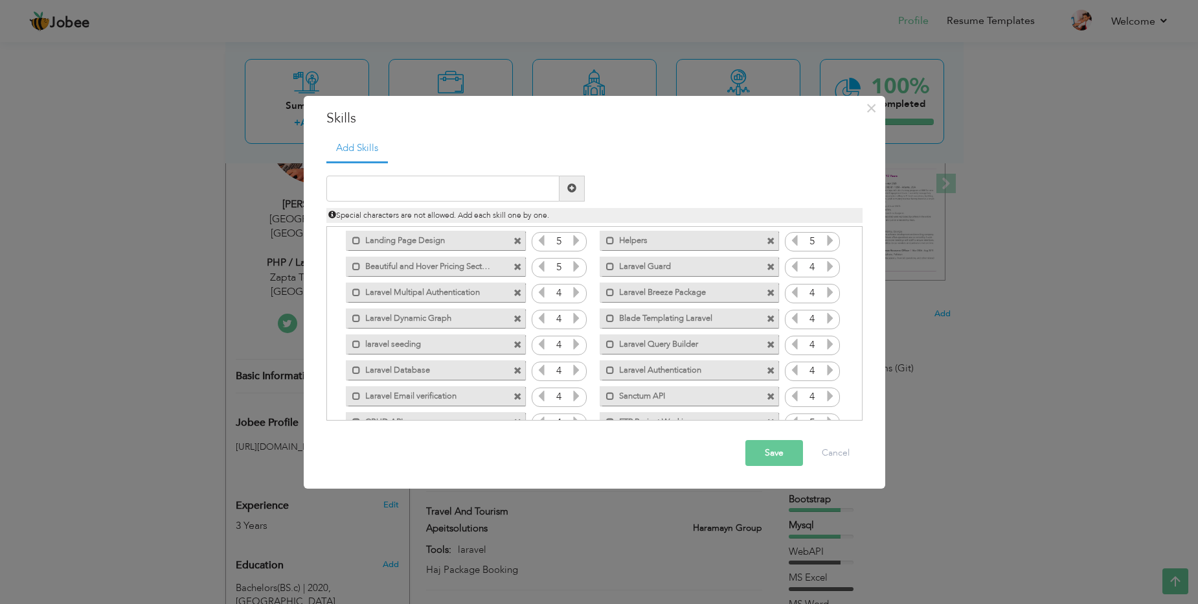
scroll to position [201, 0]
click at [769, 274] on span at bounding box center [771, 271] width 8 height 8
click at [769, 347] on span at bounding box center [771, 349] width 8 height 8
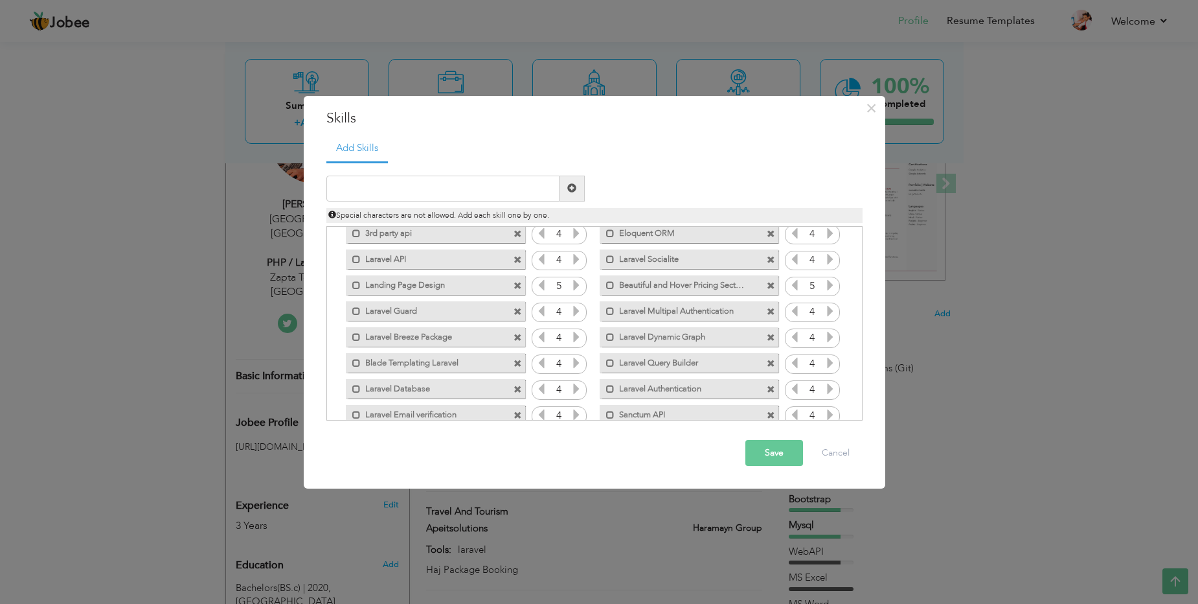
scroll to position [176, 0]
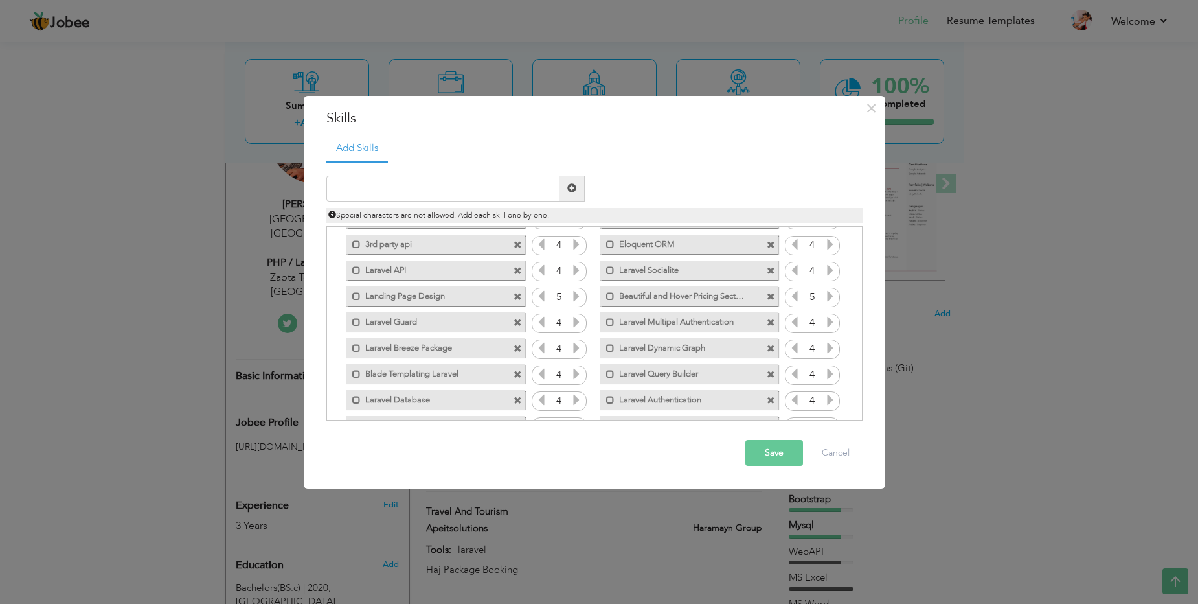
click at [768, 293] on span at bounding box center [771, 297] width 8 height 8
click at [768, 376] on span at bounding box center [771, 374] width 8 height 8
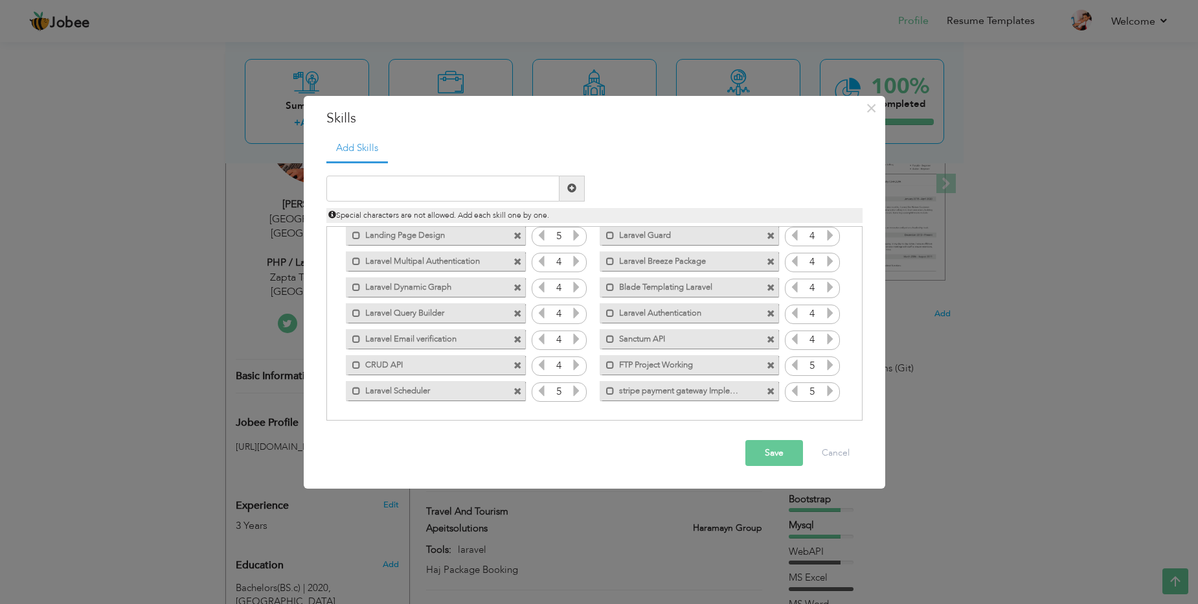
scroll to position [229, 0]
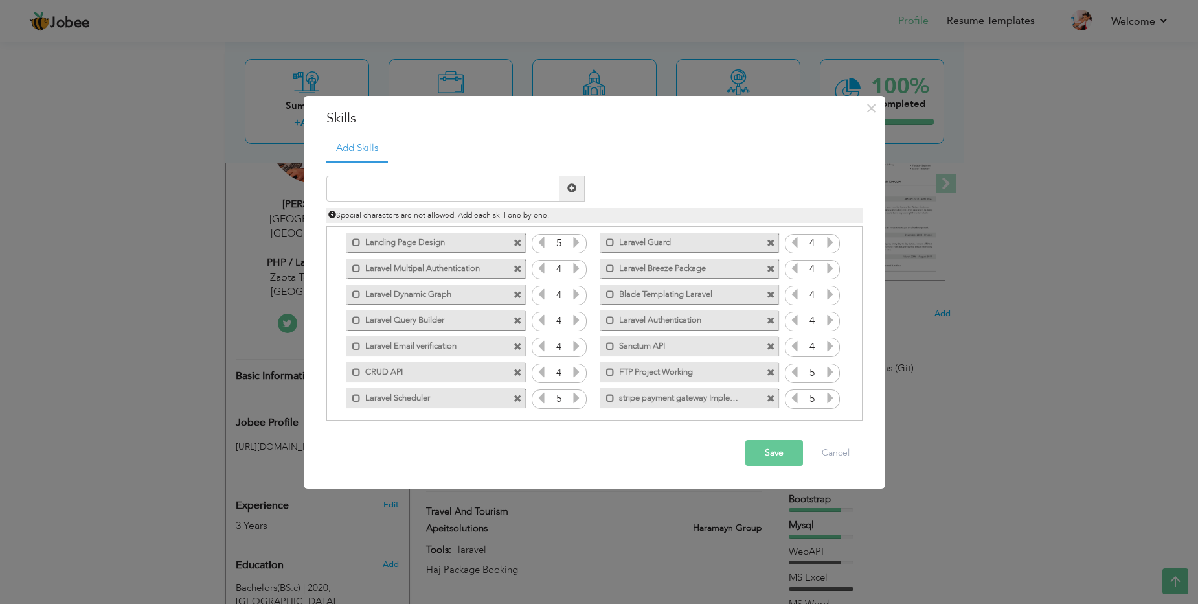
click at [516, 369] on span at bounding box center [518, 373] width 8 height 8
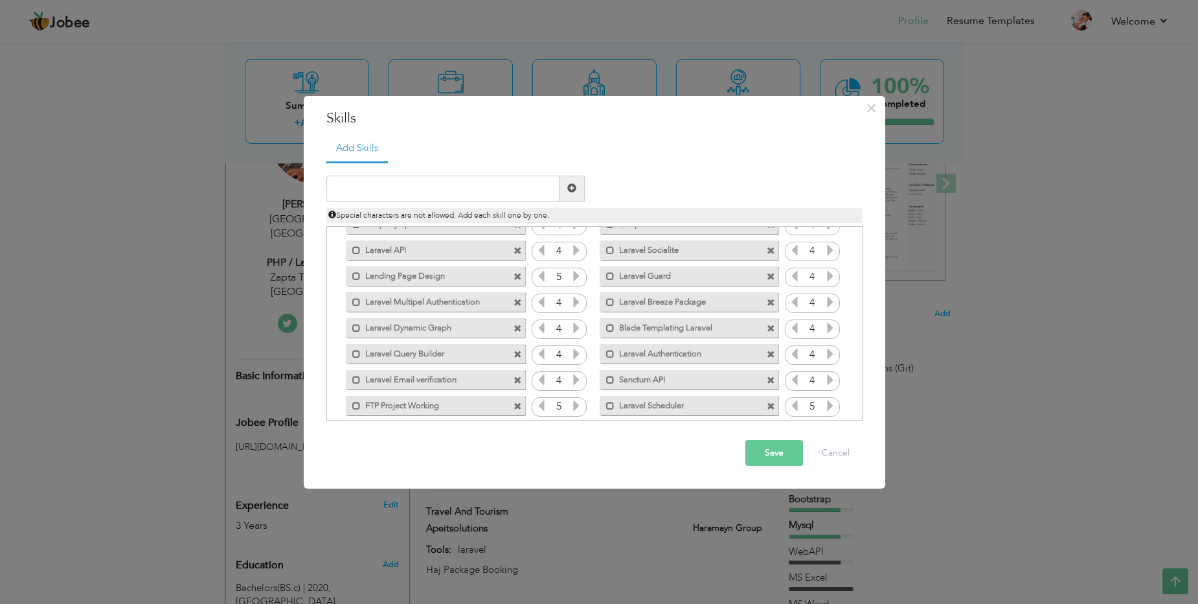
click at [519, 326] on span at bounding box center [518, 328] width 8 height 8
click at [517, 275] on span at bounding box center [518, 277] width 8 height 8
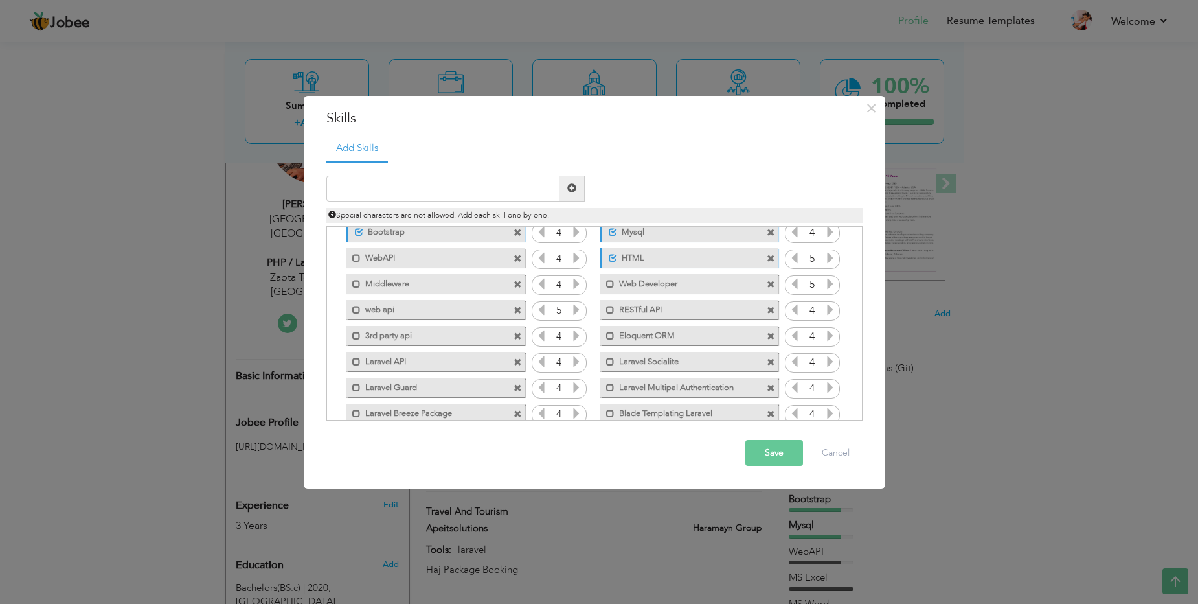
scroll to position [79, 0]
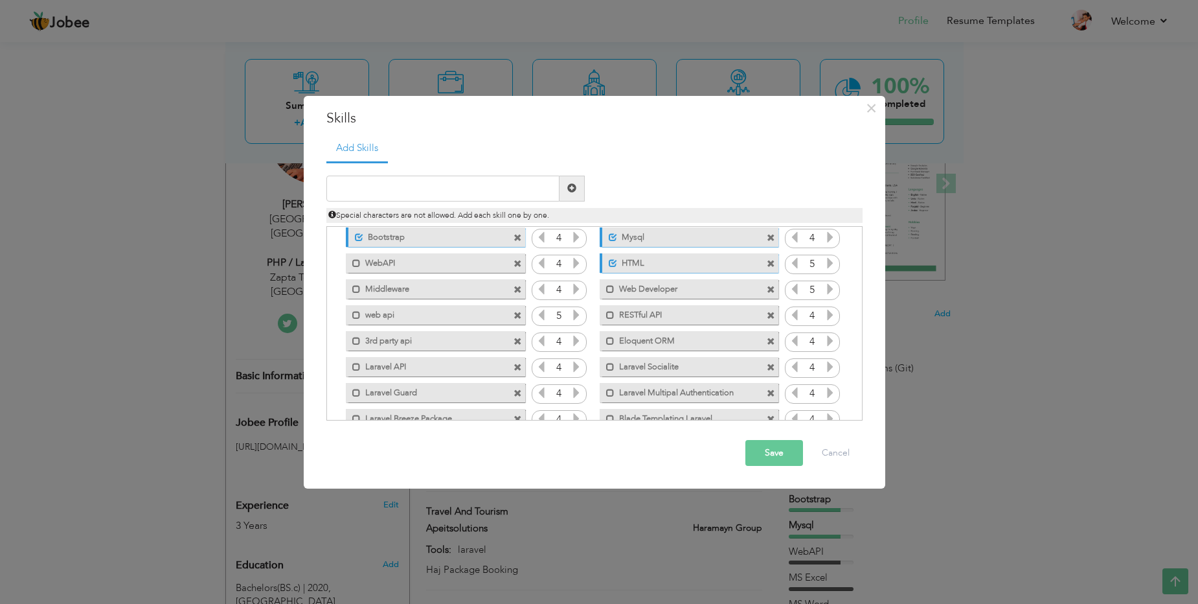
click at [516, 289] on span at bounding box center [518, 290] width 8 height 8
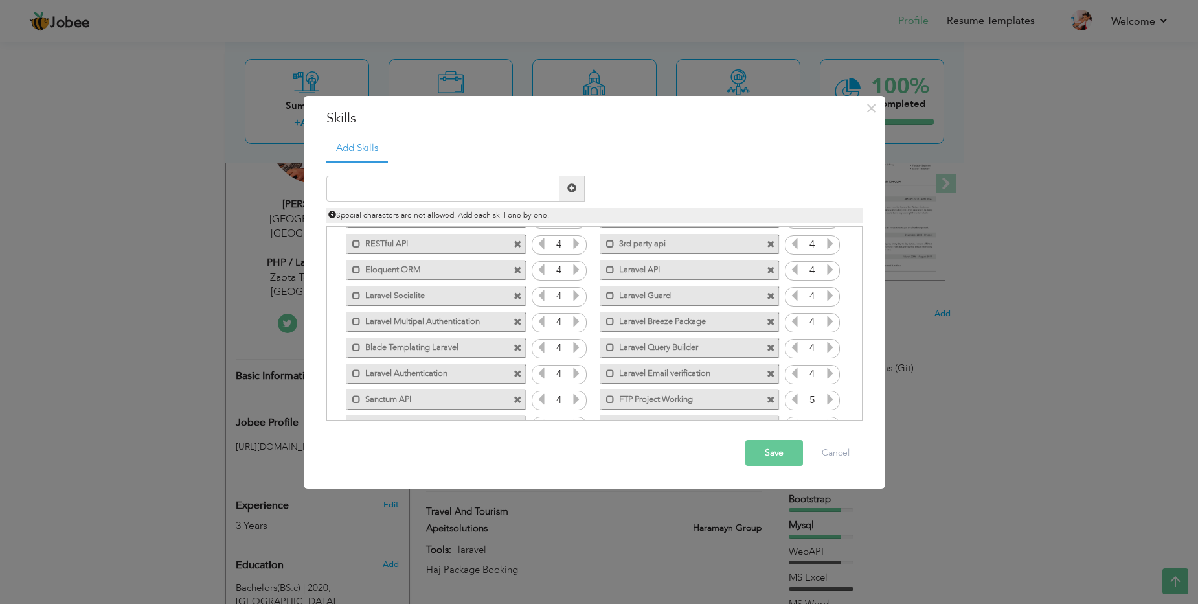
scroll to position [185, 0]
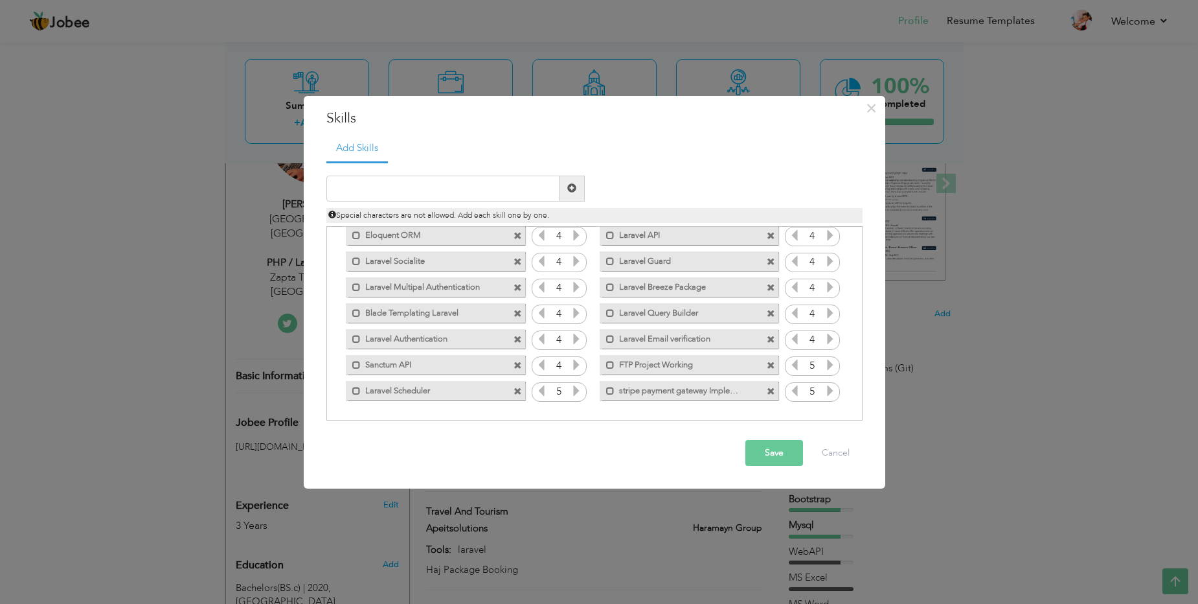
click at [770, 261] on span at bounding box center [771, 262] width 8 height 8
click at [780, 453] on button "Save" at bounding box center [774, 453] width 58 height 26
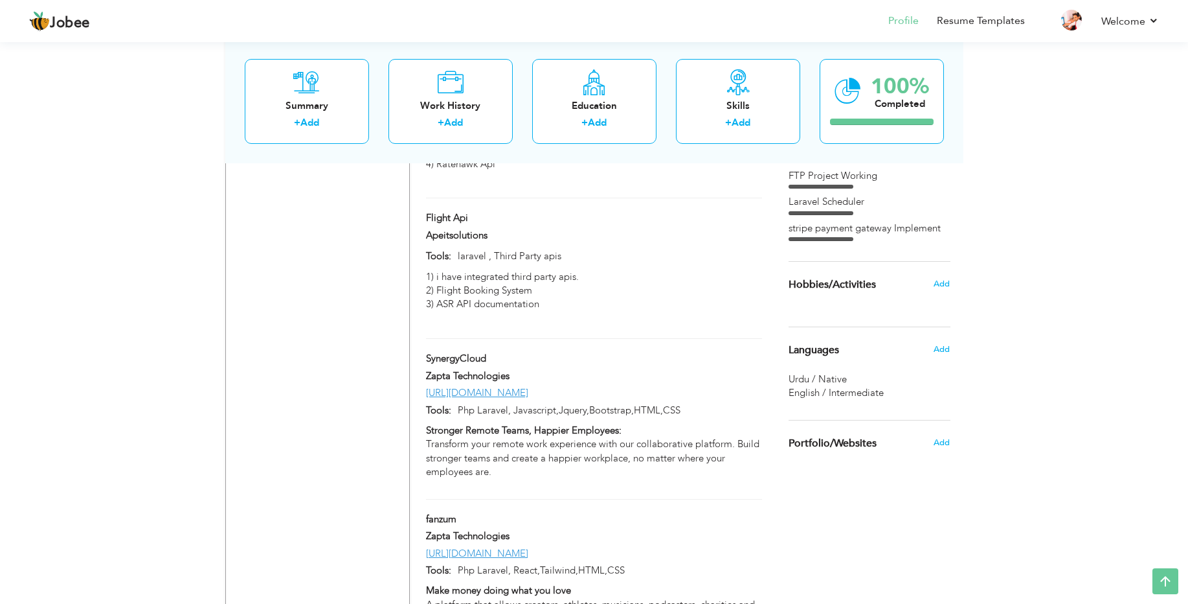
scroll to position [979, 0]
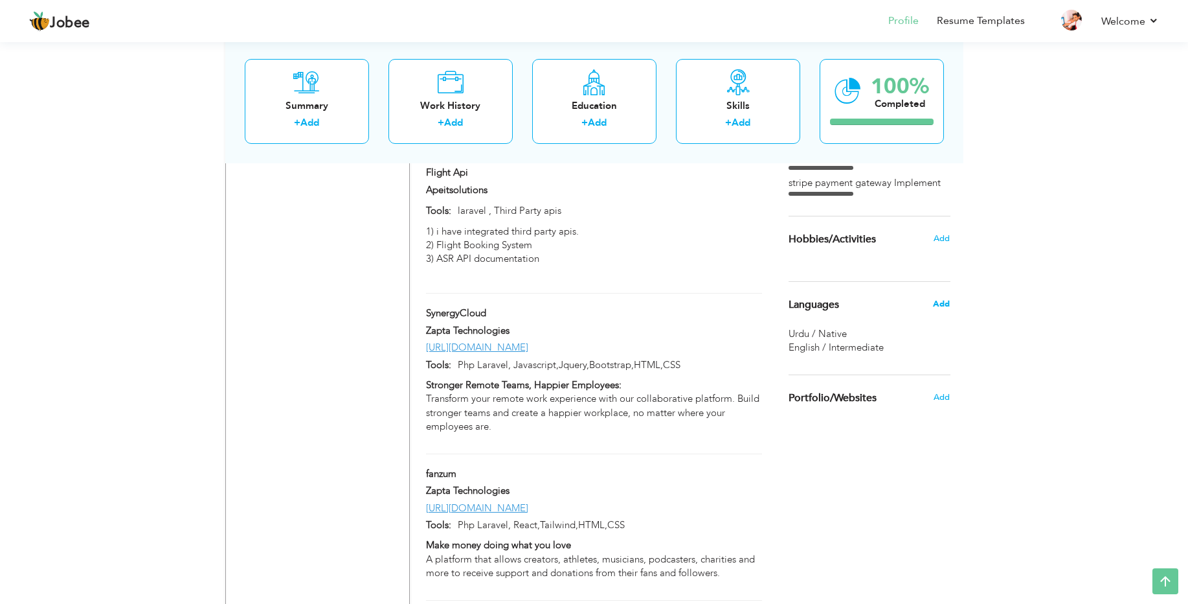
click at [944, 303] on span "Add" at bounding box center [941, 304] width 17 height 12
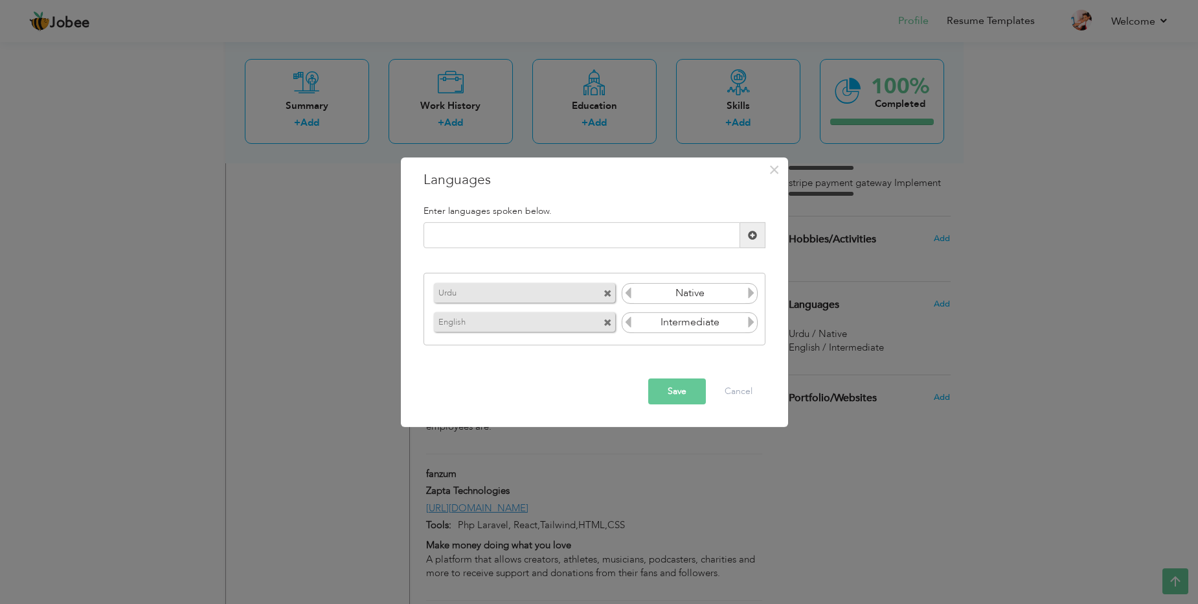
click at [722, 328] on input "Intermediate" at bounding box center [690, 322] width 112 height 19
click at [753, 324] on icon at bounding box center [751, 322] width 12 height 12
click at [629, 324] on icon at bounding box center [628, 322] width 12 height 12
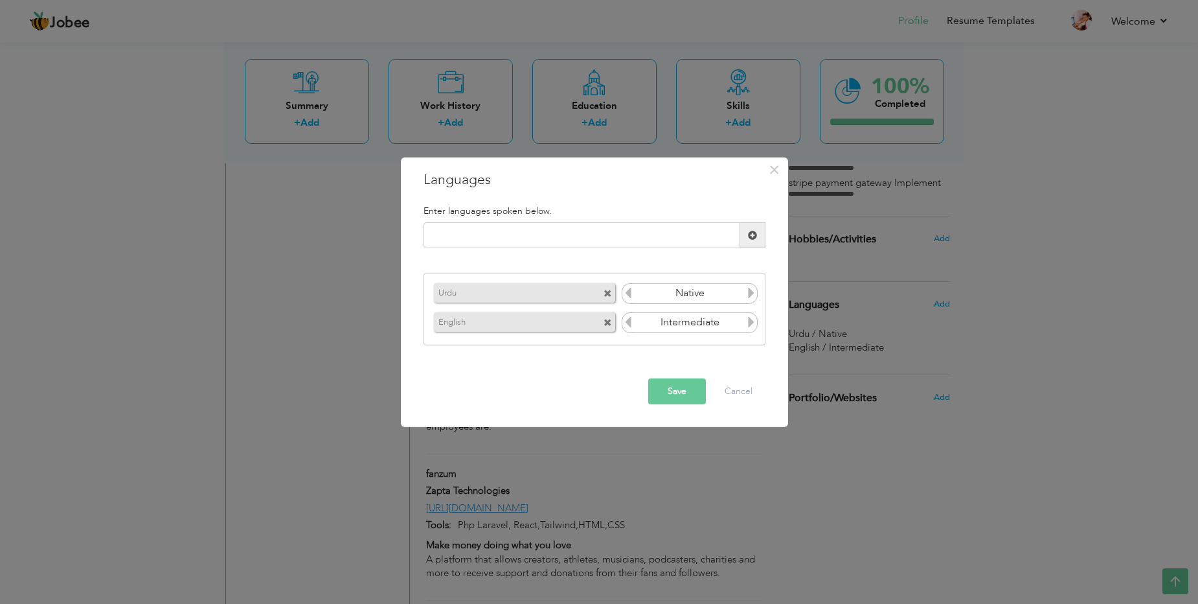
click at [629, 324] on icon at bounding box center [628, 322] width 12 height 12
click at [709, 329] on input "Intermediate" at bounding box center [690, 322] width 112 height 19
click at [745, 350] on div "Enter languages spoken below. Please enter a valid language." at bounding box center [594, 275] width 361 height 159
click at [679, 389] on button "Save" at bounding box center [677, 391] width 58 height 26
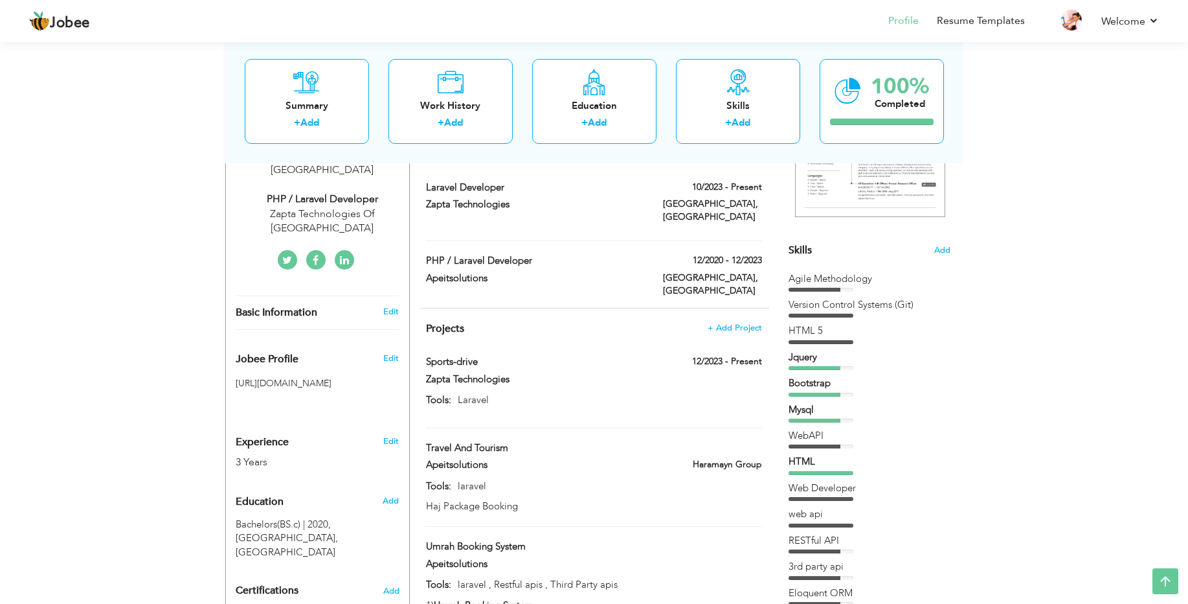
scroll to position [249, 0]
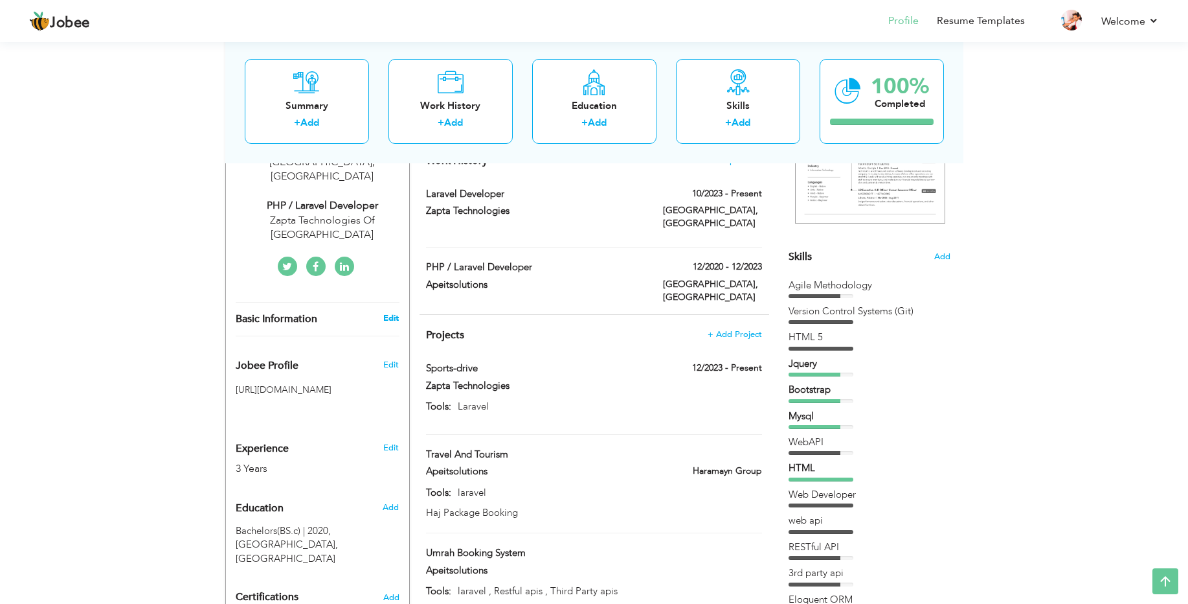
click at [392, 312] on link "Edit" at bounding box center [391, 318] width 16 height 12
type input "Jamshaid"
type input "hanif"
type input "03077515179"
select select "number:166"
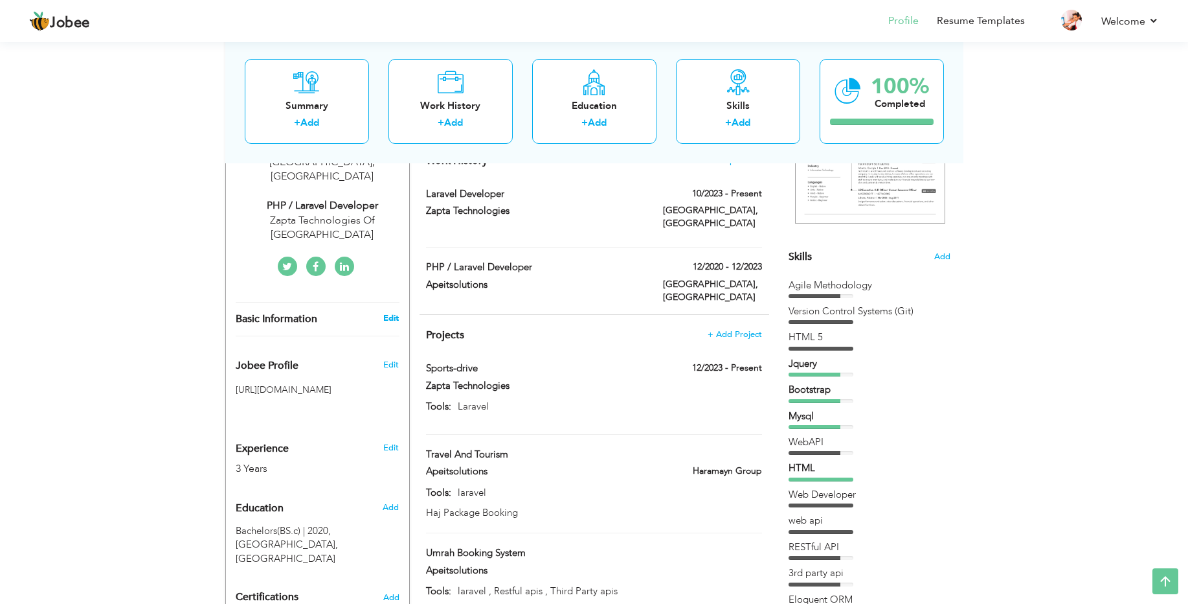
type input "[GEOGRAPHIC_DATA]"
select select "number:5"
type input "Zapta Technologies Of Lahore"
type input "PHP / Laravel Developer"
type input "https://www.linkedin.com/in/jamshaid-cheena-1a8293210"
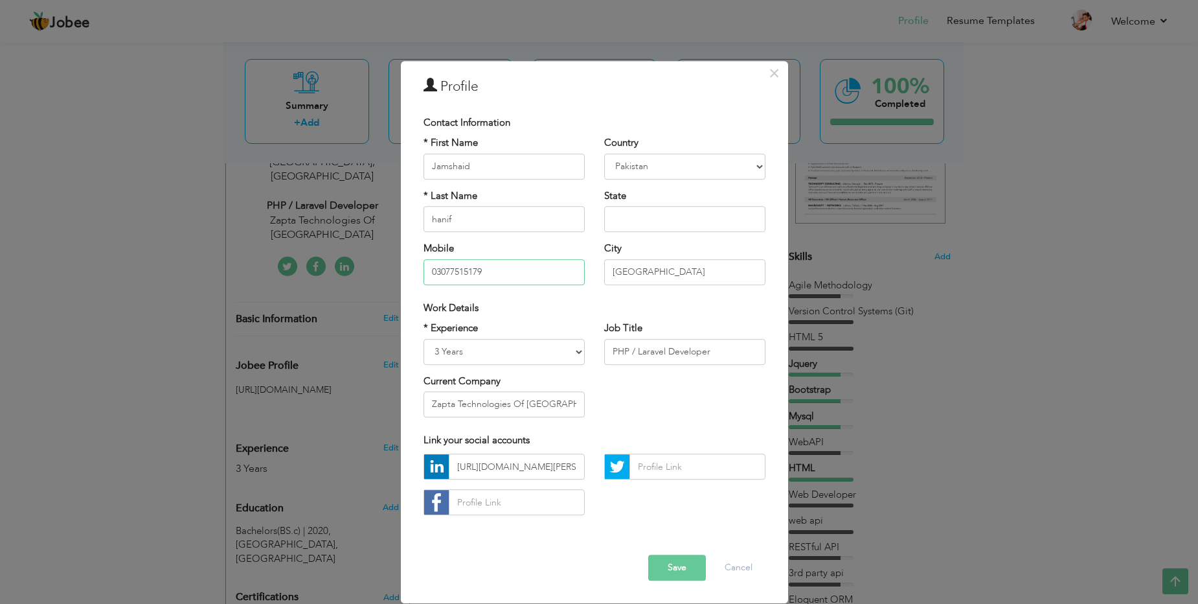
click at [519, 268] on input "03077515179" at bounding box center [504, 272] width 161 height 26
select select "number:6"
click at [424, 339] on select "Entry Level Less than 1 Year 1 Year 2 Years 3 Years 4 Years 5 Years 6 Years 7 Y…" at bounding box center [504, 352] width 161 height 26
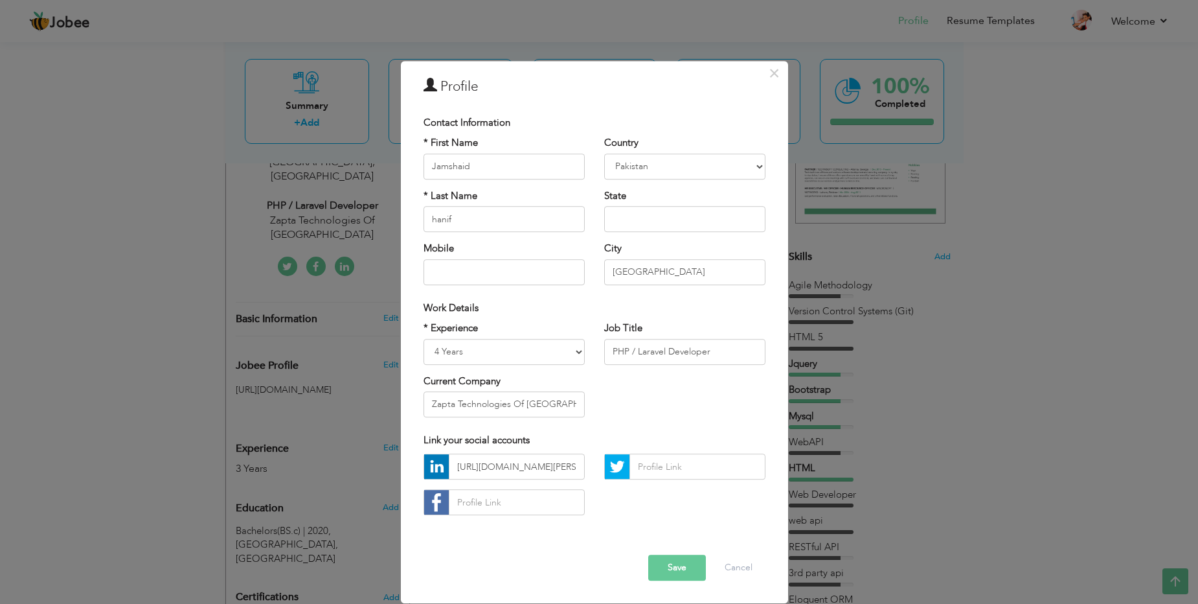
click at [673, 571] on button "Save" at bounding box center [677, 568] width 58 height 26
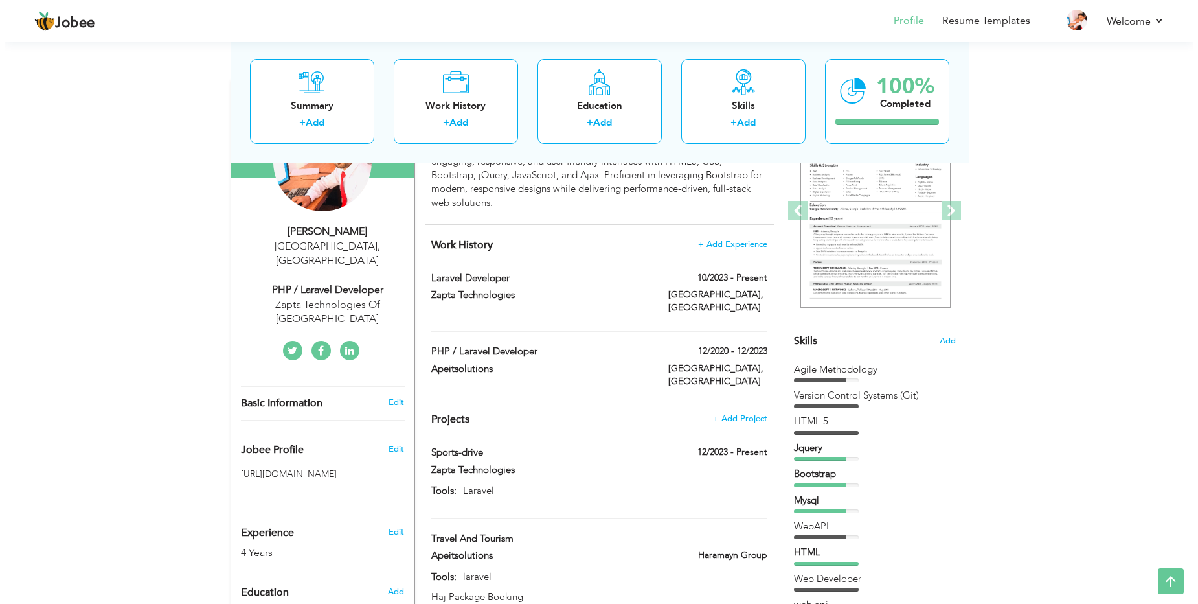
scroll to position [146, 0]
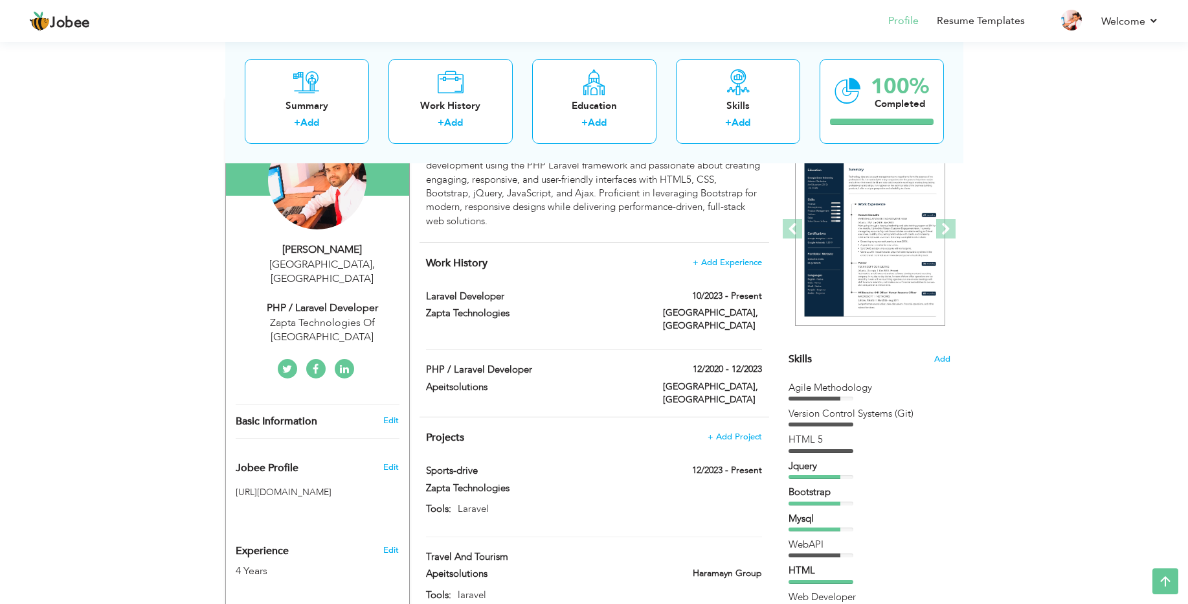
click at [320, 256] on div "Jamshaid hanif" at bounding box center [323, 249] width 174 height 15
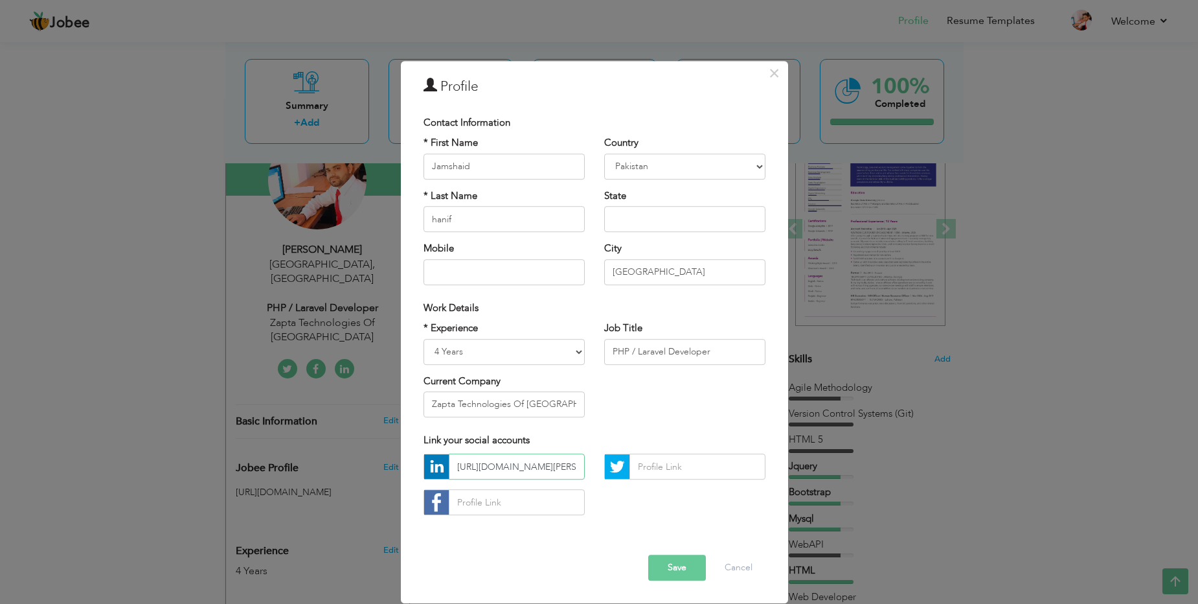
click at [565, 470] on input "https://www.linkedin.com/in/jamshaid-cheena-1a8293210" at bounding box center [517, 467] width 136 height 26
drag, startPoint x: 573, startPoint y: 468, endPoint x: 593, endPoint y: 467, distance: 19.4
click at [593, 467] on div "https://www.linkedin.com/in/jamshaid-cheena-1a8293210" at bounding box center [504, 489] width 181 height 71
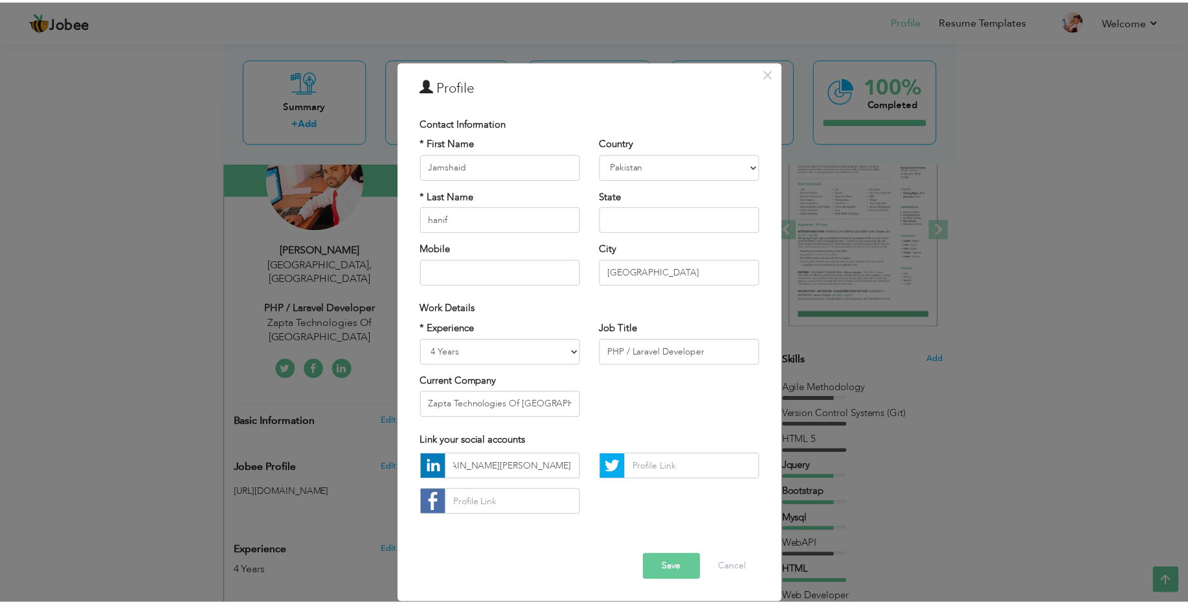
scroll to position [0, 0]
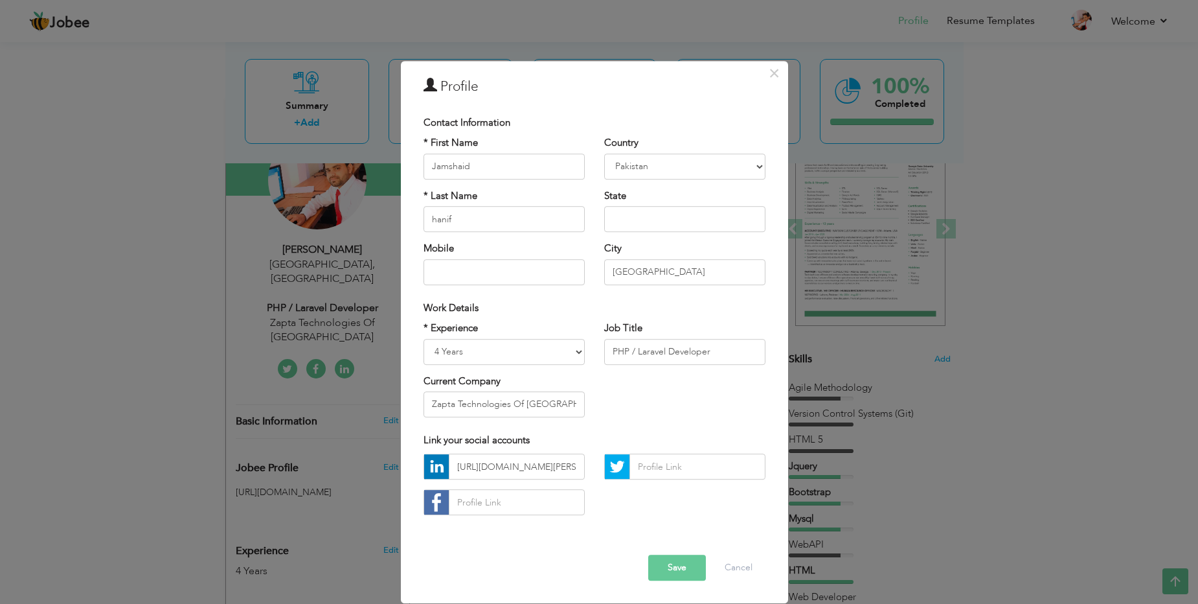
click at [631, 511] on div "https://www.linkedin.com/in/jamshaid-cheena-1a8293210" at bounding box center [594, 489] width 361 height 71
click at [637, 505] on div "https://www.linkedin.com/in/jamshaid-cheena-1a8293210" at bounding box center [594, 489] width 361 height 71
click at [672, 567] on button "Save" at bounding box center [677, 568] width 58 height 26
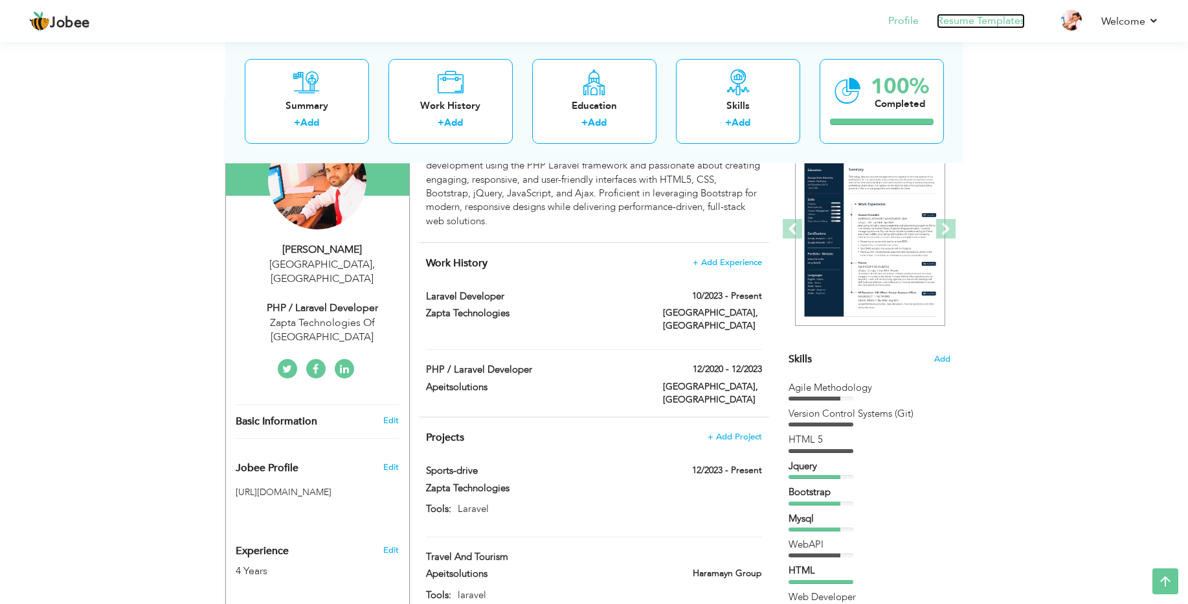
click at [965, 22] on link "Resume Templates" at bounding box center [981, 21] width 88 height 15
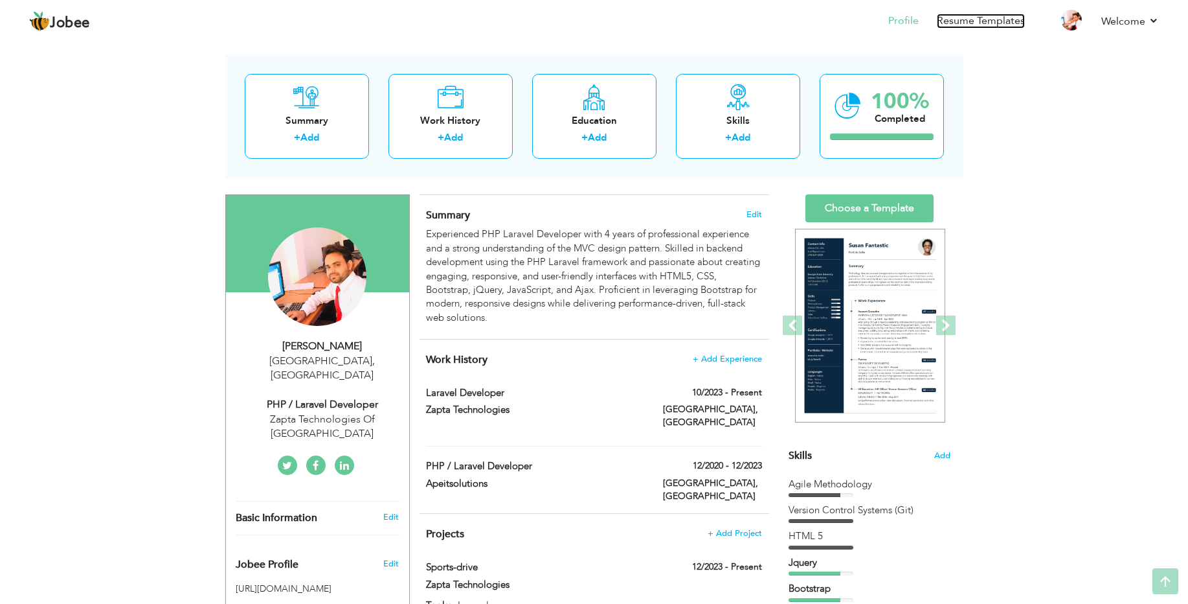
scroll to position [48, 0]
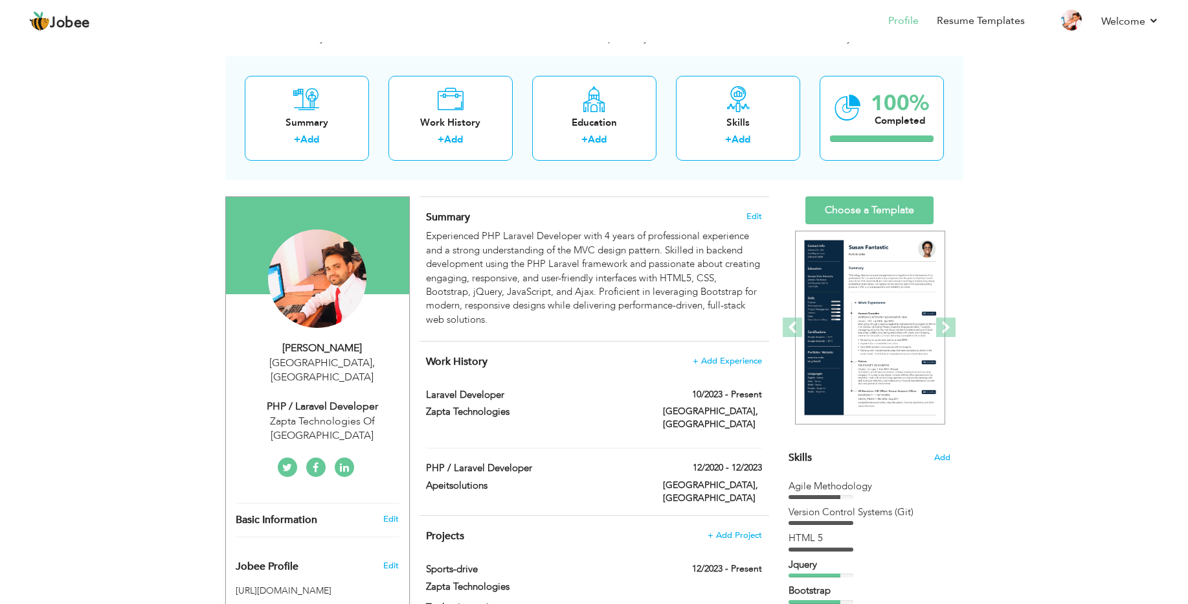
click at [372, 356] on span "," at bounding box center [373, 363] width 3 height 14
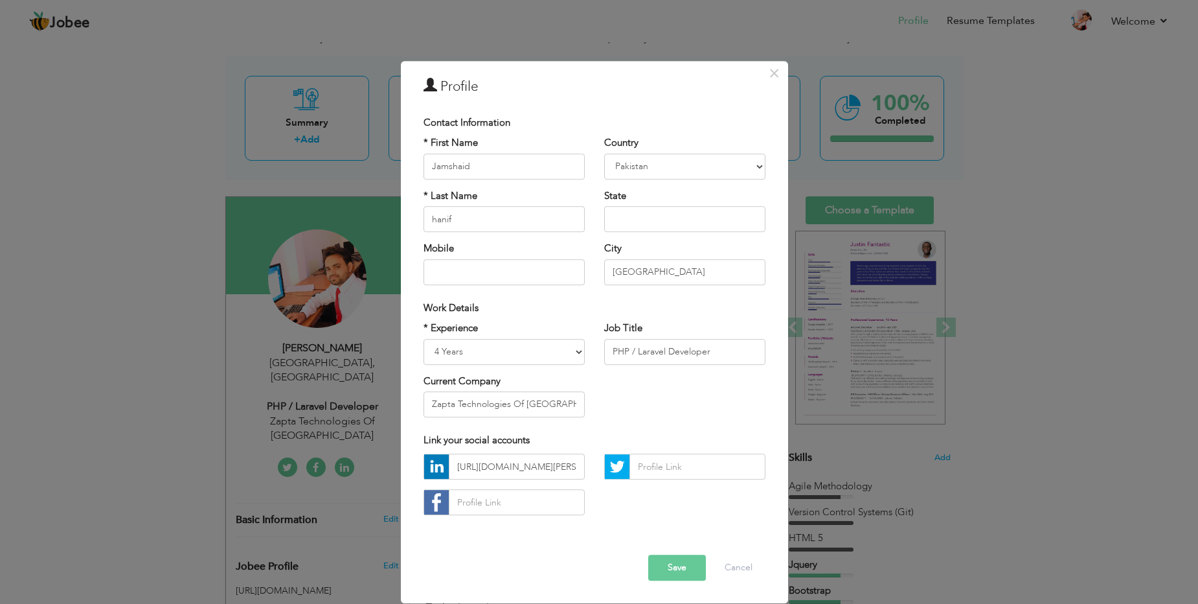
click at [468, 123] on span "Contact Information" at bounding box center [467, 122] width 87 height 13
click at [629, 215] on input "text" at bounding box center [684, 219] width 161 height 26
click at [517, 266] on input "text" at bounding box center [504, 272] width 161 height 26
click at [623, 265] on input "[GEOGRAPHIC_DATA]" at bounding box center [684, 272] width 161 height 26
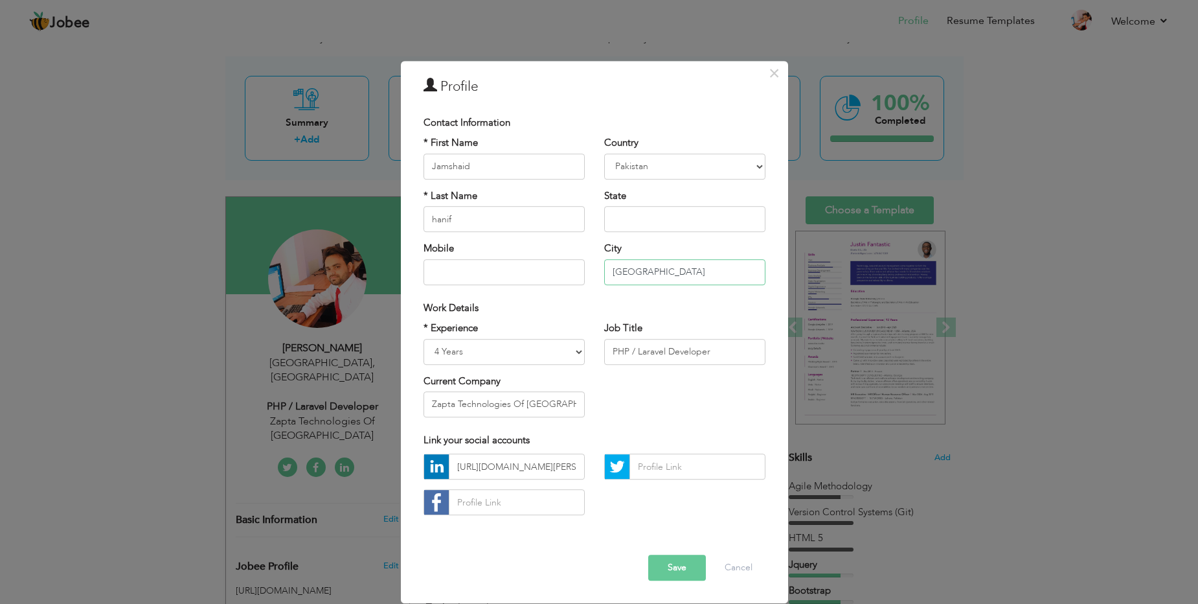
click at [623, 265] on input "[GEOGRAPHIC_DATA]" at bounding box center [684, 272] width 161 height 26
click at [673, 326] on div "Job Title PHP / Laravel Developer" at bounding box center [684, 342] width 161 height 43
click at [677, 568] on button "Save" at bounding box center [677, 568] width 58 height 26
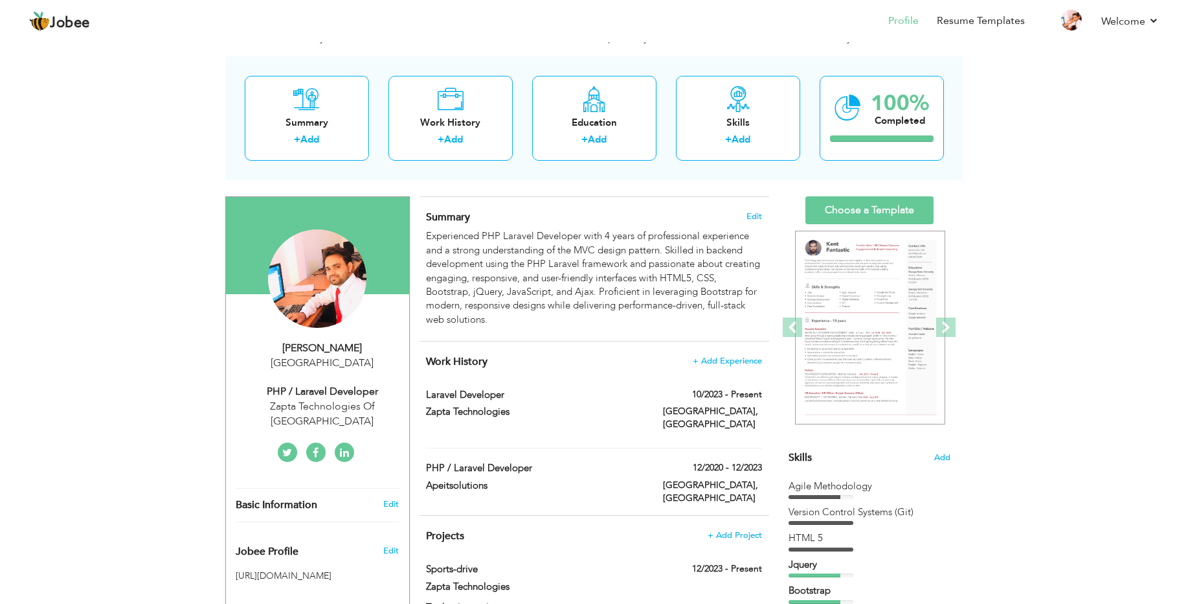
scroll to position [0, 0]
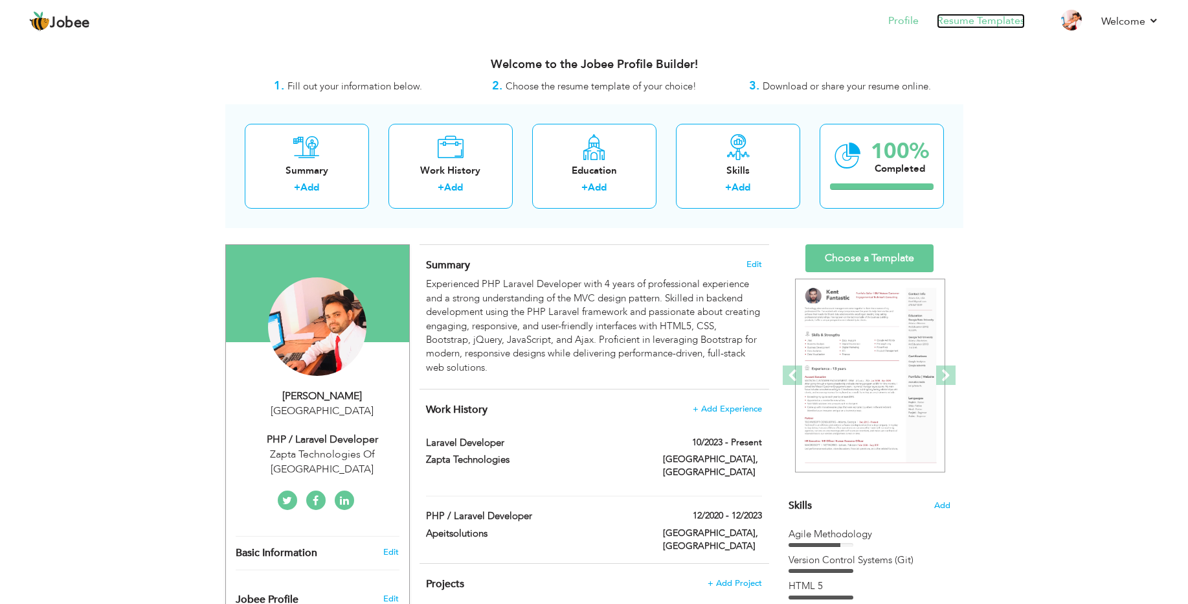
click at [979, 21] on link "Resume Templates" at bounding box center [981, 21] width 88 height 15
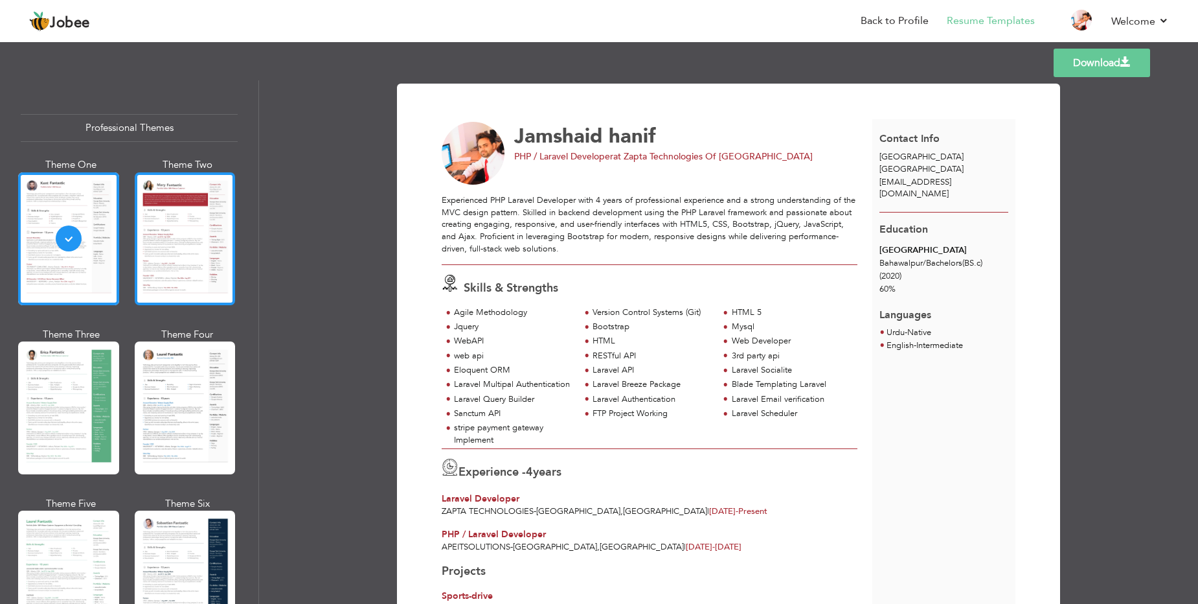
click at [172, 240] on div at bounding box center [185, 238] width 101 height 133
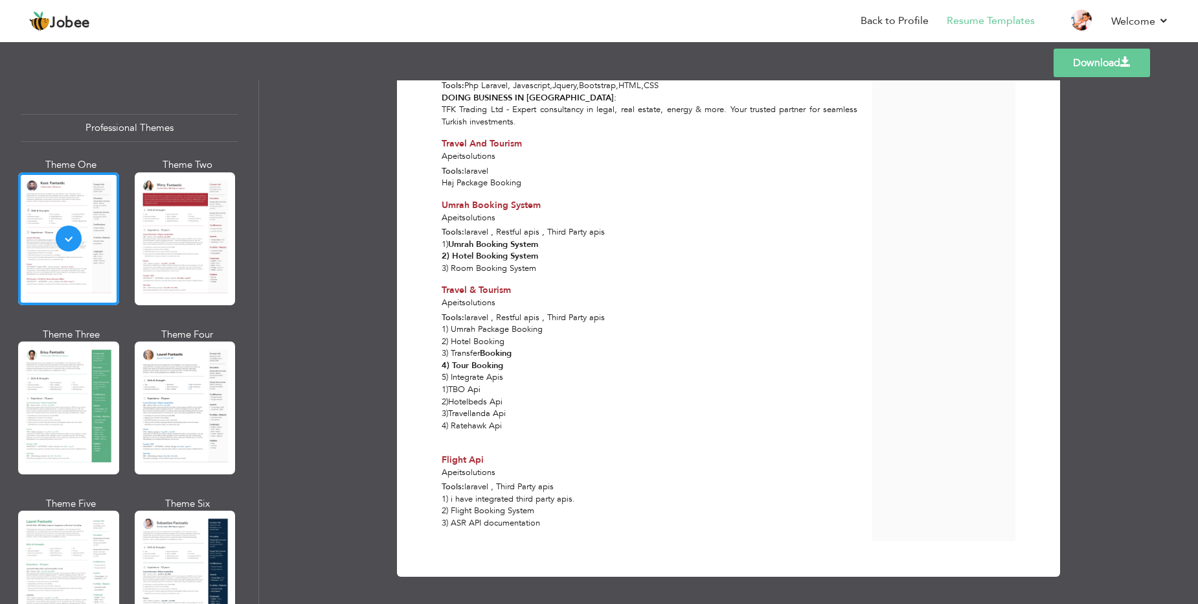
scroll to position [732, 0]
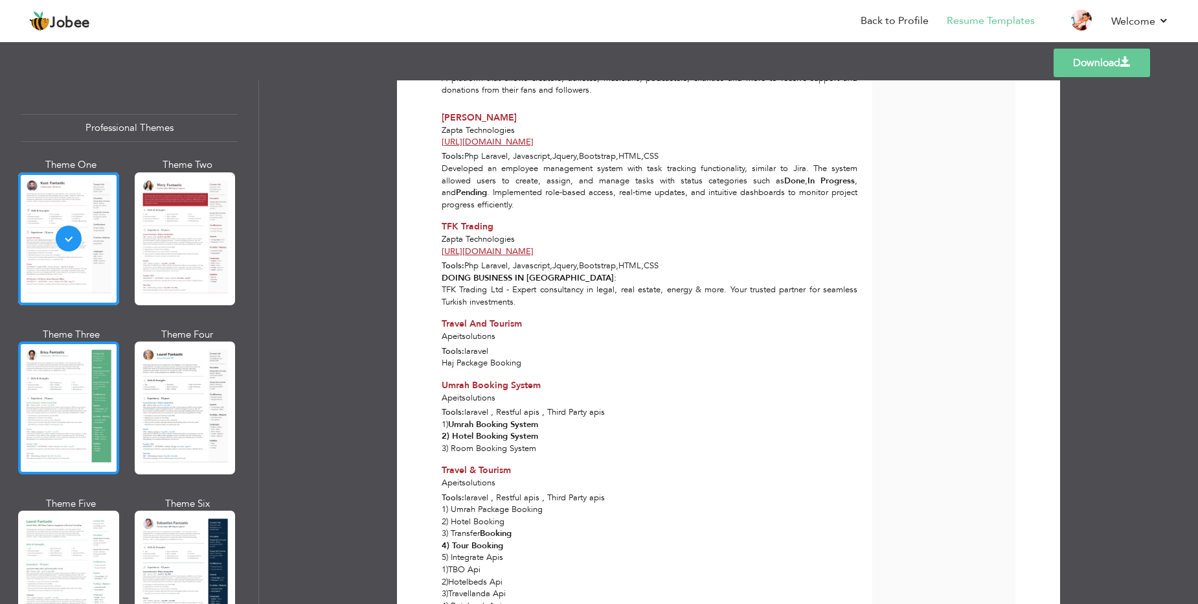
click at [78, 370] on div at bounding box center [68, 407] width 101 height 133
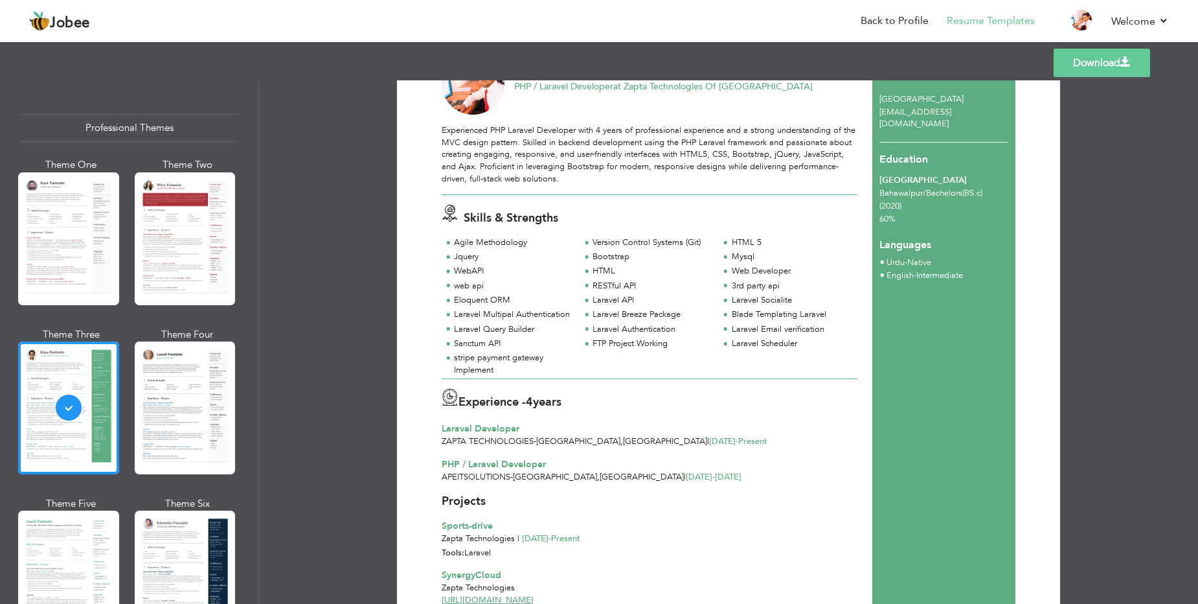
scroll to position [0, 0]
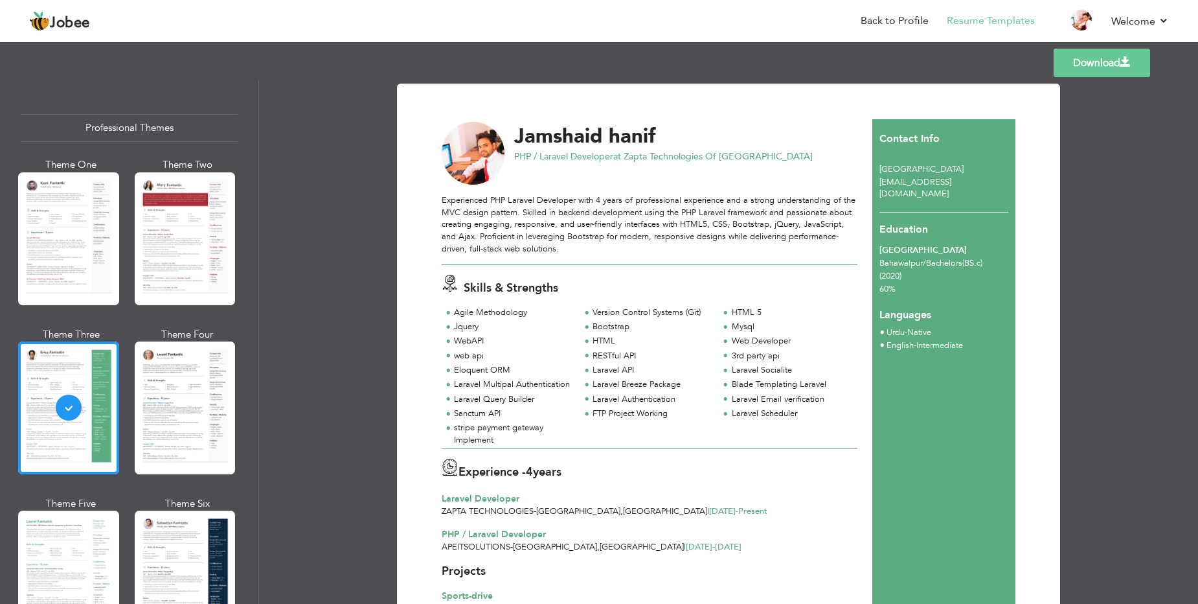
click at [1096, 62] on link "Download" at bounding box center [1102, 63] width 96 height 28
